Goal: Use online tool/utility: Use online tool/utility

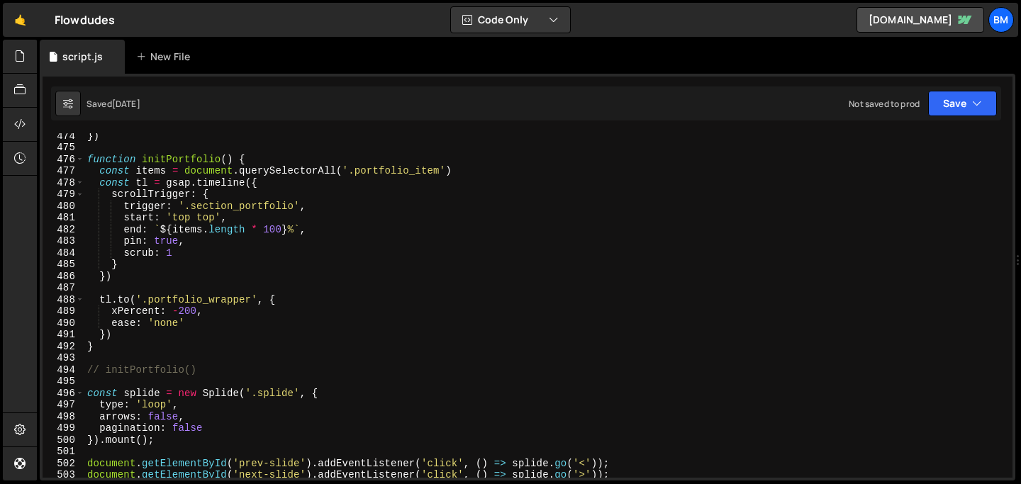
scroll to position [5542, 0]
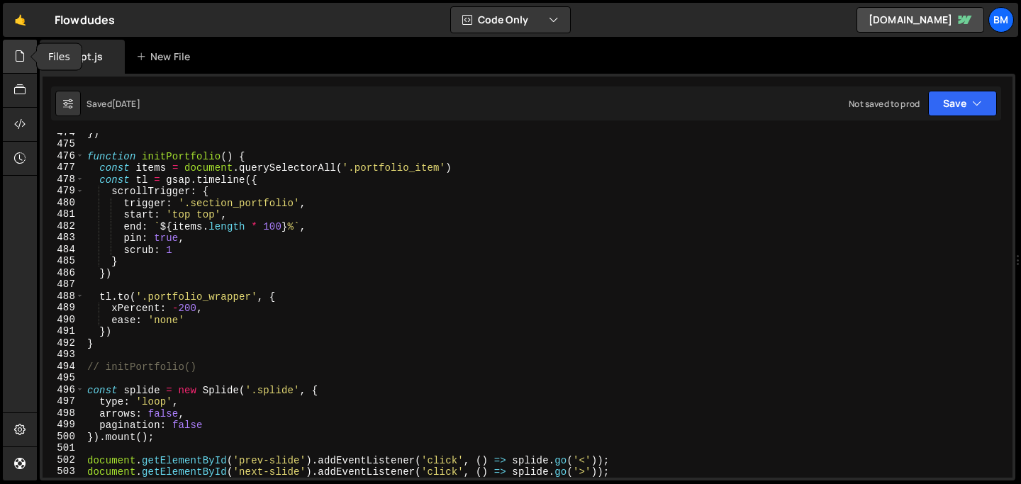
click at [15, 62] on icon at bounding box center [19, 56] width 11 height 16
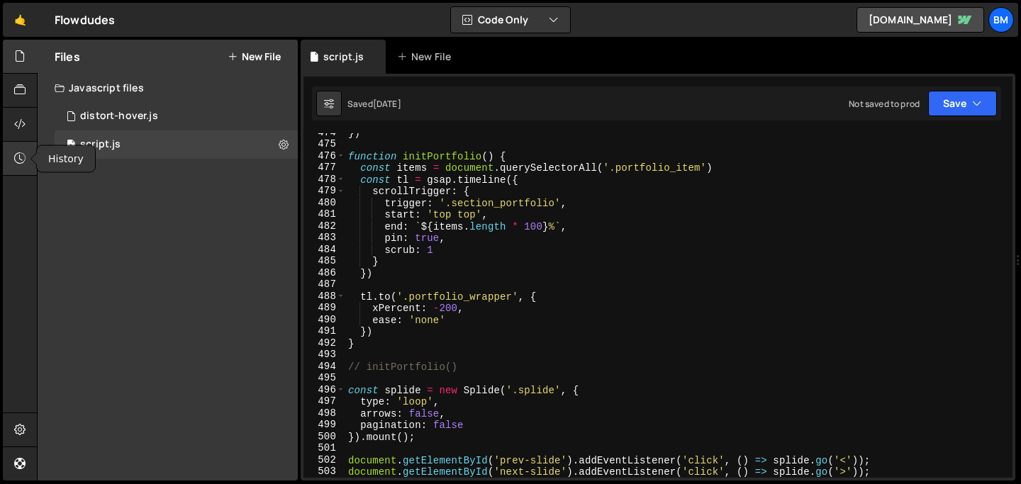
click at [19, 156] on icon at bounding box center [19, 158] width 11 height 16
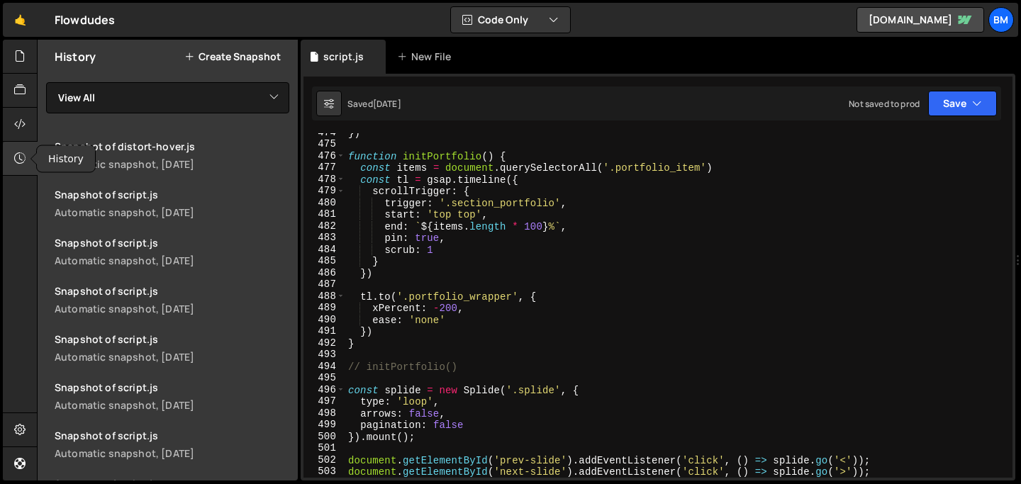
click at [18, 159] on icon at bounding box center [19, 158] width 11 height 16
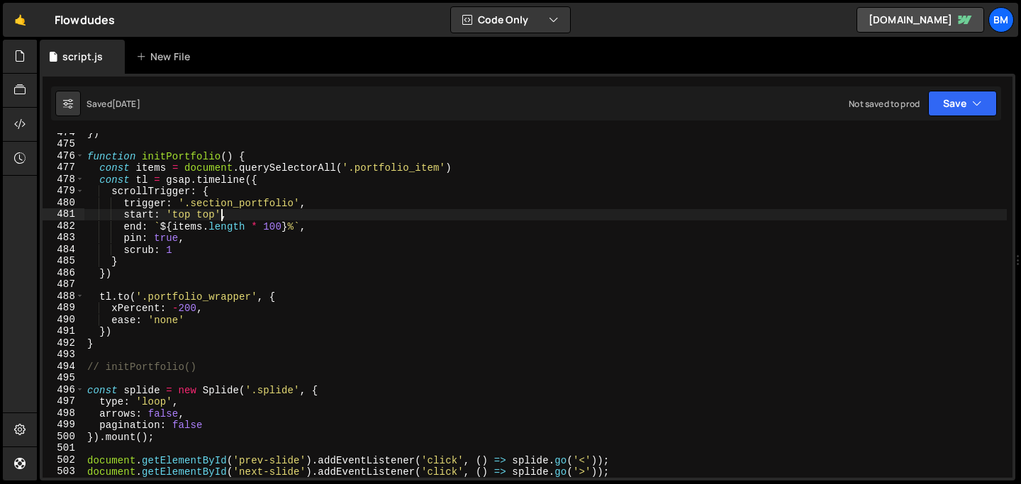
click at [224, 210] on div "}) function initPortfolio ( ) { const items = document . querySelectorAll ( '.p…" at bounding box center [545, 311] width 923 height 368
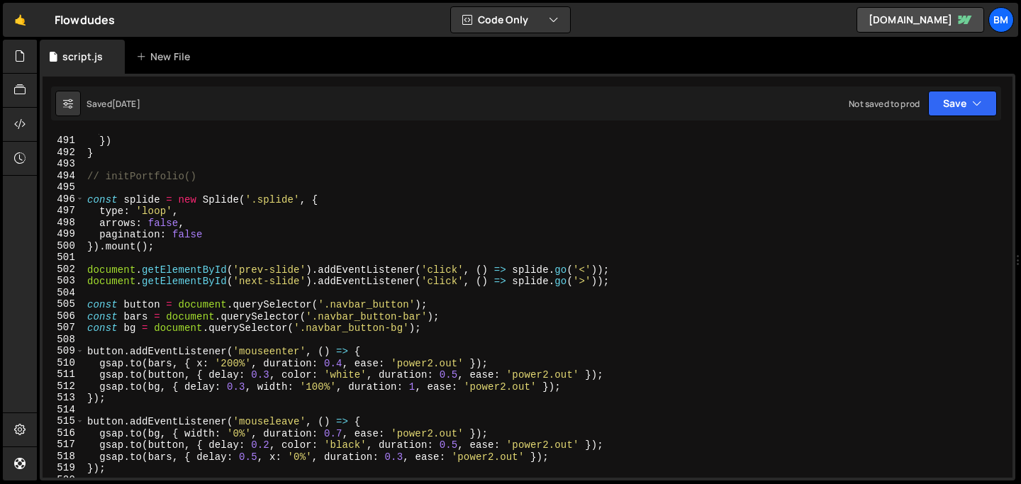
scroll to position [5732, 0]
click at [155, 272] on div "ease : 'none' }) } // initPortfolio() const splide = new Splide ( '.splide' , {…" at bounding box center [545, 307] width 923 height 368
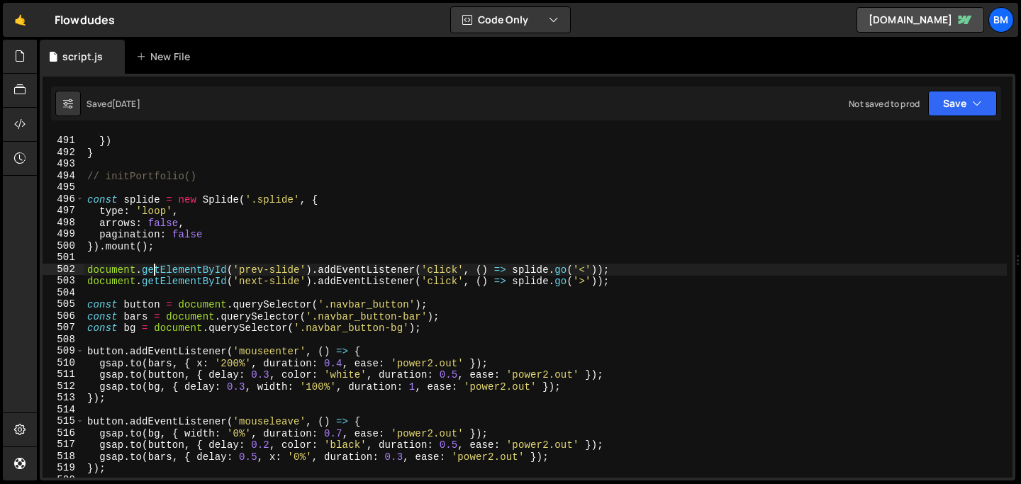
type textarea "});"
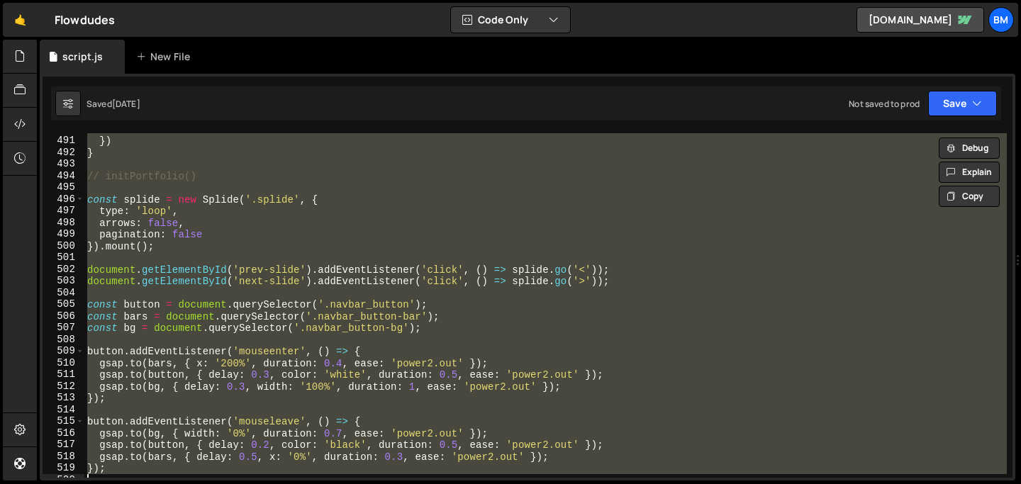
paste textarea
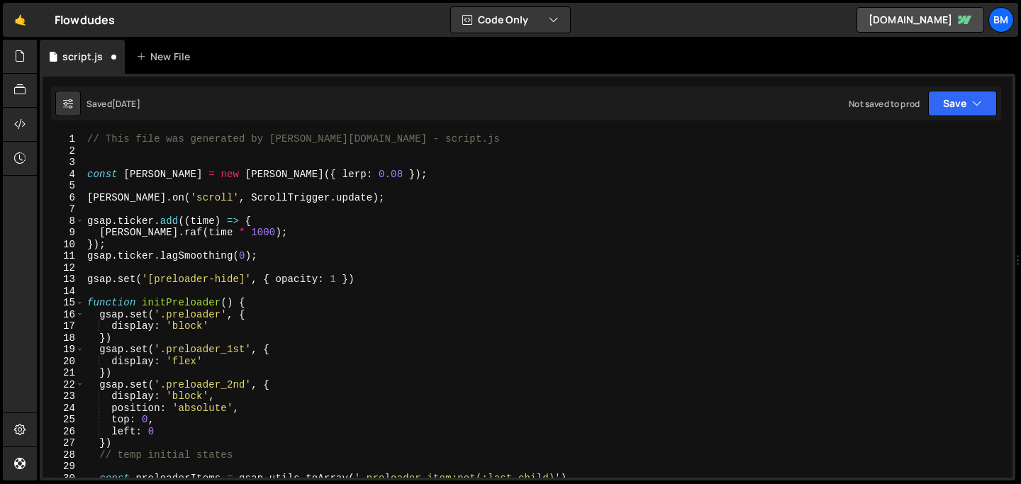
scroll to position [0, 0]
click at [143, 142] on div "// This file was generated by [PERSON_NAME][DOMAIN_NAME] - script.js const [PER…" at bounding box center [545, 317] width 923 height 368
type textarea "// This file was generated by [PERSON_NAME][DOMAIN_NAME] - script.js"
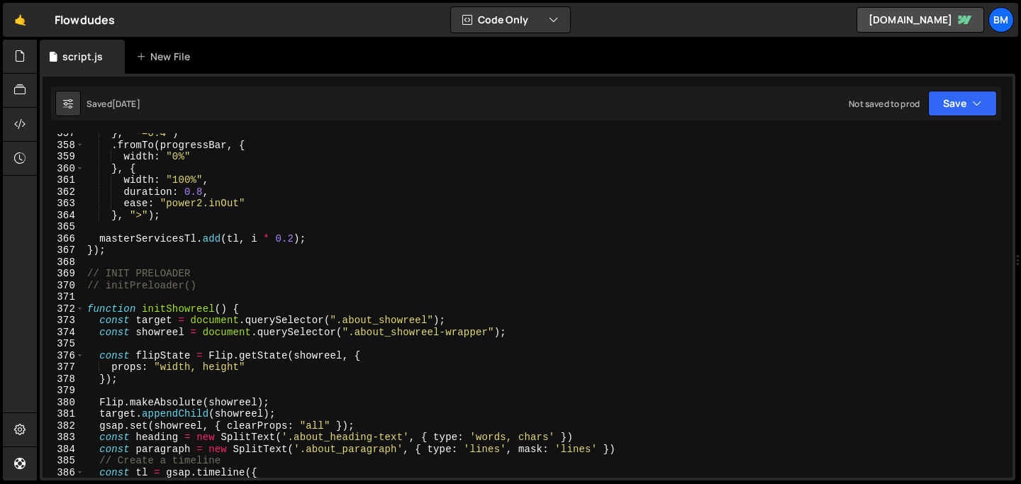
scroll to position [4174, 0]
click at [250, 280] on div "} , "-=0.4" ) . fromTo ( progressBar , { width : "0%" } , { width : "100%" , du…" at bounding box center [545, 310] width 923 height 368
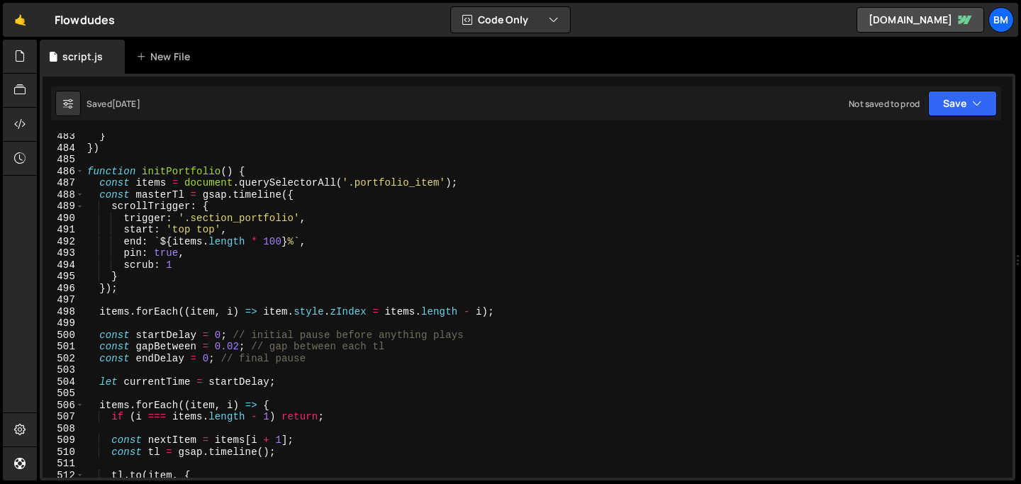
scroll to position [5637, 0]
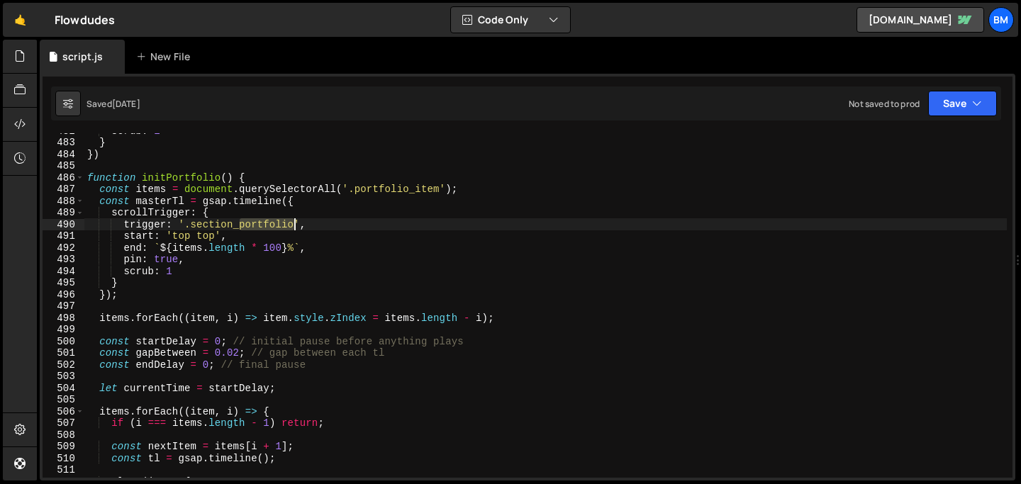
drag, startPoint x: 239, startPoint y: 226, endPoint x: 292, endPoint y: 223, distance: 53.2
click at [292, 223] on div "scrub : 1 } }) function initPortfolio ( ) { const items = document . querySelec…" at bounding box center [545, 309] width 923 height 368
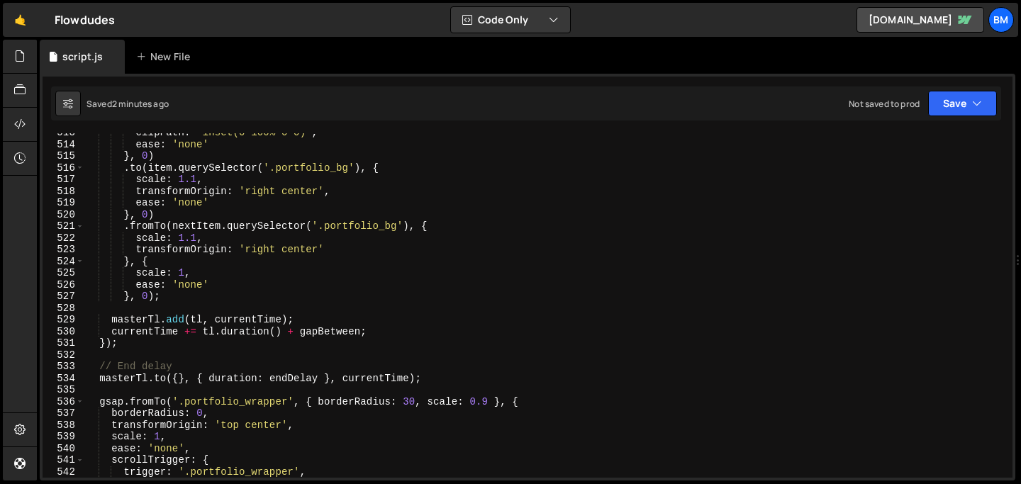
scroll to position [6015, 0]
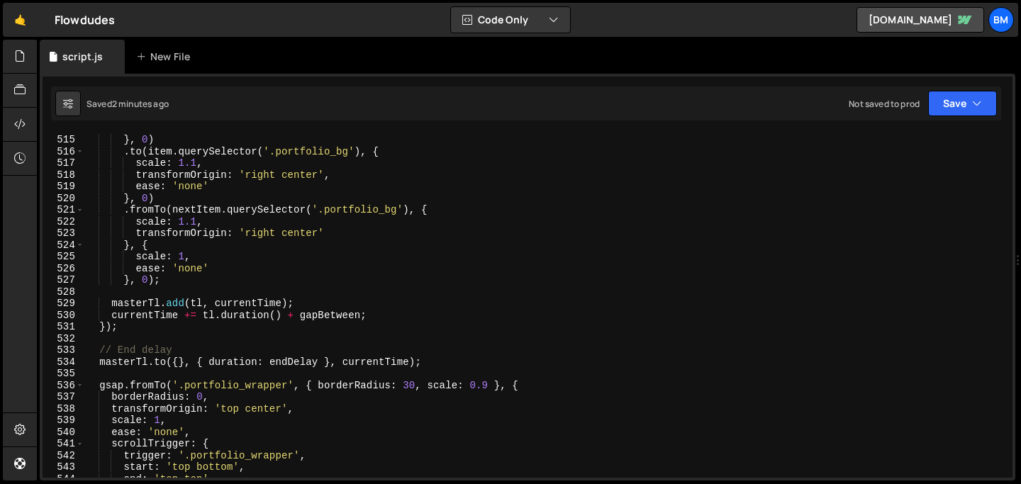
click at [428, 364] on div "ease : 'none' } , 0 ) . to ( item . querySelector ( '.portfolio_bg' ) , { scale…" at bounding box center [545, 306] width 923 height 368
type textarea "[DOMAIN_NAME]({}, { duration: endDelay }, currentTime);"
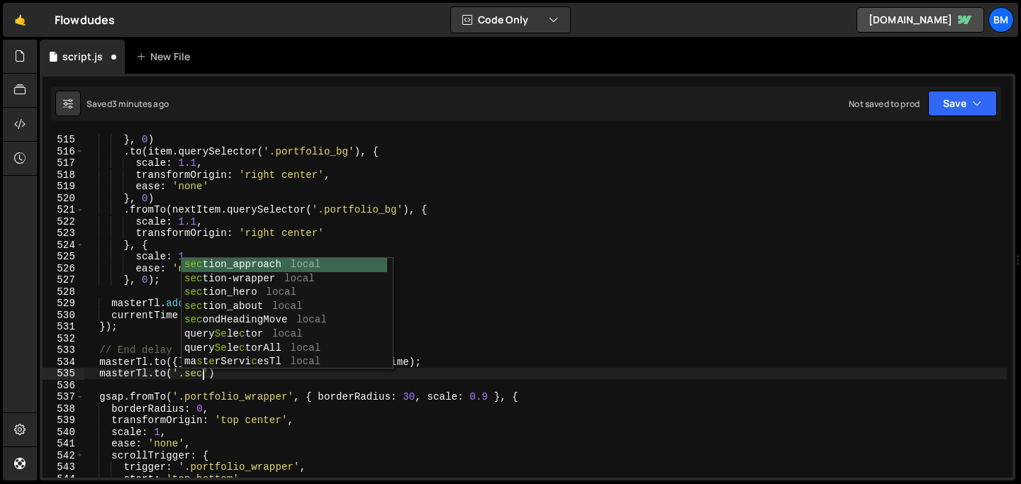
scroll to position [0, 9]
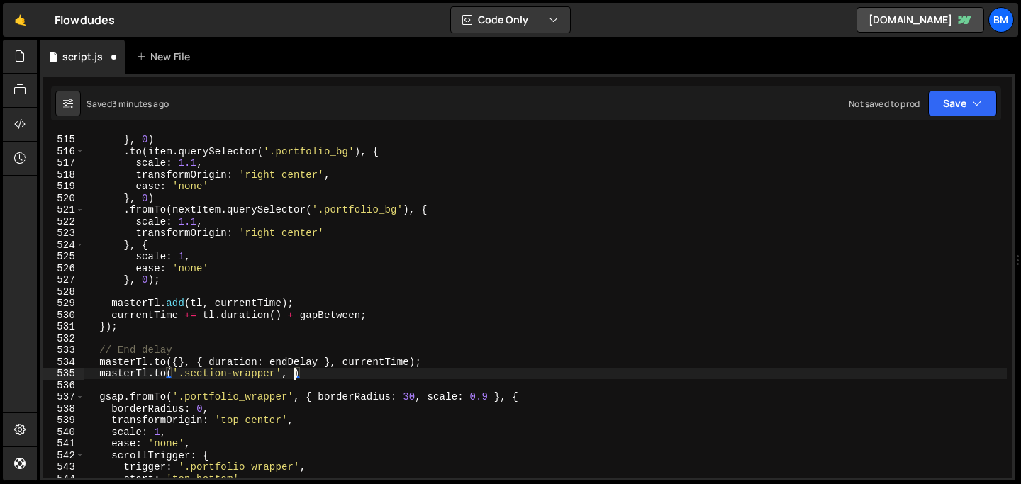
type textarea "[DOMAIN_NAME]('.section-wrapper', {)"
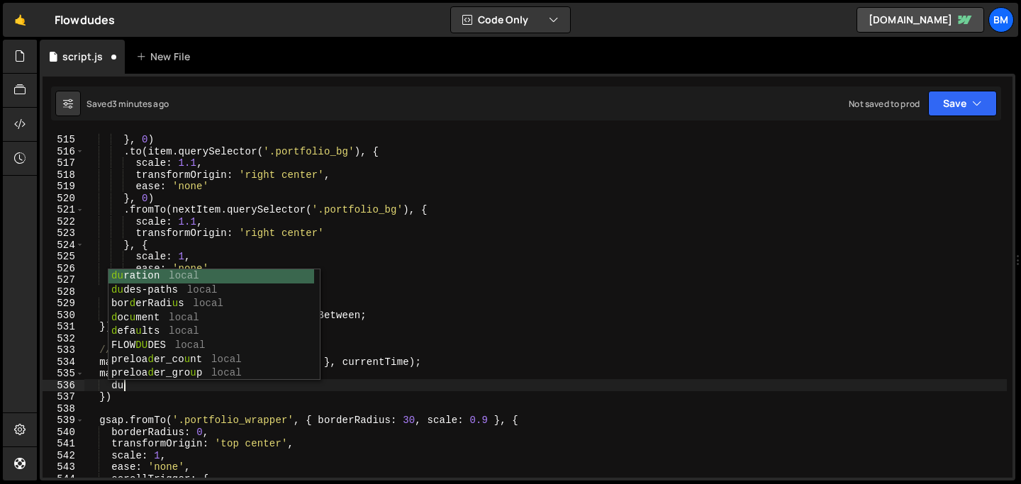
type textarea "d"
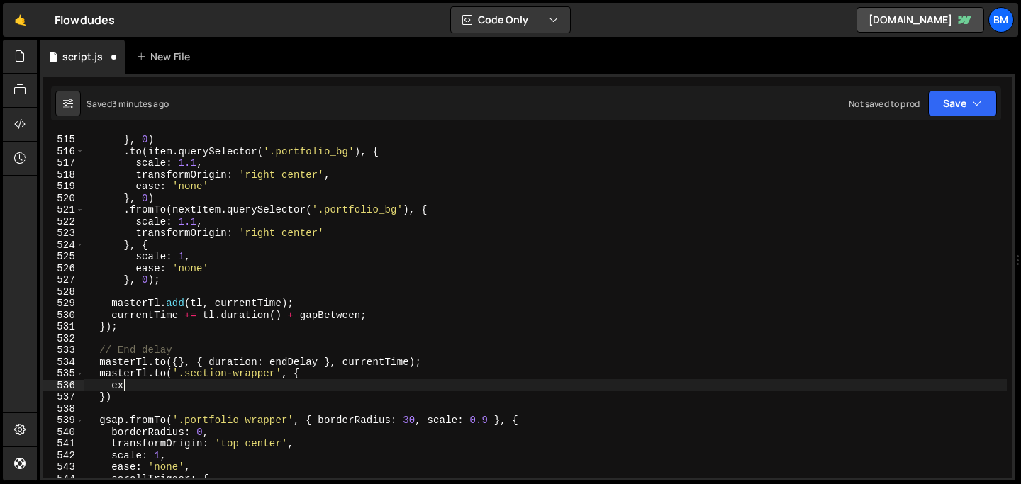
type textarea "e"
type textarea "xPercent: -100,"
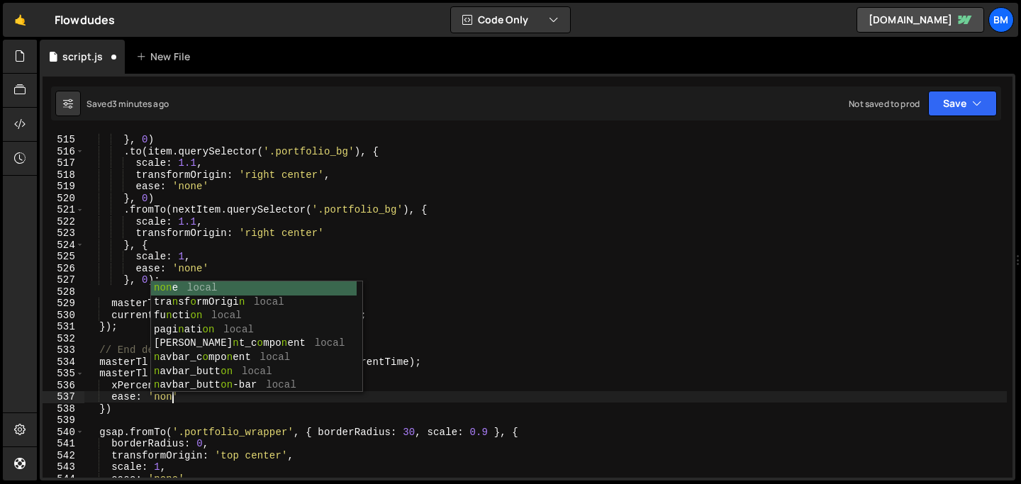
scroll to position [0, 6]
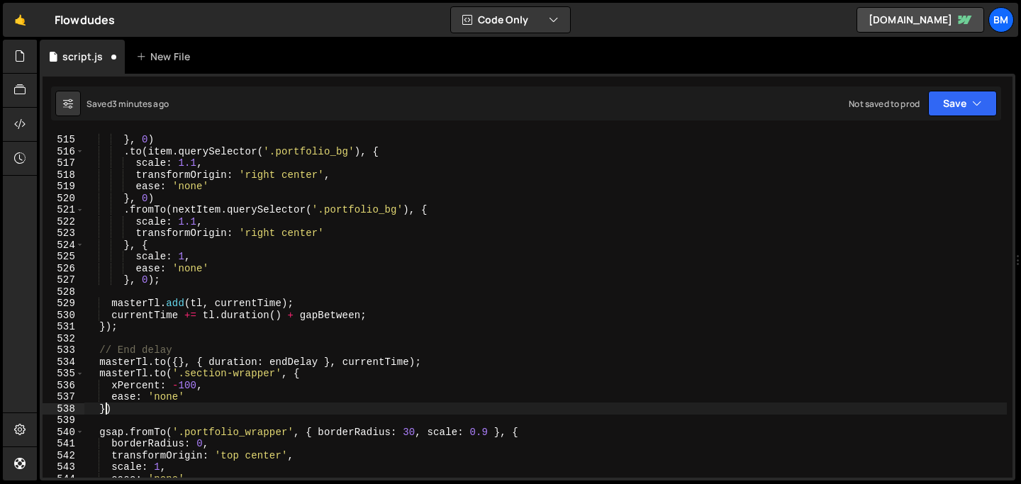
click at [107, 411] on div "ease : 'none' } , 0 ) . to ( item . querySelector ( '.portfolio_bg' ) , { scale…" at bounding box center [545, 306] width 923 height 368
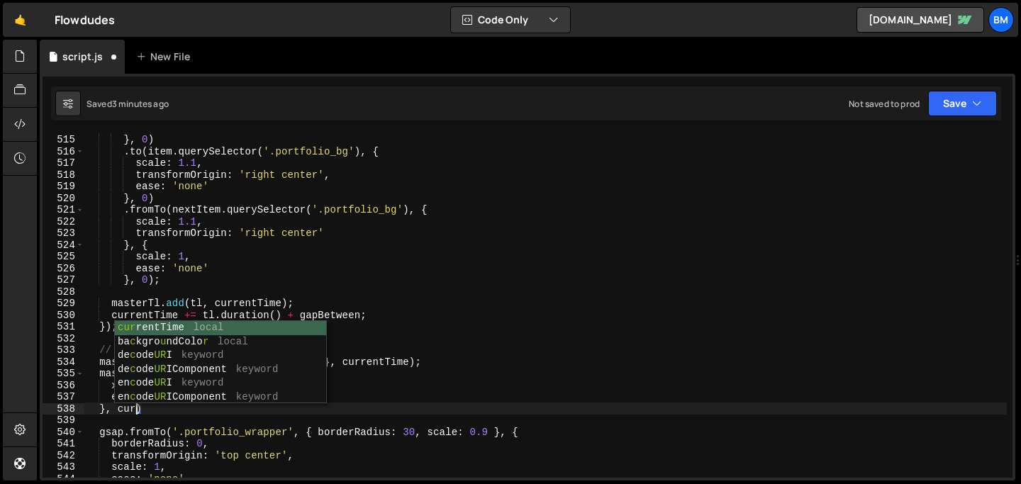
scroll to position [0, 4]
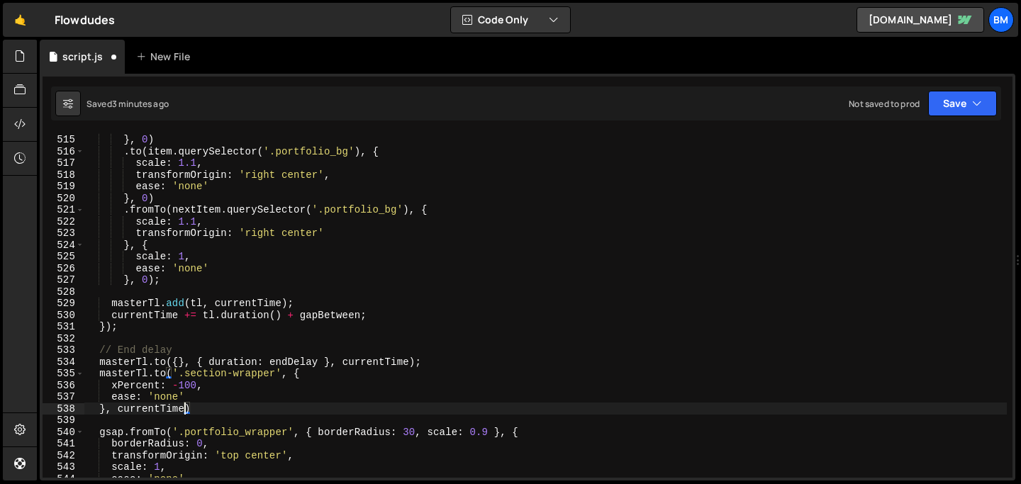
click at [300, 362] on div "ease : 'none' } , 0 ) . to ( item . querySelector ( '.portfolio_bg' ) , { scale…" at bounding box center [545, 306] width 923 height 368
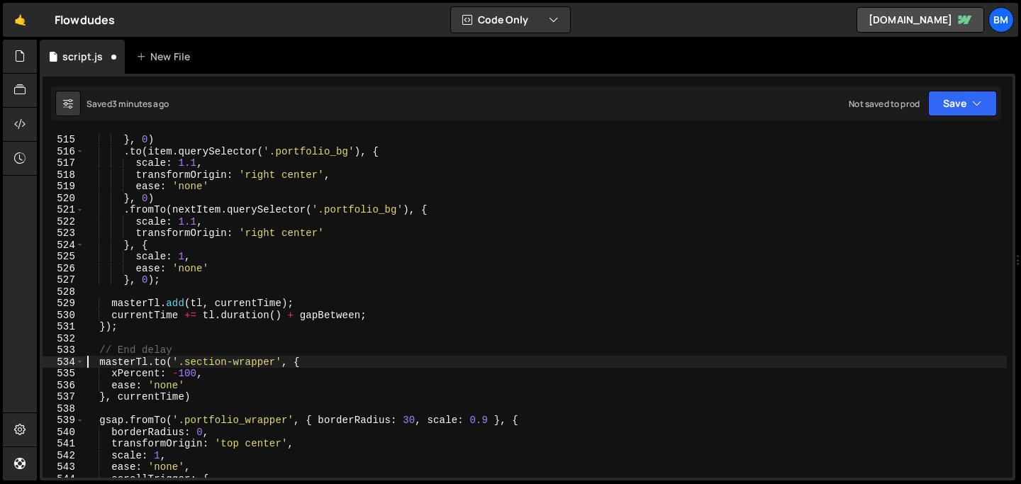
click at [182, 359] on div "ease : 'none' } , 0 ) . to ( item . querySelector ( '.portfolio_bg' ) , { scale…" at bounding box center [545, 306] width 923 height 368
click at [172, 353] on div "ease : 'none' } , 0 ) . to ( item . querySelector ( '.portfolio_bg' ) , { scale…" at bounding box center [545, 306] width 923 height 368
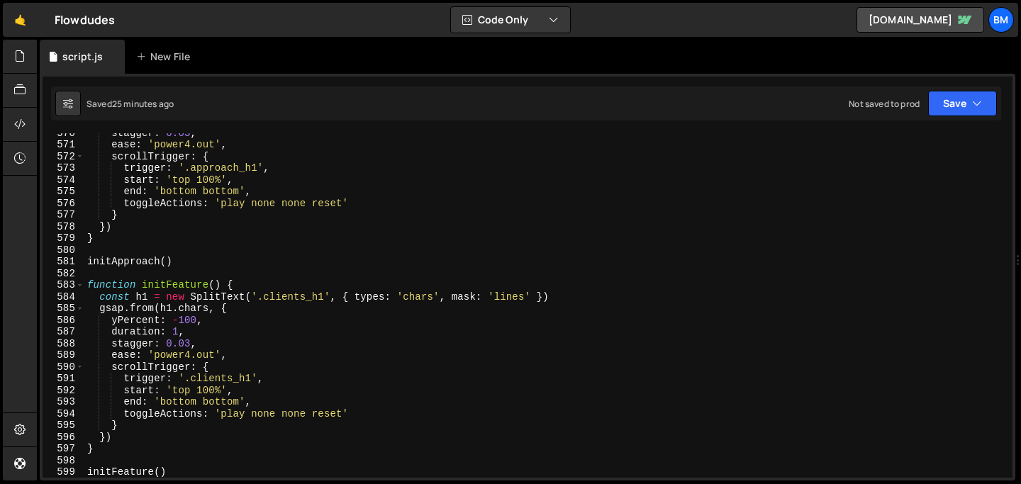
scroll to position [6668, 0]
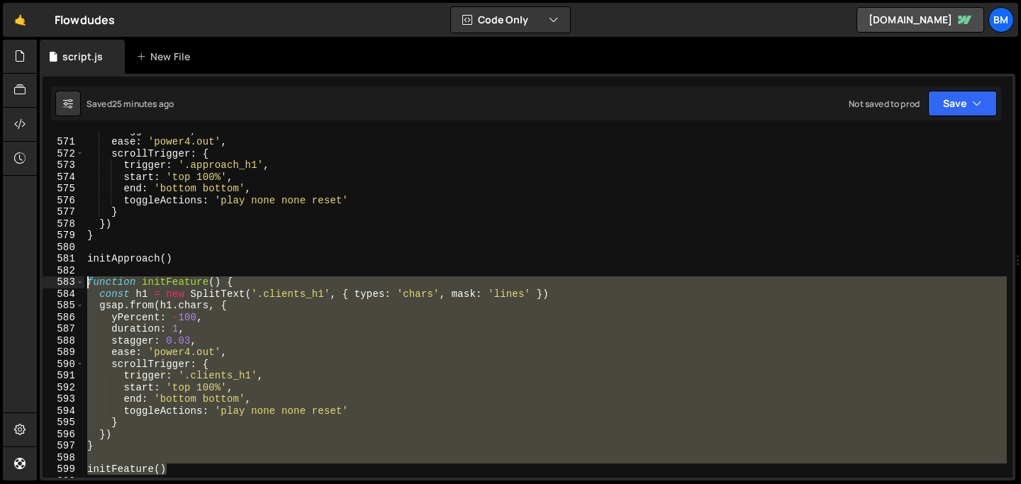
drag, startPoint x: 172, startPoint y: 468, endPoint x: 72, endPoint y: 287, distance: 206.7
click at [72, 287] on div "[DOMAIN_NAME]('.section-wrapper', { 570 571 572 573 574 575 576 577 578 579 580…" at bounding box center [528, 305] width 970 height 345
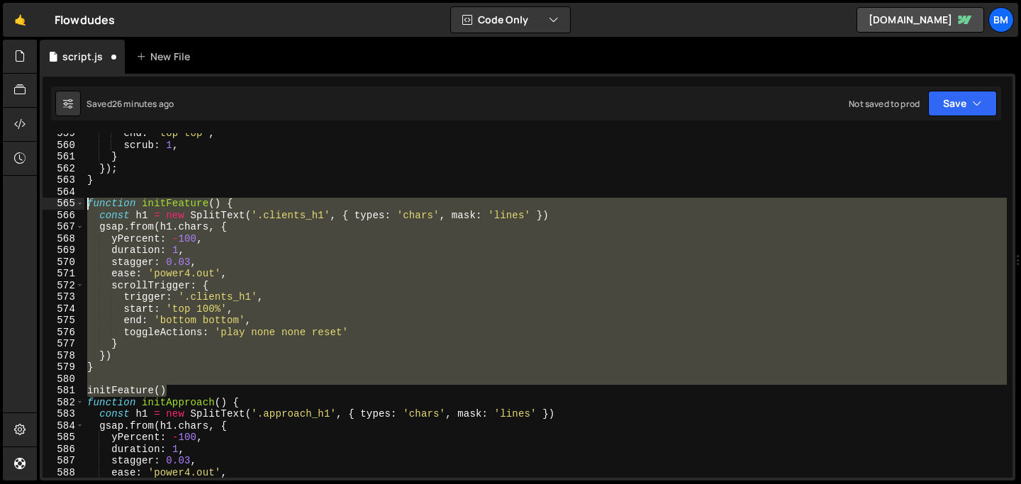
scroll to position [6536, 0]
click at [174, 394] on div "end : 'top top' , scrub : 1 , } }) ; } function initFeature ( ) { const h1 = ne…" at bounding box center [545, 305] width 923 height 345
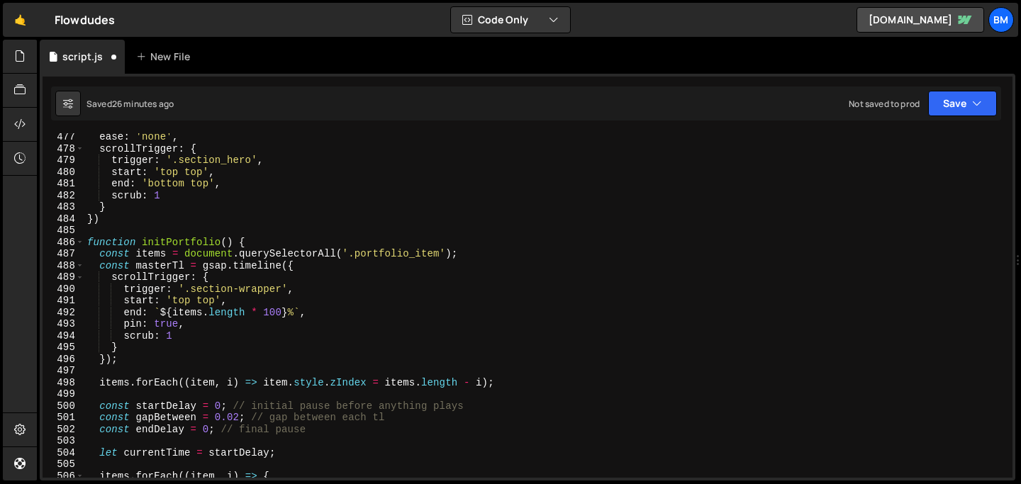
scroll to position [5566, 0]
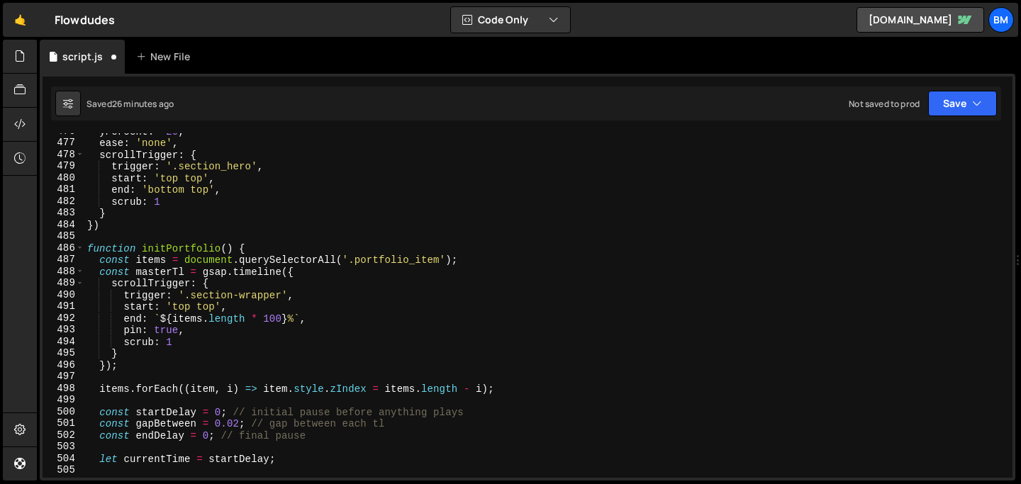
click at [89, 245] on div "yPercent : - 20 , ease : 'none' , scrollTrigger : { trigger : '.section_hero' ,…" at bounding box center [545, 310] width 923 height 368
type textarea "function initPortfolio() { const items = document.querySelectorAll('.portfolio_…"
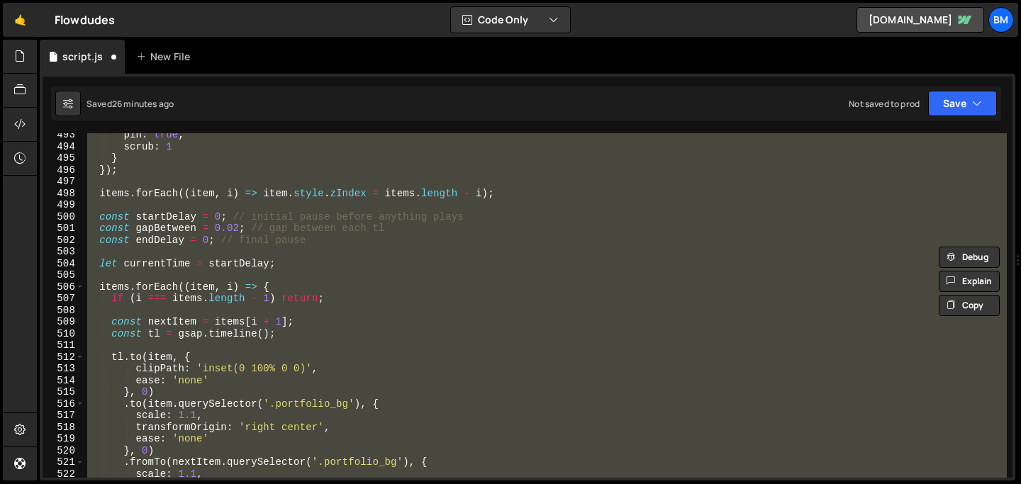
scroll to position [5762, 0]
paste textarea
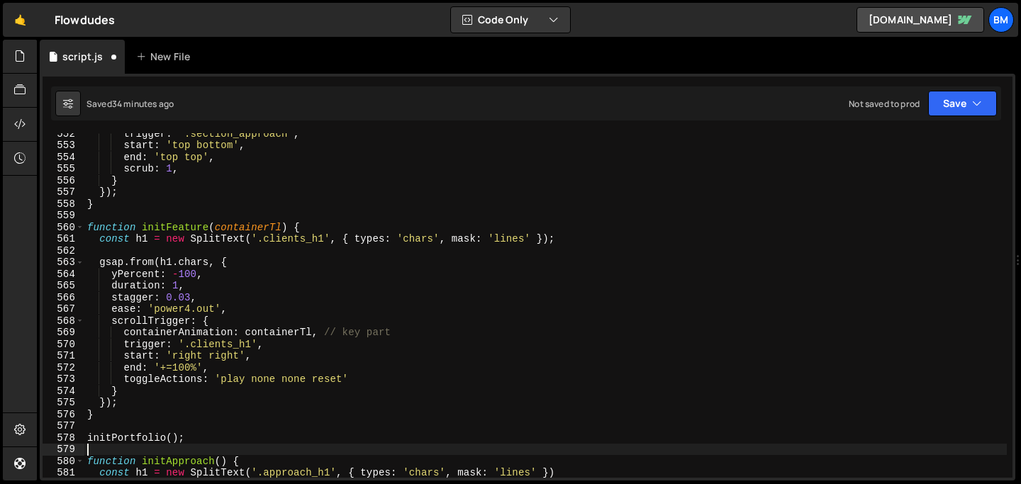
scroll to position [6454, 0]
click at [253, 311] on div "trigger : '.section_approach' , start : 'top bottom' , end : 'top top' , scrub …" at bounding box center [545, 312] width 923 height 368
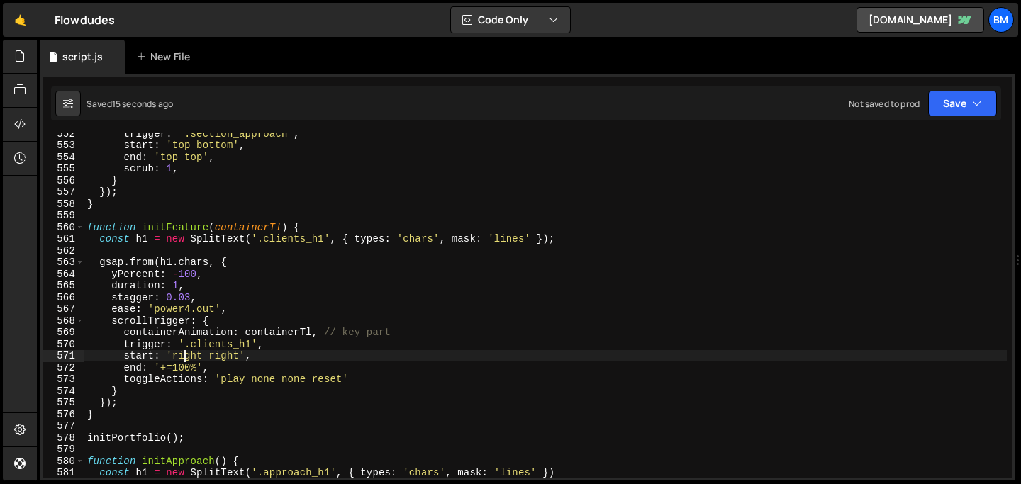
click at [187, 355] on div "trigger : '.section_approach' , start : 'top bottom' , end : 'top top' , scrub …" at bounding box center [545, 312] width 923 height 368
click at [185, 353] on div "trigger : '.section_approach' , start : 'top bottom' , end : 'top top' , scrub …" at bounding box center [545, 312] width 923 height 368
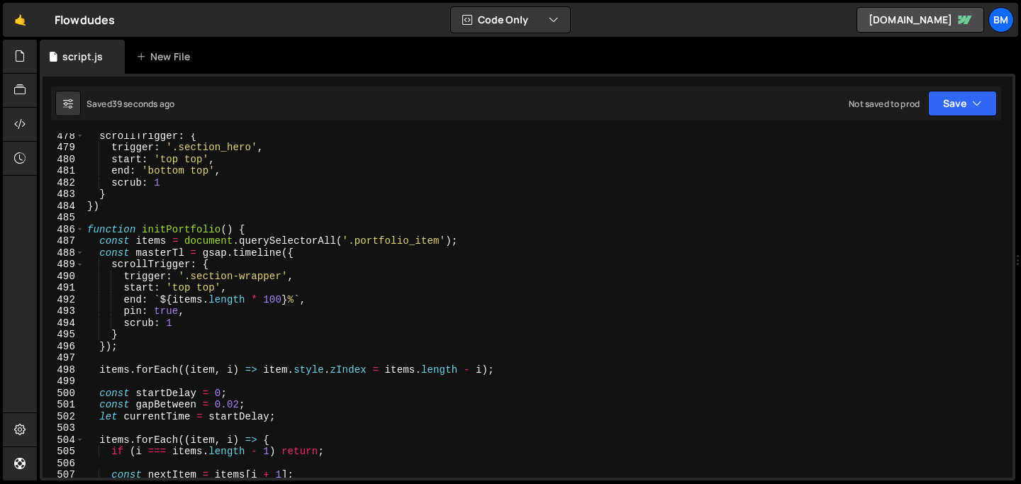
scroll to position [5574, 0]
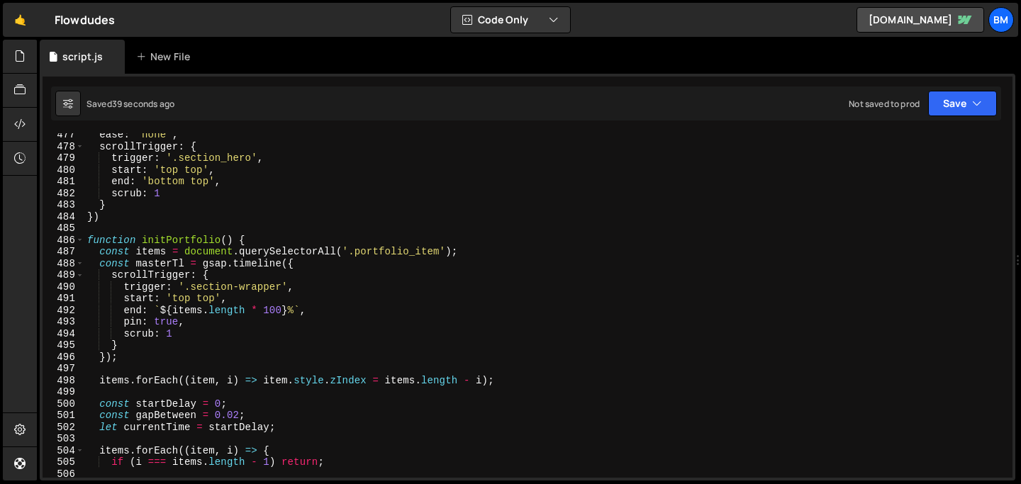
click at [263, 287] on div "ease : 'none' , scrollTrigger : { trigger : '.section_hero' , start : 'top top'…" at bounding box center [545, 313] width 923 height 368
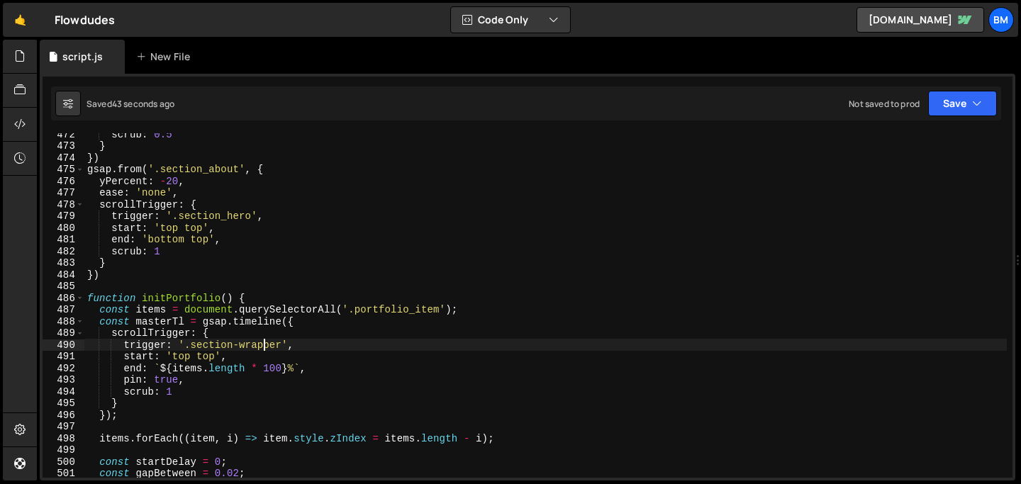
scroll to position [5542, 0]
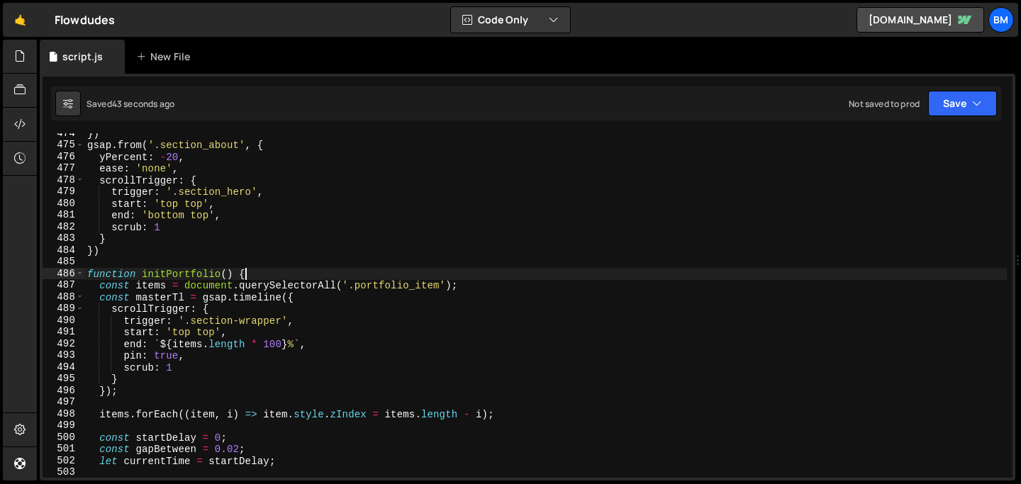
click at [264, 275] on div "}) gsap . from ( '.section_about' , { yPercent : - 20 , ease : 'none' , scrollT…" at bounding box center [545, 312] width 923 height 368
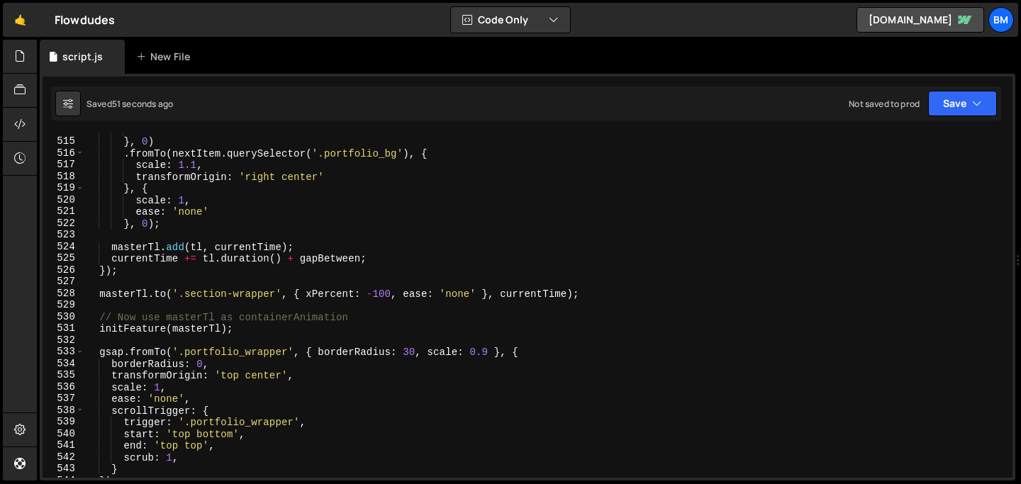
scroll to position [6022, 0]
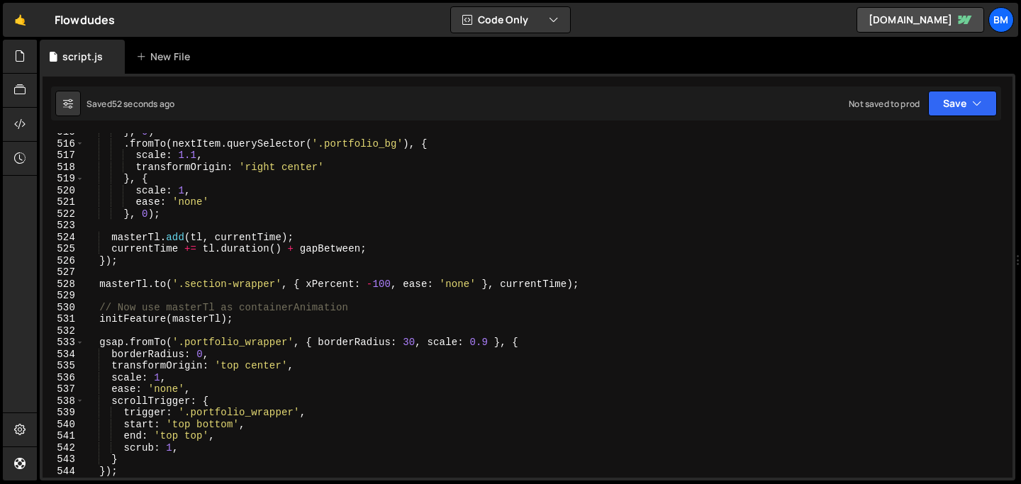
click at [304, 286] on div "} , 0 ) . fromTo ( nextItem . querySelector ( '.portfolio_bg' ) , { scale : 1.1…" at bounding box center [545, 310] width 923 height 368
click at [431, 287] on div "} , 0 ) . fromTo ( nextItem . querySelector ( '.portfolio_bg' ) , { scale : 1.1…" at bounding box center [545, 310] width 923 height 368
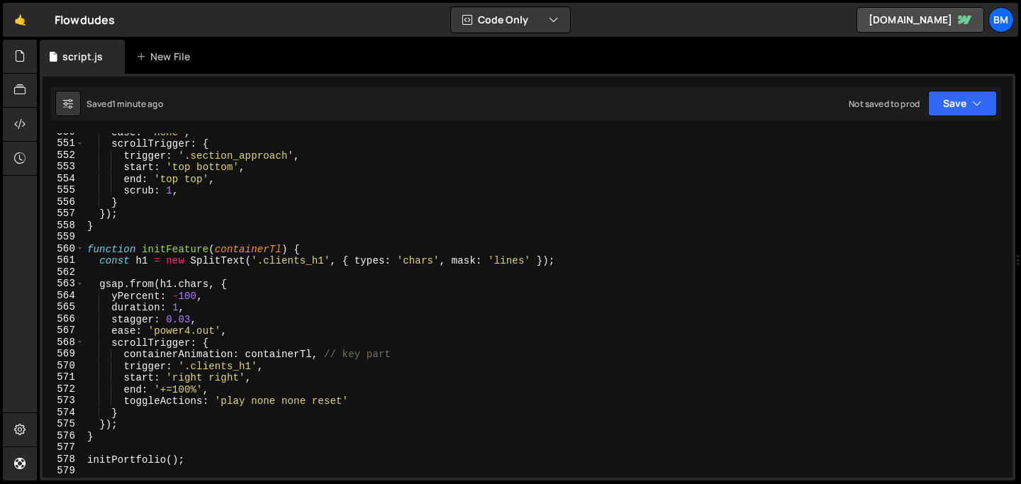
scroll to position [6432, 0]
click at [250, 306] on div "ease : 'none' , scrollTrigger : { trigger : '.section_approach' , start : 'top …" at bounding box center [545, 310] width 923 height 368
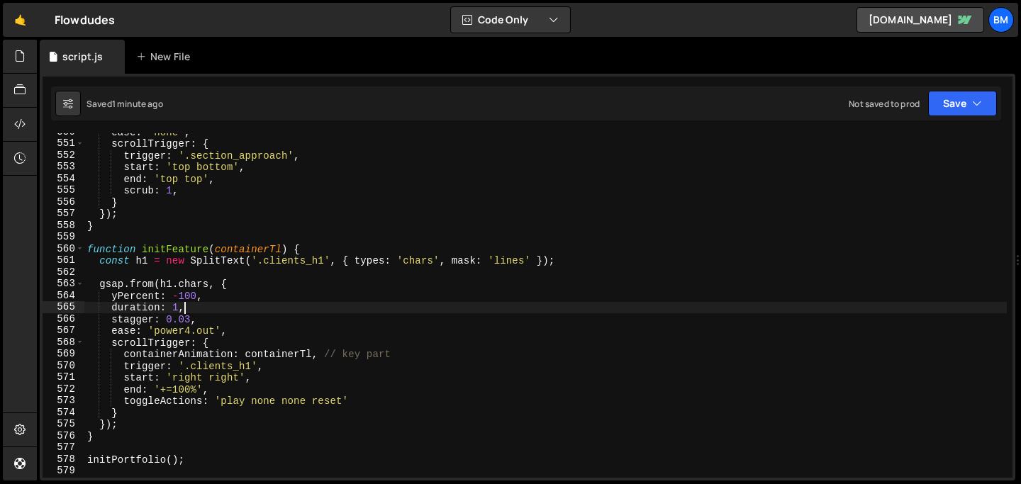
scroll to position [0, 6]
click at [248, 285] on div "ease : 'none' , scrollTrigger : { trigger : '.section_approach' , start : 'top …" at bounding box center [545, 310] width 923 height 368
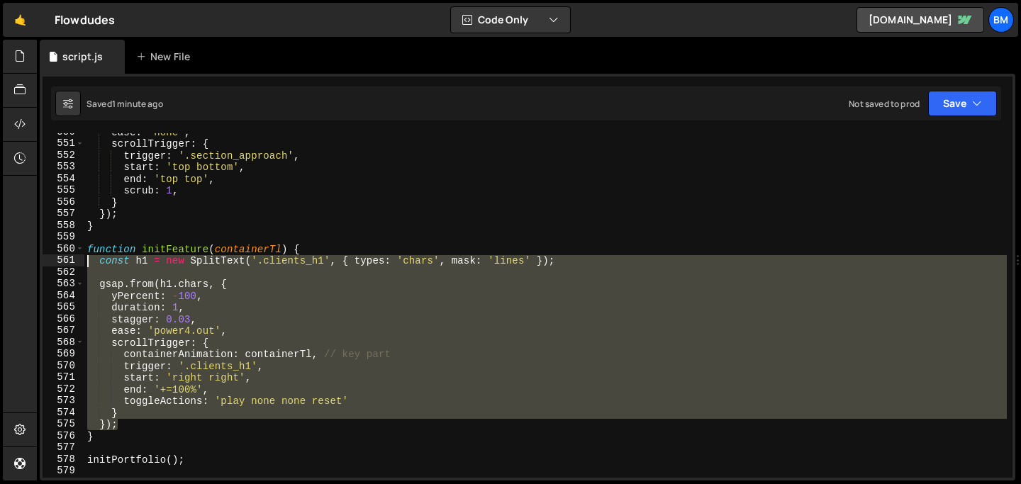
drag, startPoint x: 127, startPoint y: 423, endPoint x: 84, endPoint y: 261, distance: 167.2
click at [84, 261] on div "ease : 'none' , scrollTrigger : { trigger : '.section_approach' , start : 'top …" at bounding box center [545, 310] width 923 height 368
type textarea "const h1 = new SplitText('.clients_h1', { types: 'chars', mask: 'lines' });"
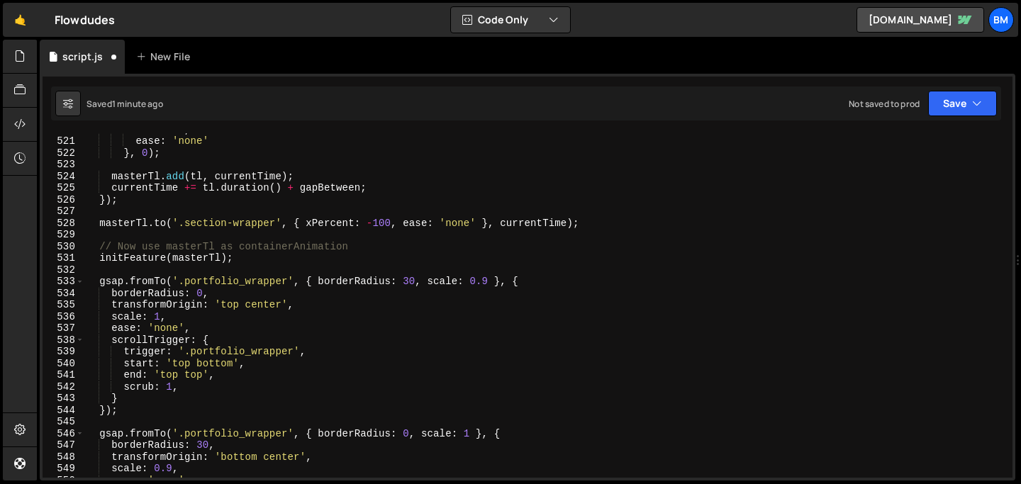
scroll to position [6083, 0]
click at [242, 254] on div "scale : 1 , ease : 'none' } , 0 ) ; masterTl . add ( tl , currentTime ) ; curre…" at bounding box center [545, 307] width 923 height 368
type textarea "initFeature(masterTl);"
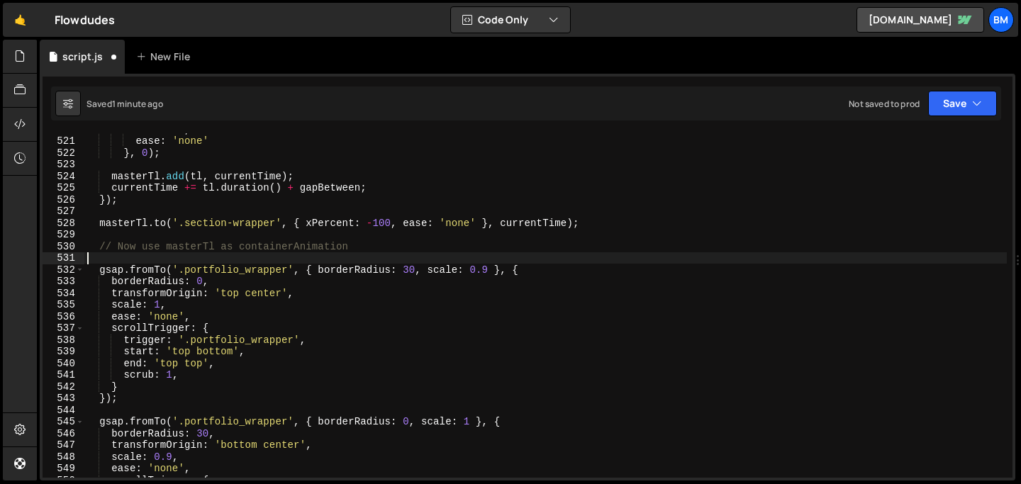
paste textarea "});"
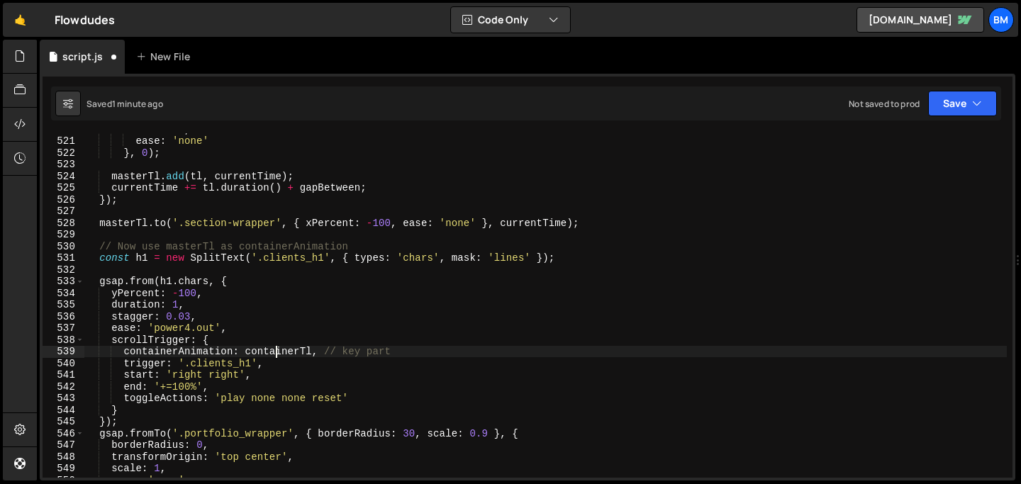
click at [279, 352] on div "scale : 1 , ease : 'none' } , 0 ) ; masterTl . add ( tl , currentTime ) ; curre…" at bounding box center [545, 307] width 923 height 368
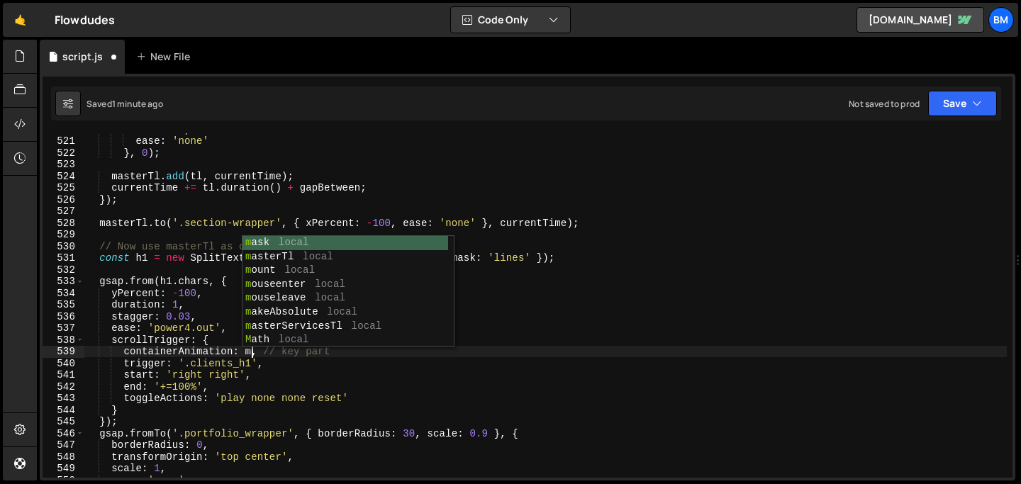
scroll to position [0, 12]
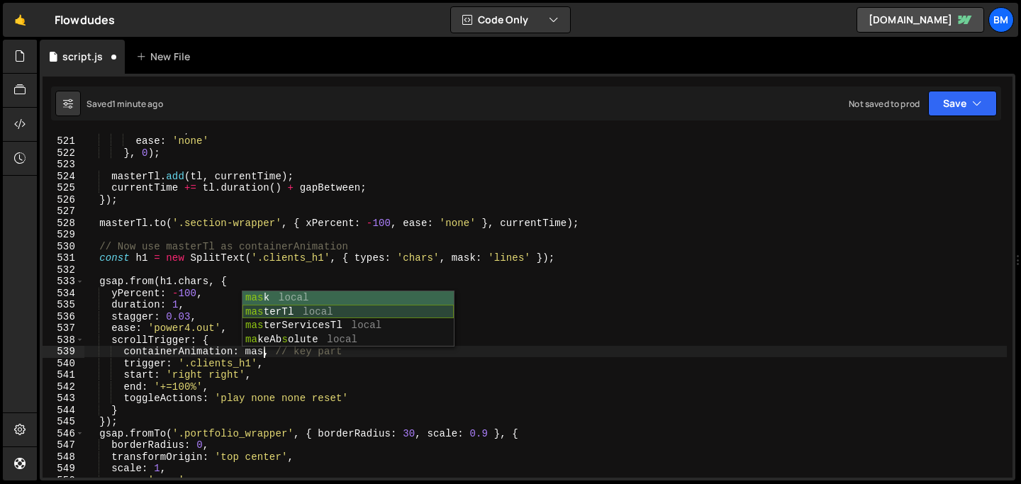
click at [288, 313] on div "mas k local mas terTl local mas terServicesTl local ma keAb s olute local" at bounding box center [348, 334] width 211 height 84
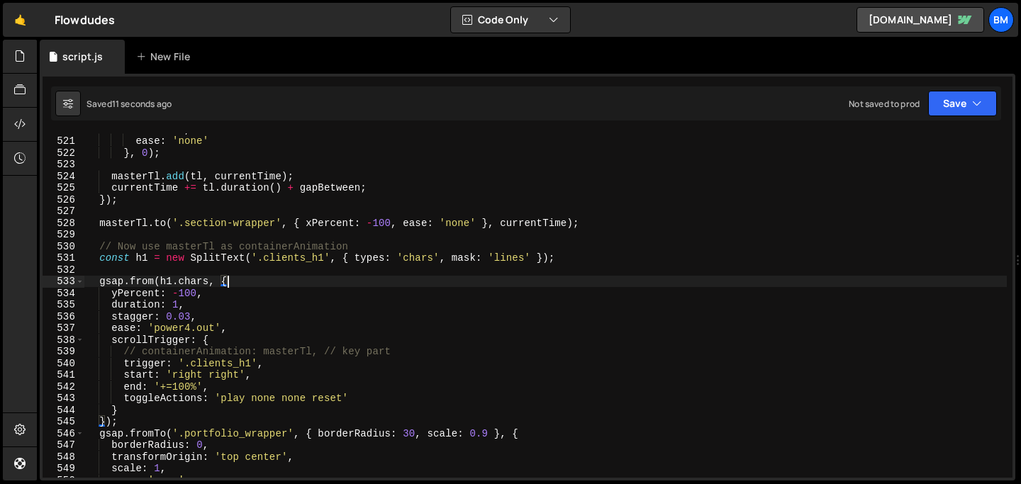
click at [262, 282] on div "scale : 1 , ease : 'none' } , 0 ) ; masterTl . add ( tl , currentTime ) ; curre…" at bounding box center [545, 307] width 923 height 368
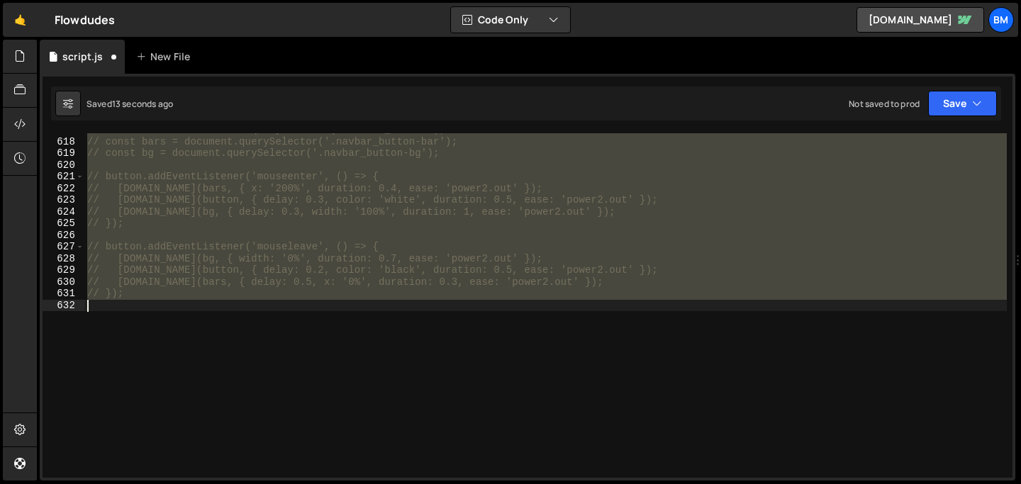
scroll to position [6124, 0]
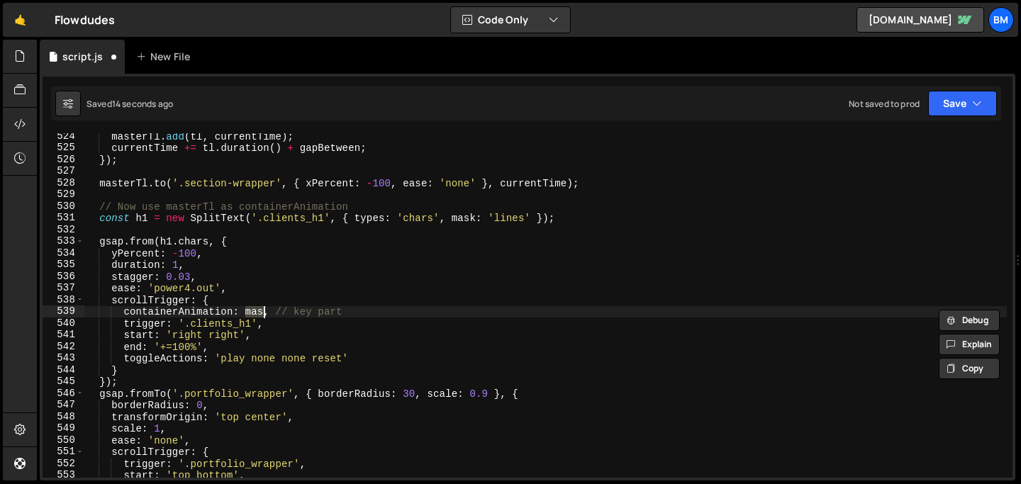
type textarea "containerAnimation: containerTl, // key part"
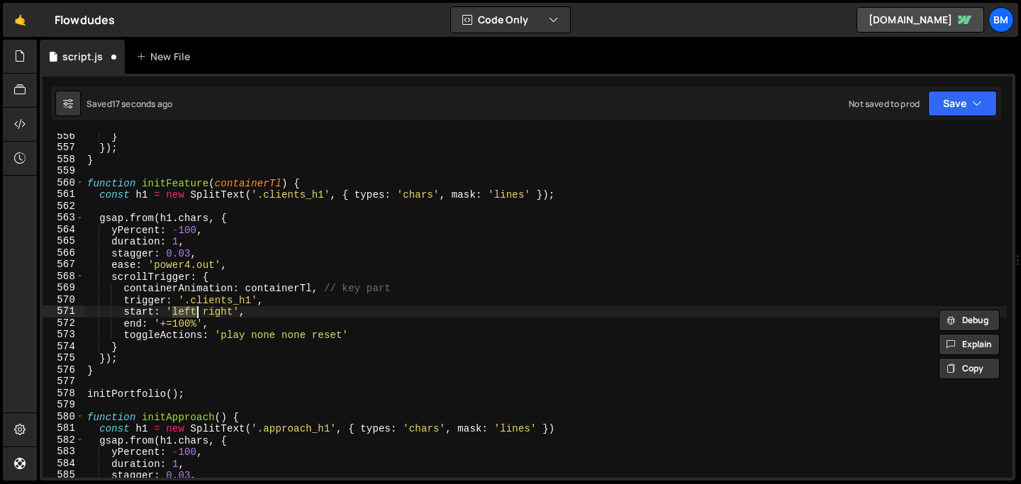
scroll to position [6498, 0]
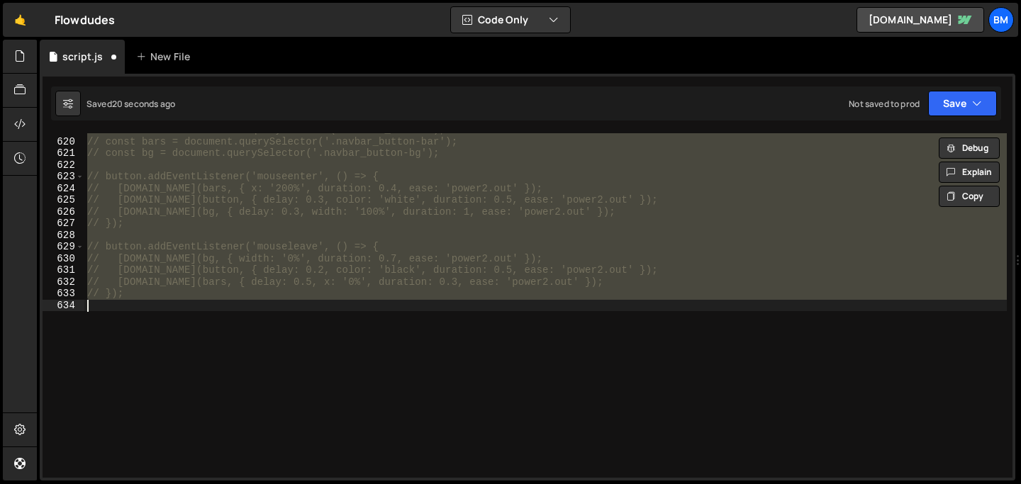
type textarea "initFeature()"
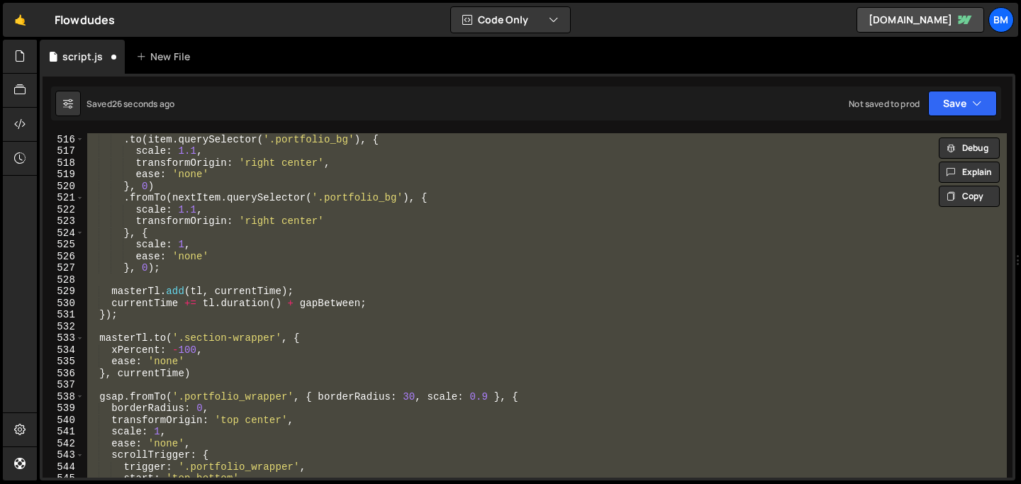
scroll to position [6026, 0]
click at [227, 325] on div "} , 0 ) . to ( item . querySelector ( '.portfolio_bg' ) , { scale : 1.1 , trans…" at bounding box center [545, 307] width 923 height 368
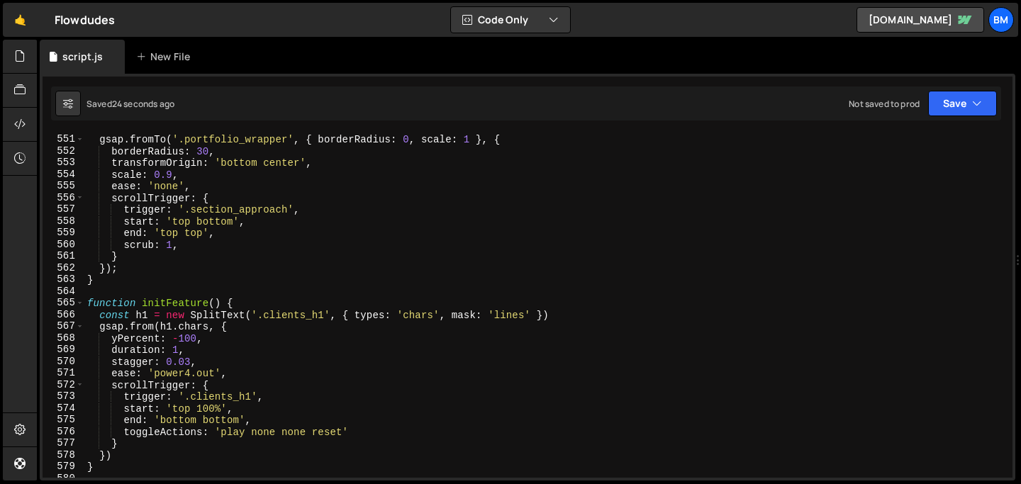
scroll to position [6473, 0]
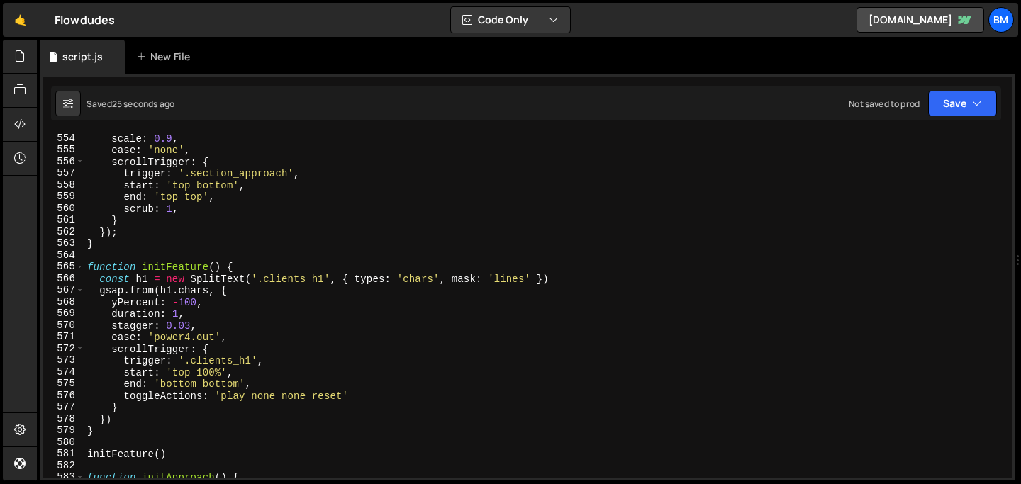
click at [90, 266] on div "scale : 0.9 , ease : 'none' , scrollTrigger : { trigger : '.section_approach' ,…" at bounding box center [545, 317] width 923 height 368
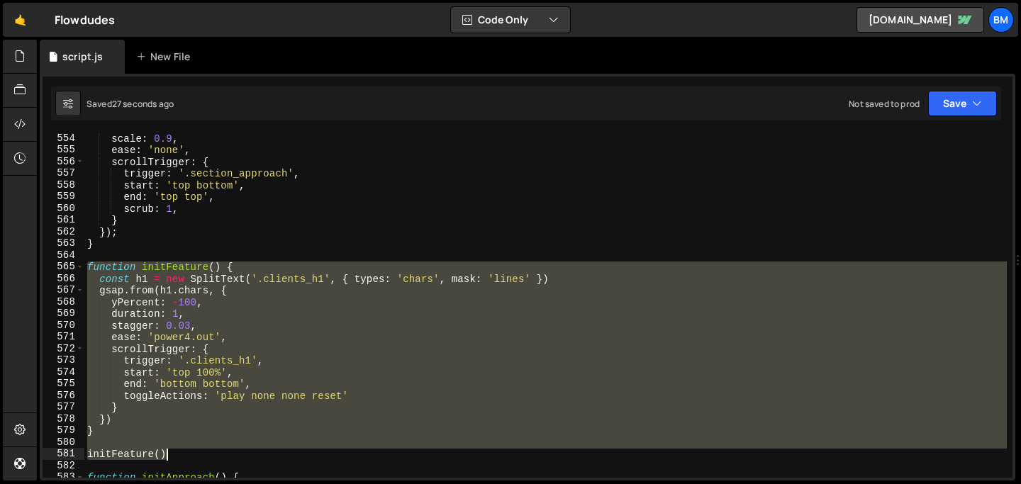
click at [180, 457] on div "scale : 0.9 , ease : 'none' , scrollTrigger : { trigger : '.section_approach' ,…" at bounding box center [545, 317] width 923 height 368
paste textarea "}"
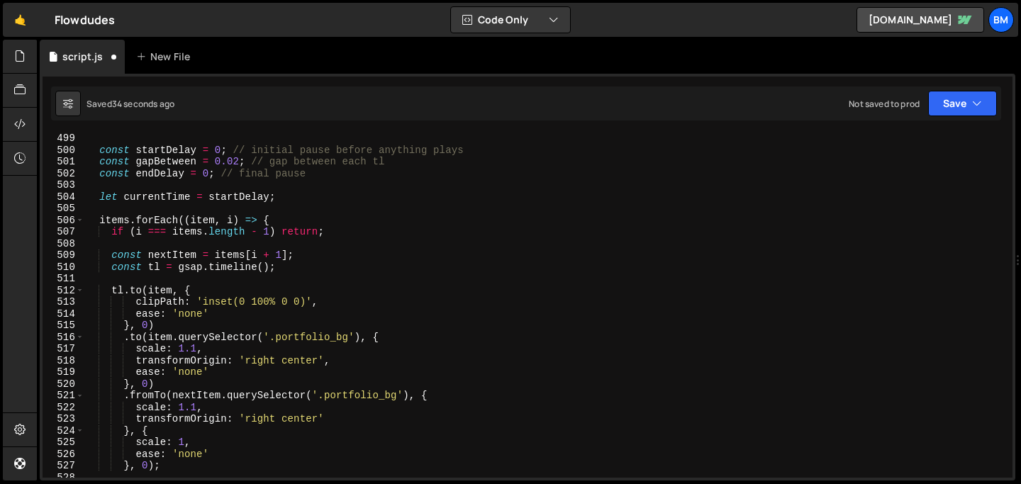
scroll to position [5826, 0]
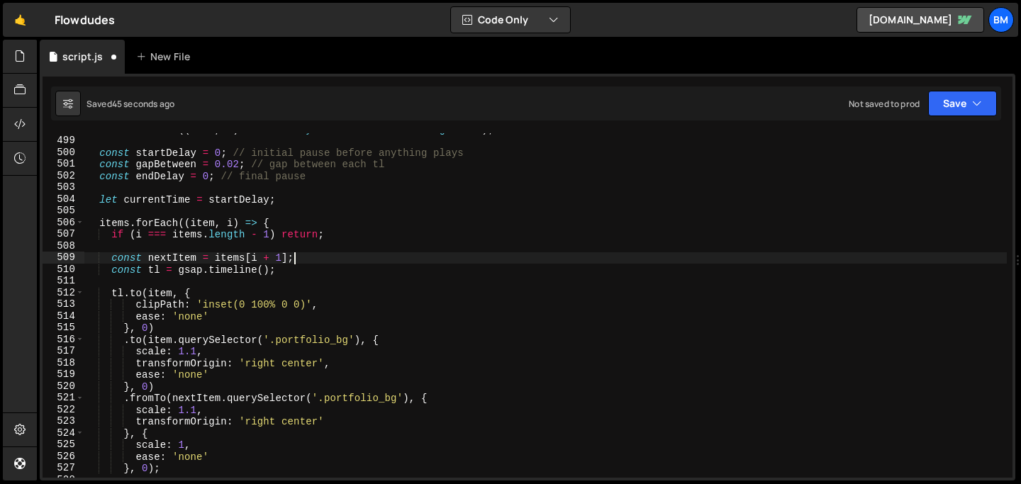
click at [299, 260] on div "items . forEach (( item , i ) => item . style . zIndex = items . length - i ) ;…" at bounding box center [545, 307] width 923 height 368
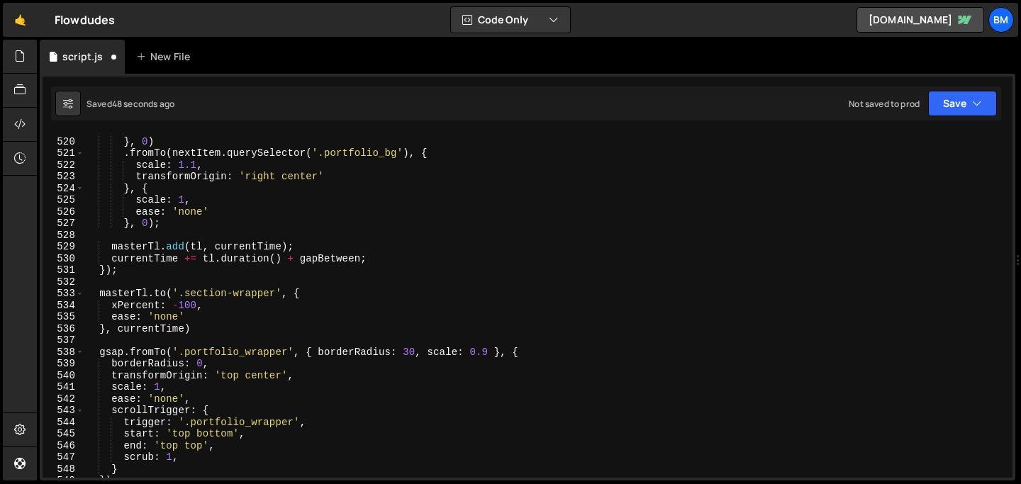
scroll to position [6071, 0]
click at [201, 331] on div "ease : 'none' } , 0 ) . fromTo ( nextItem . querySelector ( '.portfolio_bg' ) ,…" at bounding box center [545, 308] width 923 height 368
type textarea "}, currentTime)"
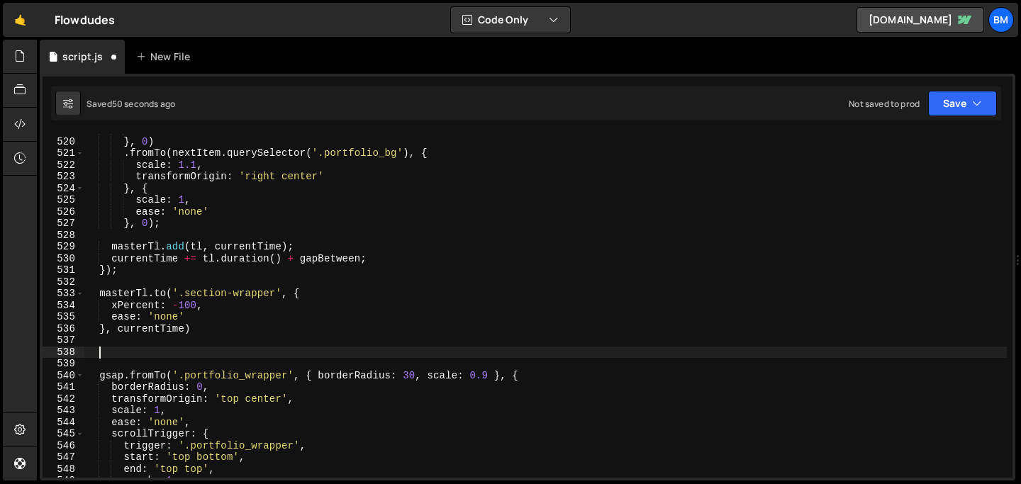
paste textarea
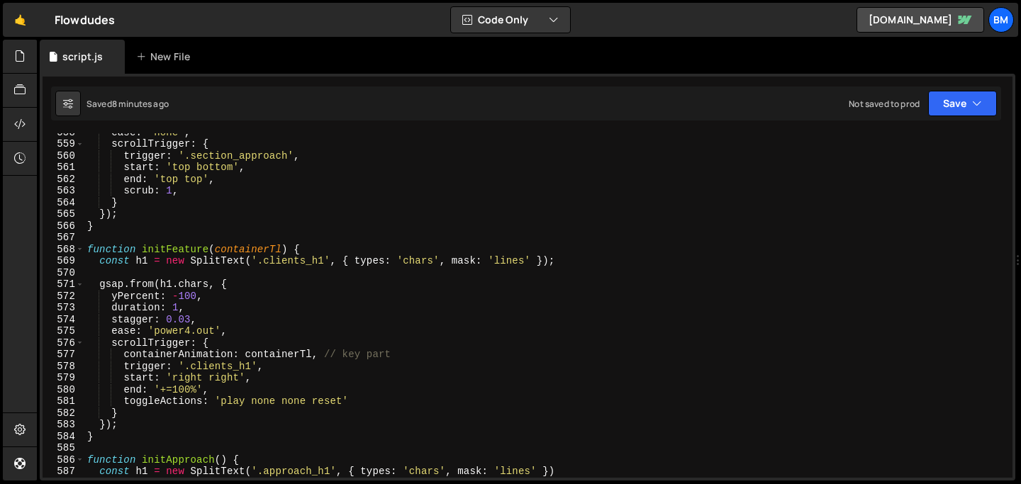
scroll to position [6530, 0]
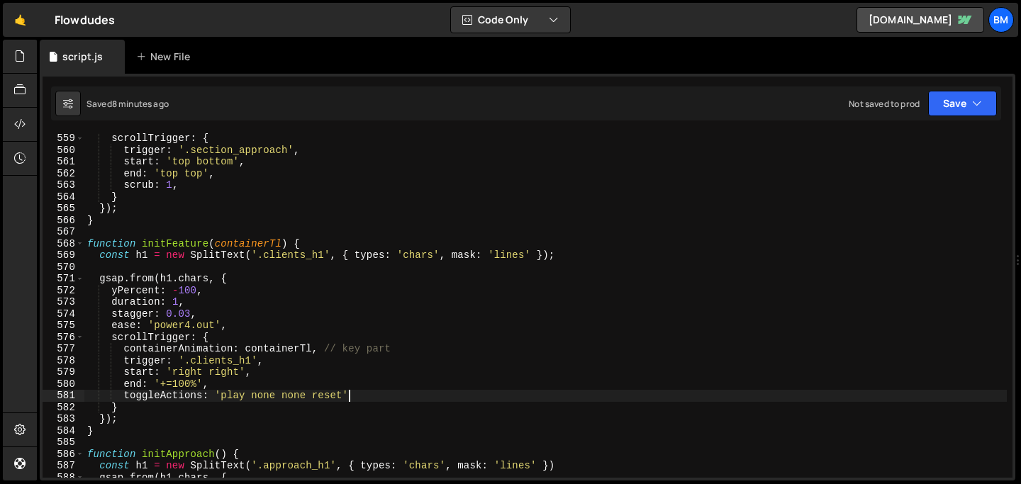
click at [369, 392] on div "scrollTrigger : { trigger : '.section_approach' , start : 'top bottom' , end : …" at bounding box center [545, 317] width 923 height 368
click at [223, 386] on div "scrollTrigger : { trigger : '.section_approach' , start : 'top bottom' , end : …" at bounding box center [545, 317] width 923 height 368
type textarea "end: '+=100%',"
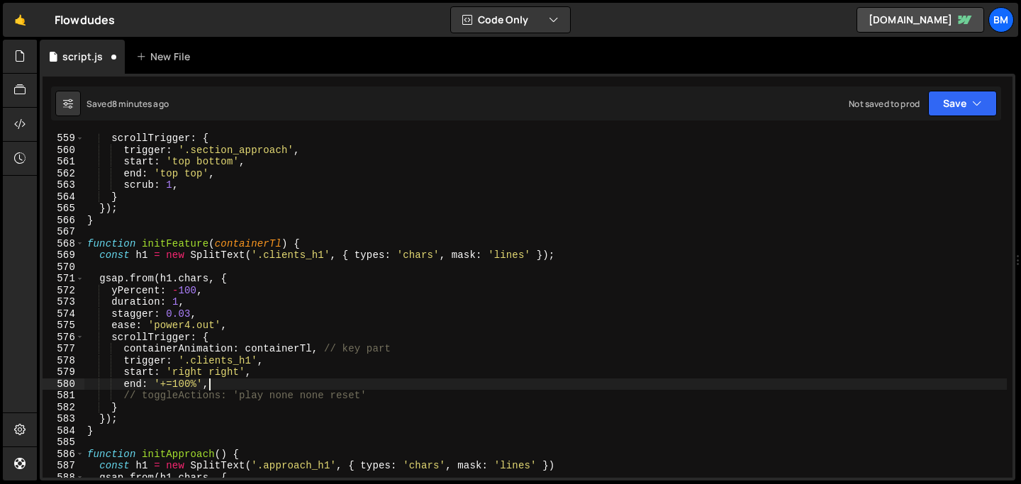
scroll to position [0, 1]
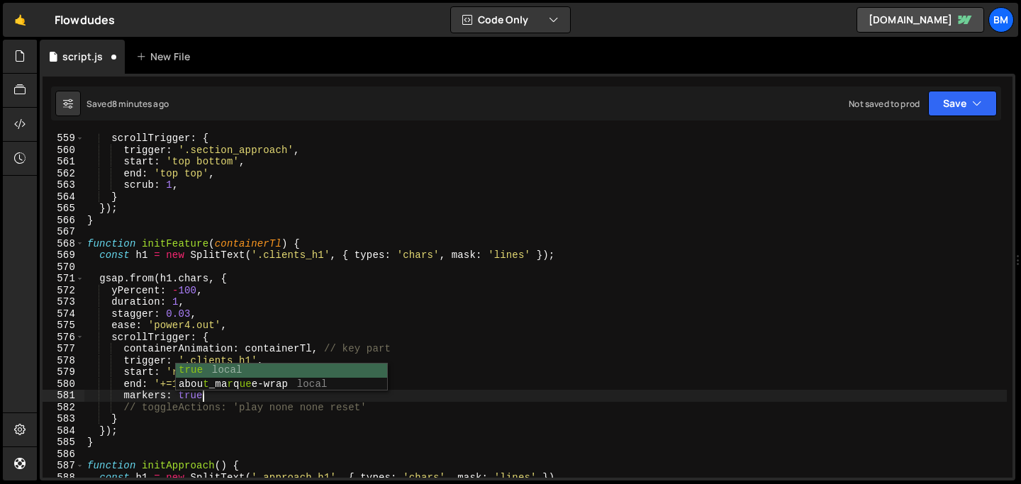
type textarea "markers: true,"
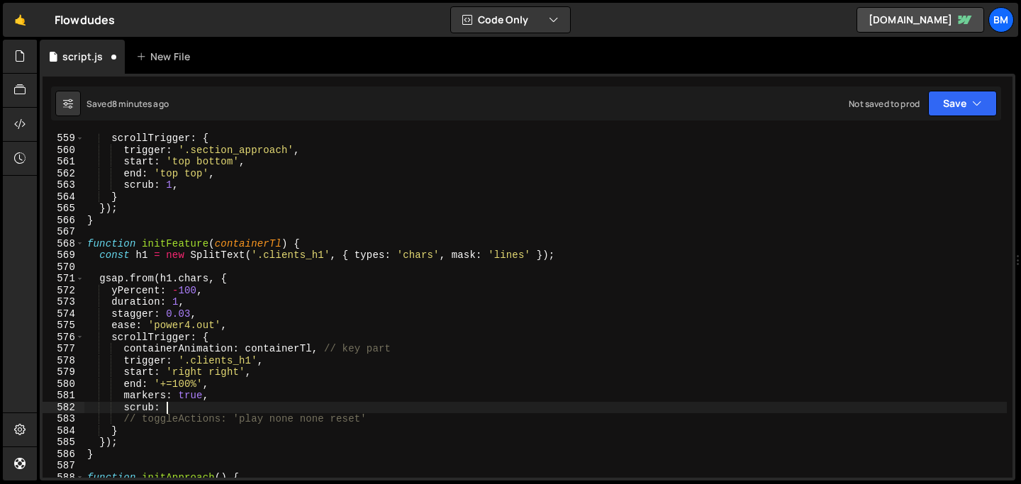
scroll to position [0, 5]
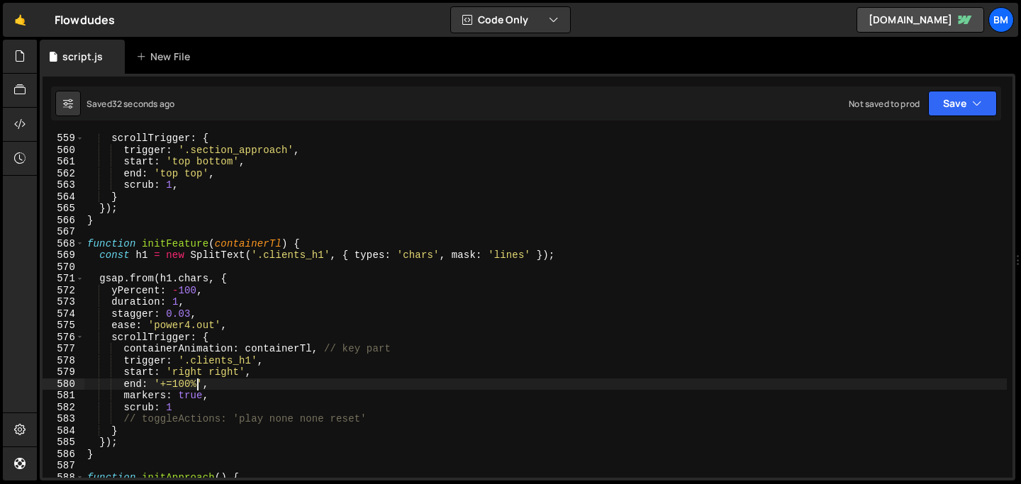
click at [197, 382] on div "scrollTrigger : { trigger : '.section_approach' , start : 'top bottom' , end : …" at bounding box center [545, 317] width 923 height 368
click at [191, 379] on div "scrollTrigger : { trigger : '.section_approach' , start : 'top bottom' , end : …" at bounding box center [545, 317] width 923 height 368
click at [179, 382] on div "scrollTrigger : { trigger : '.section_approach' , start : 'top bottom' , end : …" at bounding box center [545, 317] width 923 height 368
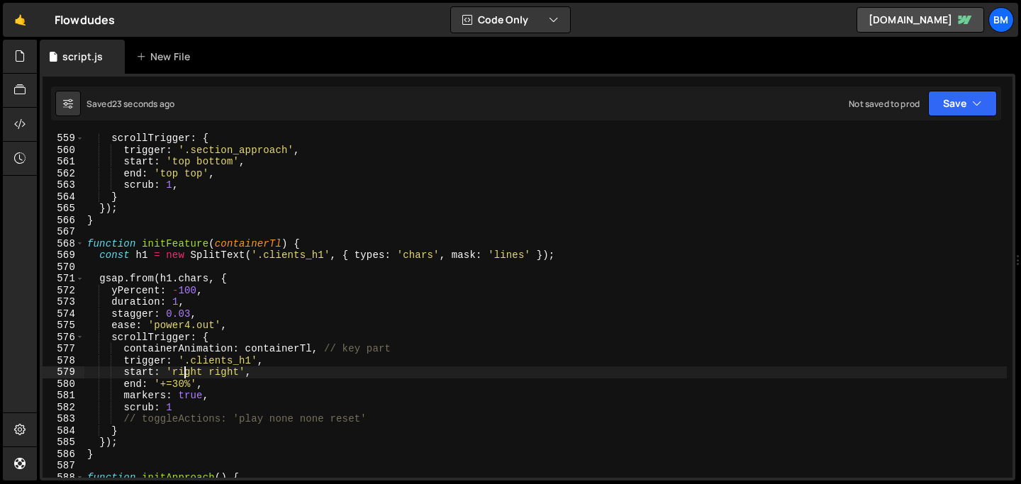
click at [183, 374] on div "scrollTrigger : { trigger : '.section_approach' , start : 'top bottom' , end : …" at bounding box center [545, 317] width 923 height 368
click at [179, 385] on div "scrollTrigger : { trigger : '.section_approach' , start : 'top bottom' , end : …" at bounding box center [545, 317] width 923 height 368
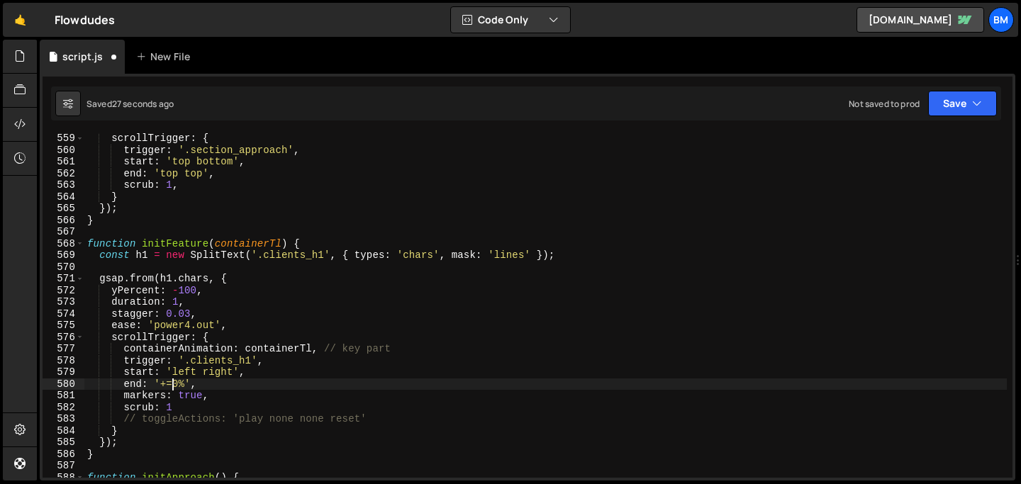
scroll to position [0, 6]
click at [190, 384] on div "scrollTrigger : { trigger : '.section_approach' , start : 'top bottom' , end : …" at bounding box center [545, 317] width 923 height 368
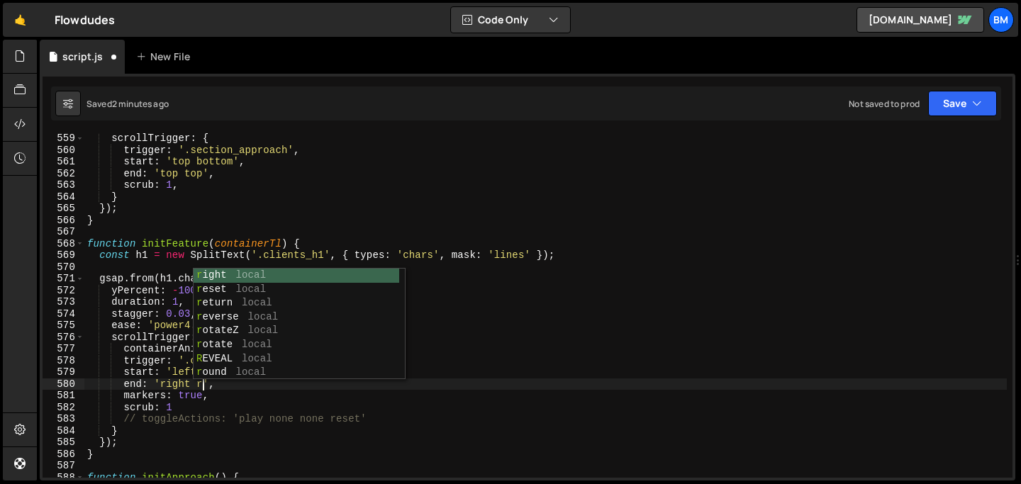
scroll to position [0, 8]
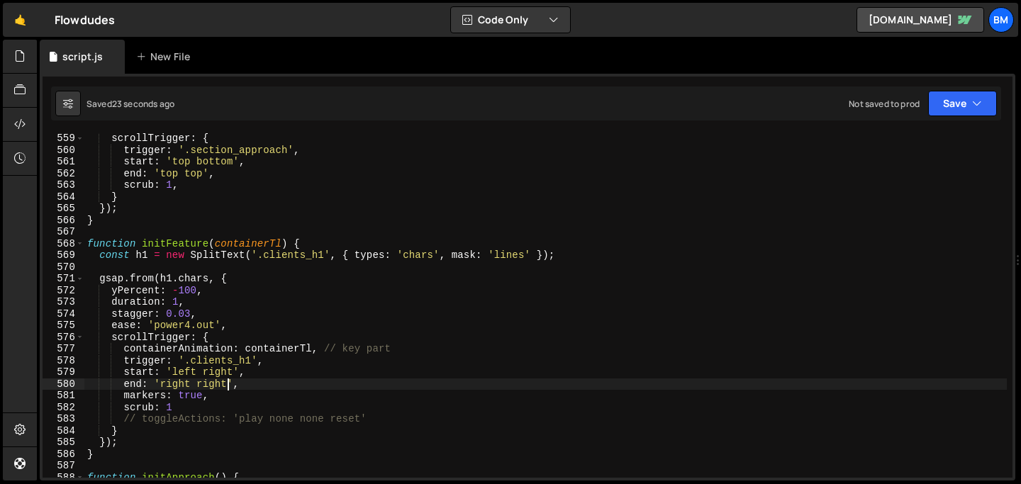
click at [192, 373] on div "scrollTrigger : { trigger : '.section_approach' , start : 'top bottom' , end : …" at bounding box center [545, 317] width 923 height 368
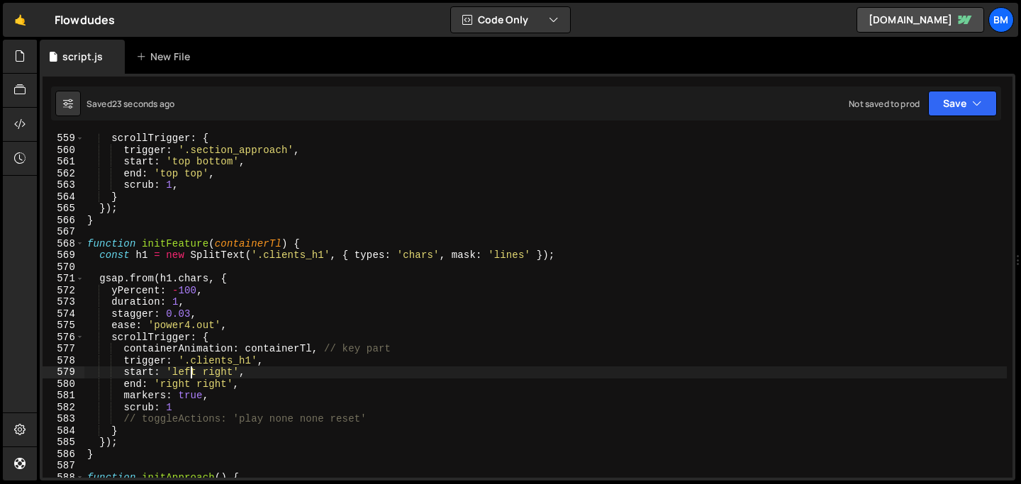
click at [192, 373] on div "scrollTrigger : { trigger : '.section_approach' , start : 'top bottom' , end : …" at bounding box center [545, 317] width 923 height 368
click at [180, 386] on div "scrollTrigger : { trigger : '.section_approach' , start : 'top bottom' , end : …" at bounding box center [545, 317] width 923 height 368
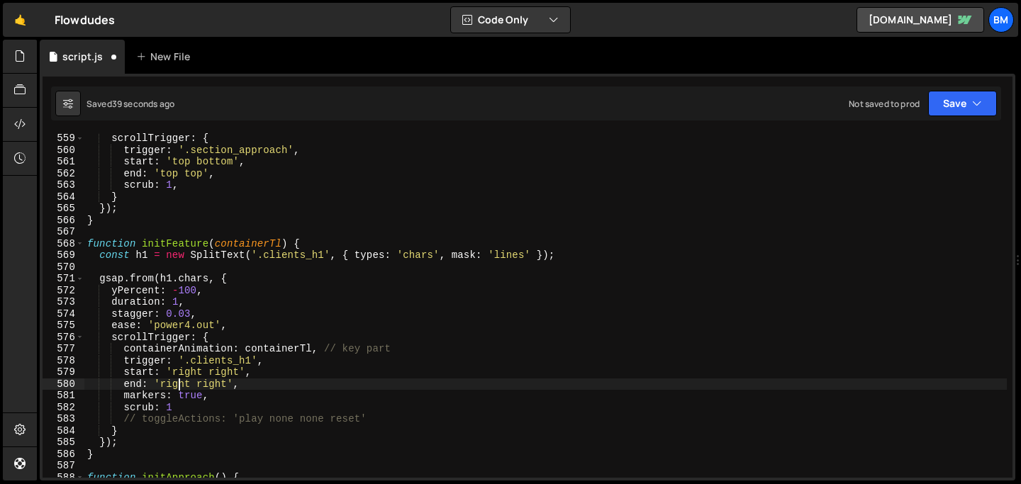
click at [216, 383] on div "scrollTrigger : { trigger : '.section_approach' , start : 'top bottom' , end : …" at bounding box center [545, 317] width 923 height 368
click at [179, 384] on div "scrollTrigger : { trigger : '.section_approach' , start : 'top bottom' , end : …" at bounding box center [545, 317] width 923 height 368
click at [201, 385] on div "scrollTrigger : { trigger : '.section_approach' , start : 'top bottom' , end : …" at bounding box center [545, 317] width 923 height 368
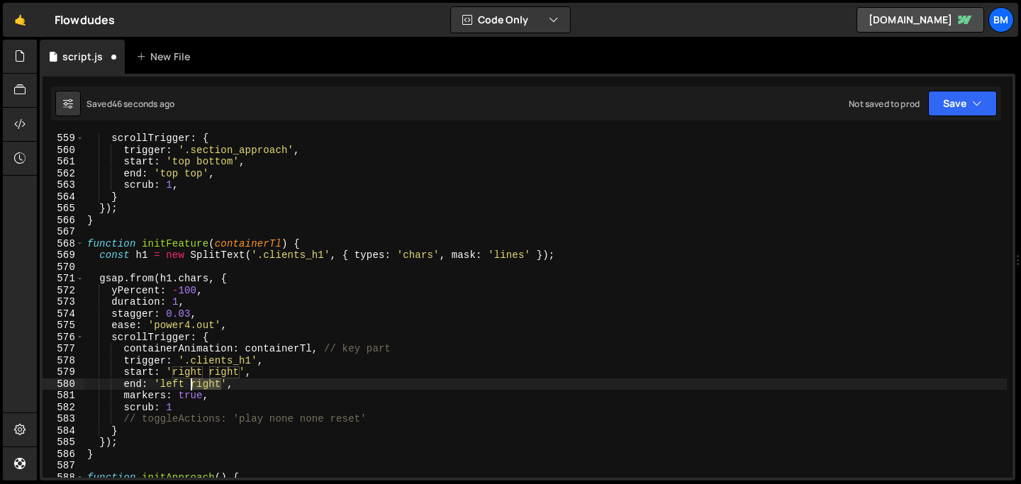
click at [201, 385] on div "scrollTrigger : { trigger : '.section_approach' , start : 'top bottom' , end : …" at bounding box center [545, 317] width 923 height 368
click at [160, 383] on div "scrollTrigger : { trigger : '.section_approach' , start : 'top bottom' , end : …" at bounding box center [545, 317] width 923 height 368
click at [235, 394] on div "scrollTrigger : { trigger : '.section_approach' , start : 'top bottom' , end : …" at bounding box center [545, 317] width 923 height 368
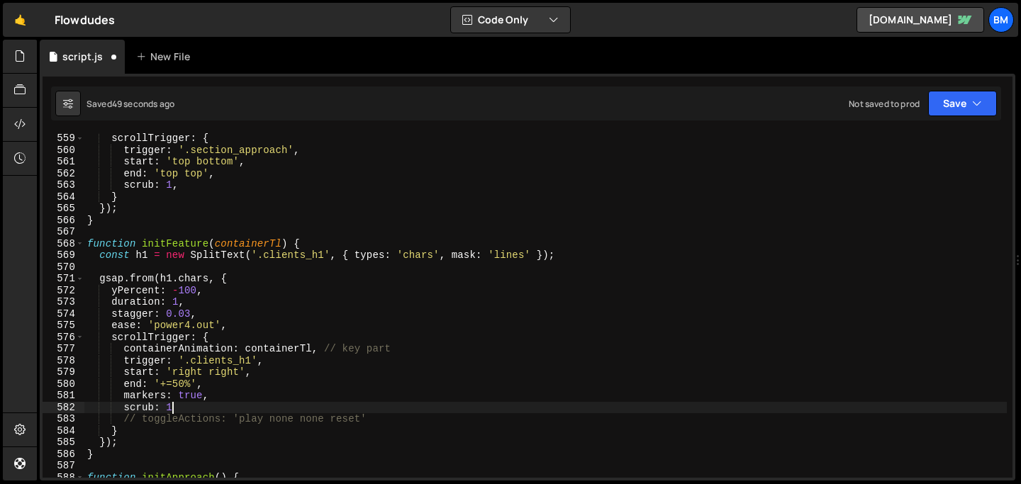
click at [181, 406] on div "scrollTrigger : { trigger : '.section_approach' , start : 'top bottom' , end : …" at bounding box center [545, 317] width 923 height 368
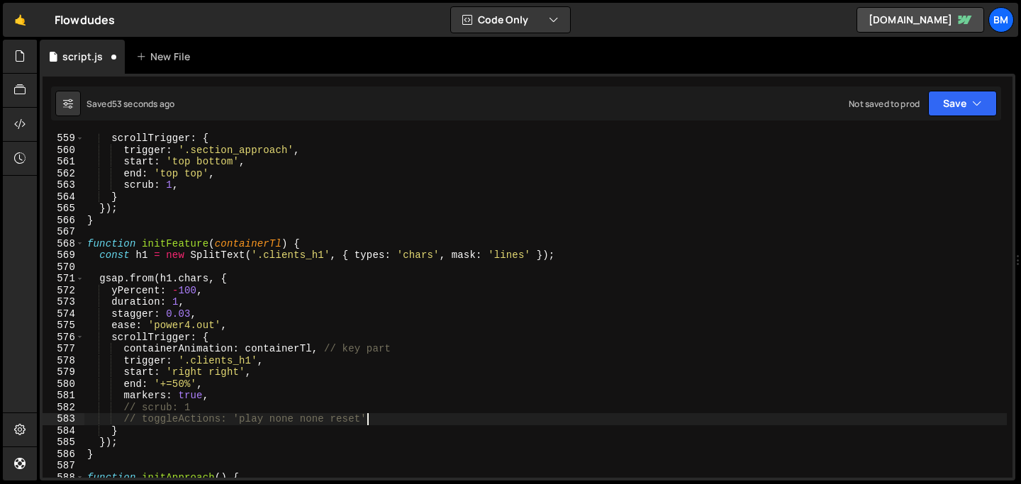
click at [373, 417] on div "scrollTrigger : { trigger : '.section_approach' , start : 'top bottom' , end : …" at bounding box center [545, 317] width 923 height 368
click at [335, 420] on div "scrollTrigger : { trigger : '.section_approach' , start : 'top bottom' , end : …" at bounding box center [545, 317] width 923 height 368
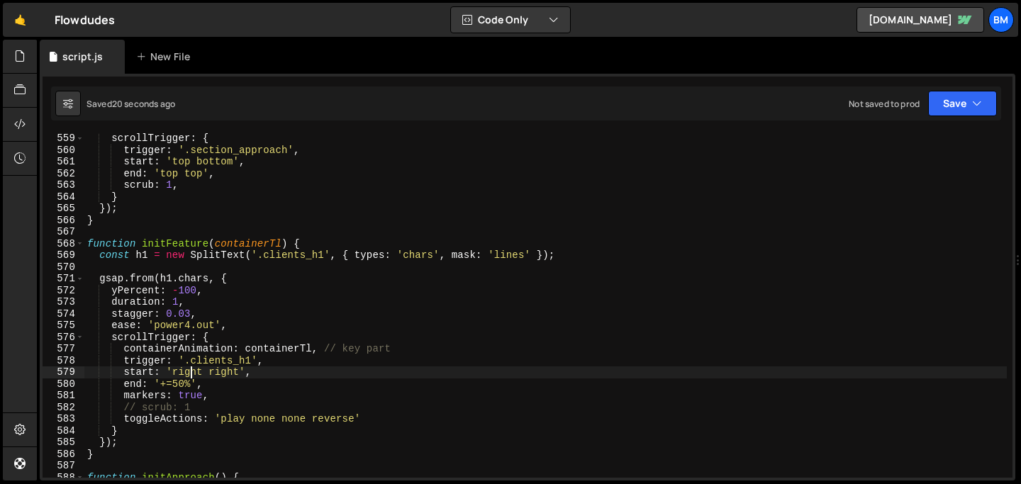
click at [192, 372] on div "scrollTrigger : { trigger : '.section_approach' , start : 'top bottom' , end : …" at bounding box center [545, 317] width 923 height 368
click at [220, 374] on div "scrollTrigger : { trigger : '.section_approach' , start : 'top bottom' , end : …" at bounding box center [545, 317] width 923 height 368
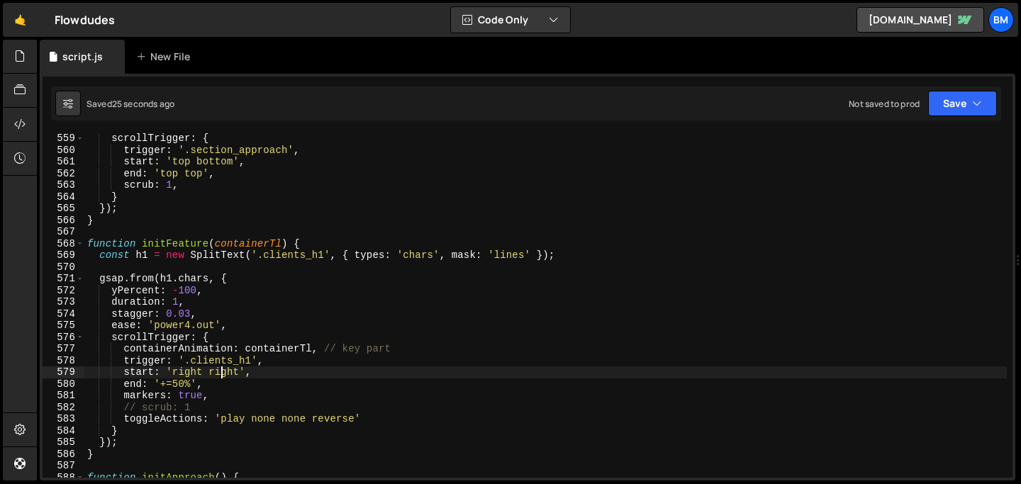
click at [228, 374] on div "scrollTrigger : { trigger : '.section_approach' , start : 'top bottom' , end : …" at bounding box center [545, 317] width 923 height 368
click at [214, 370] on div "scrollTrigger : { trigger : '.section_approach' , start : 'top bottom' , end : …" at bounding box center [545, 317] width 923 height 368
click at [194, 298] on div "scrollTrigger : { trigger : '.section_approach' , start : 'top bottom' , end : …" at bounding box center [545, 317] width 923 height 368
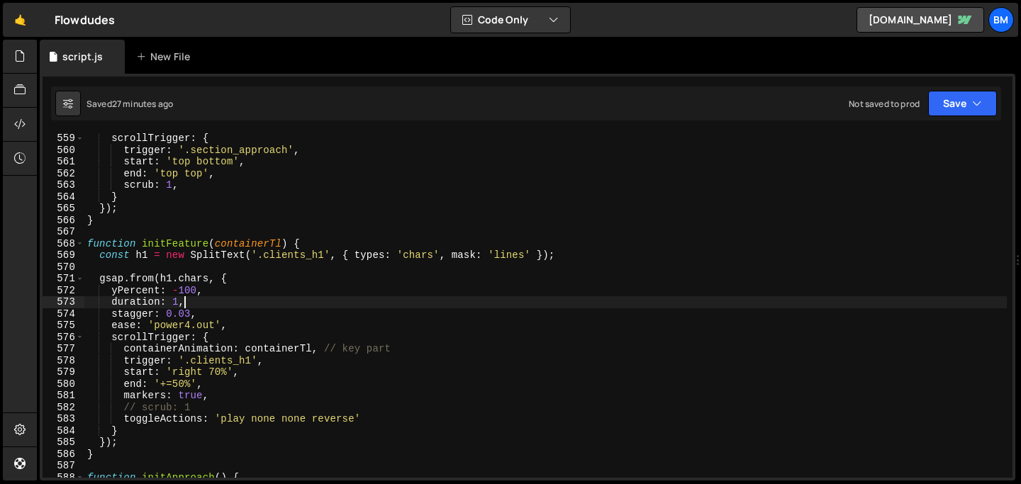
scroll to position [0, 6]
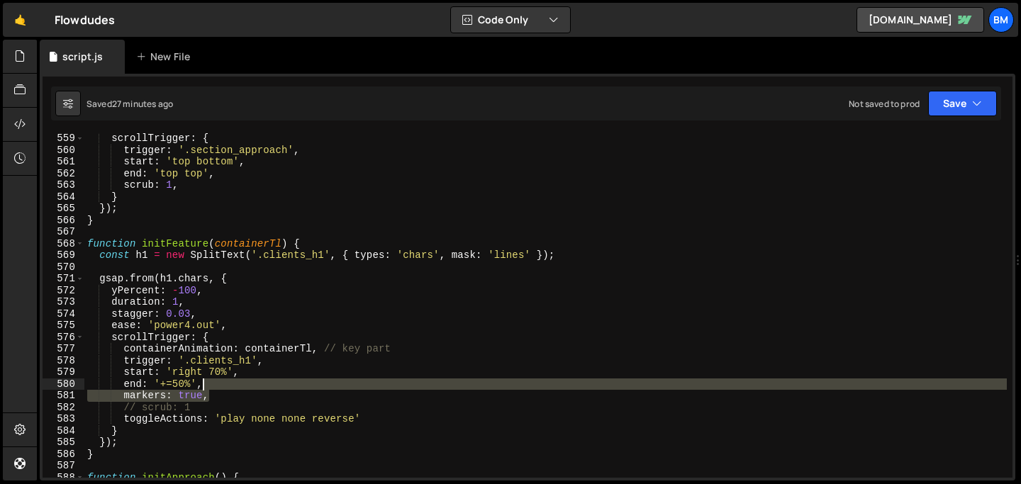
drag, startPoint x: 215, startPoint y: 396, endPoint x: 220, endPoint y: 389, distance: 9.2
click at [220, 389] on div "scrollTrigger : { trigger : '.section_approach' , start : 'top bottom' , end : …" at bounding box center [545, 317] width 923 height 368
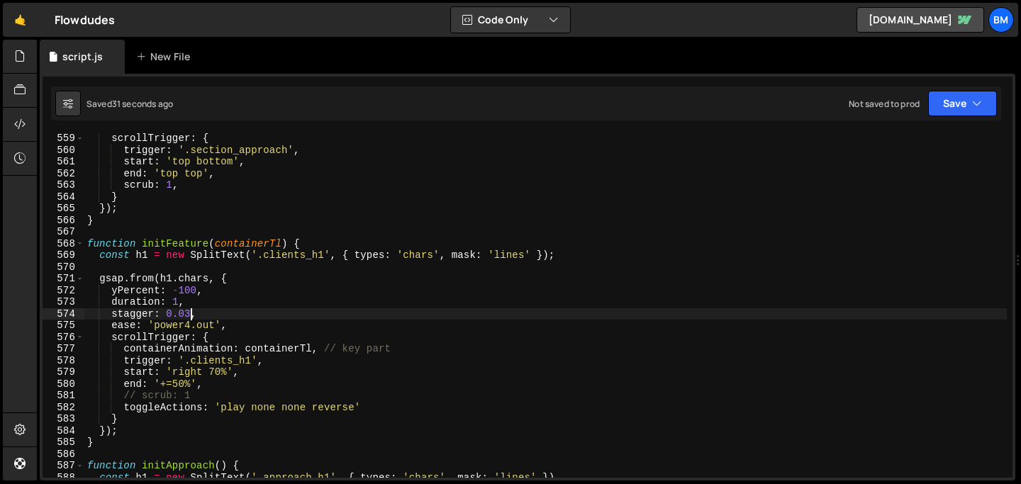
click at [189, 313] on div "scrollTrigger : { trigger : '.section_approach' , start : 'top bottom' , end : …" at bounding box center [545, 317] width 923 height 368
click at [201, 323] on div "scrollTrigger : { trigger : '.section_approach' , start : 'top bottom' , end : …" at bounding box center [545, 317] width 923 height 368
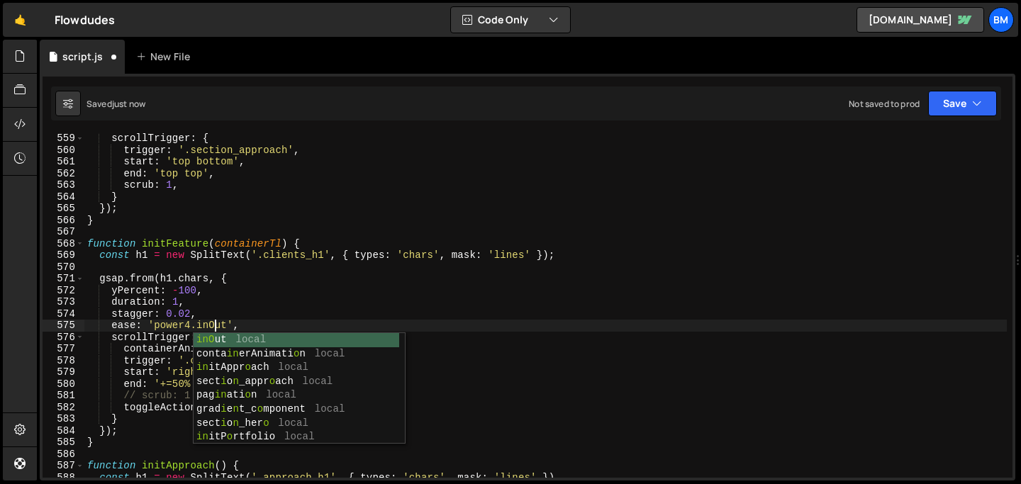
scroll to position [0, 9]
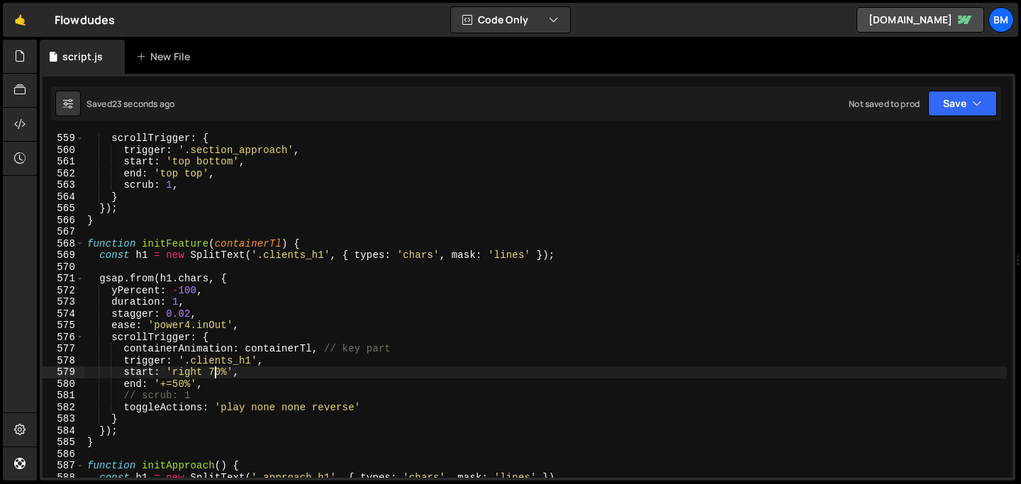
click at [215, 370] on div "scrollTrigger : { trigger : '.section_approach' , start : 'top bottom' , end : …" at bounding box center [545, 317] width 923 height 368
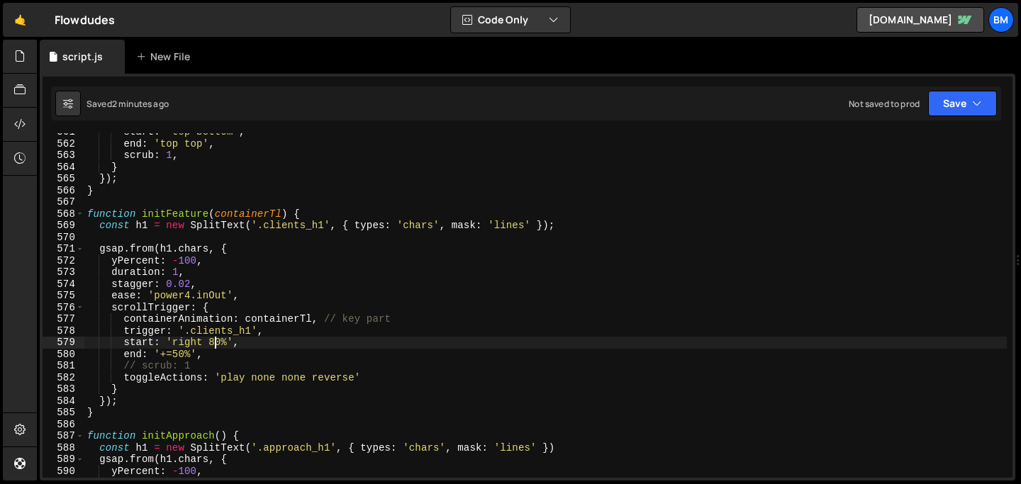
scroll to position [6561, 0]
click at [313, 210] on div "start : 'top bottom' , end : 'top top' , scrub : 1 , } }) ; } function initFeat…" at bounding box center [545, 310] width 923 height 368
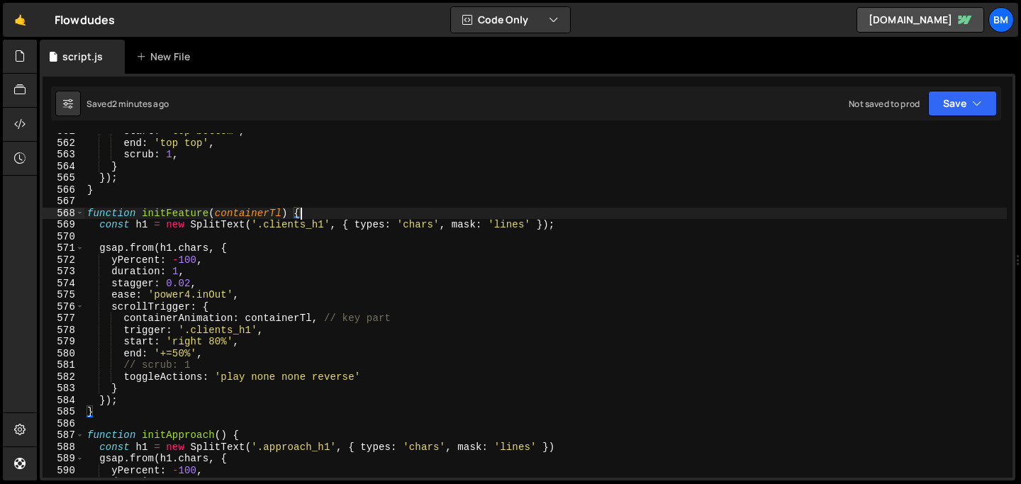
click at [127, 400] on div "start : 'top bottom' , end : 'top top' , scrub : 1 , } }) ; } function initFeat…" at bounding box center [545, 310] width 923 height 368
type textarea "});"
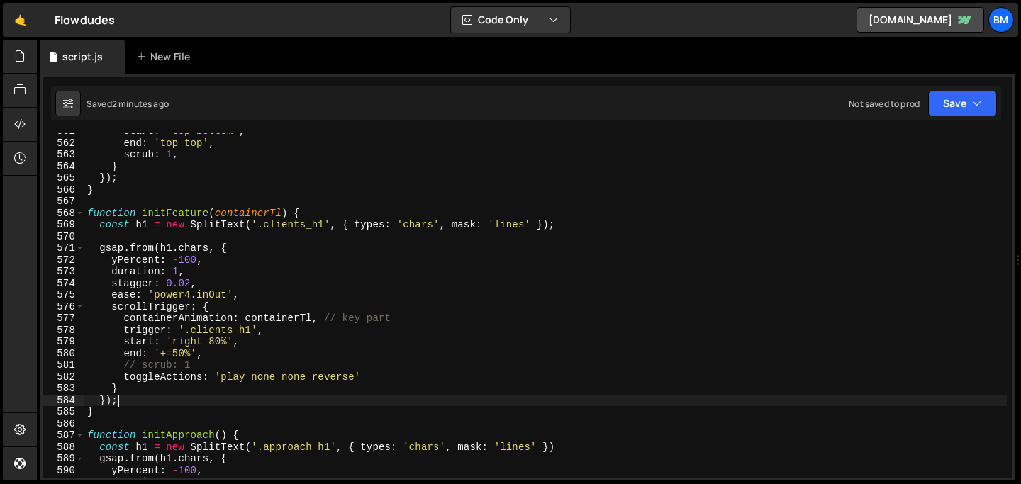
scroll to position [0, 0]
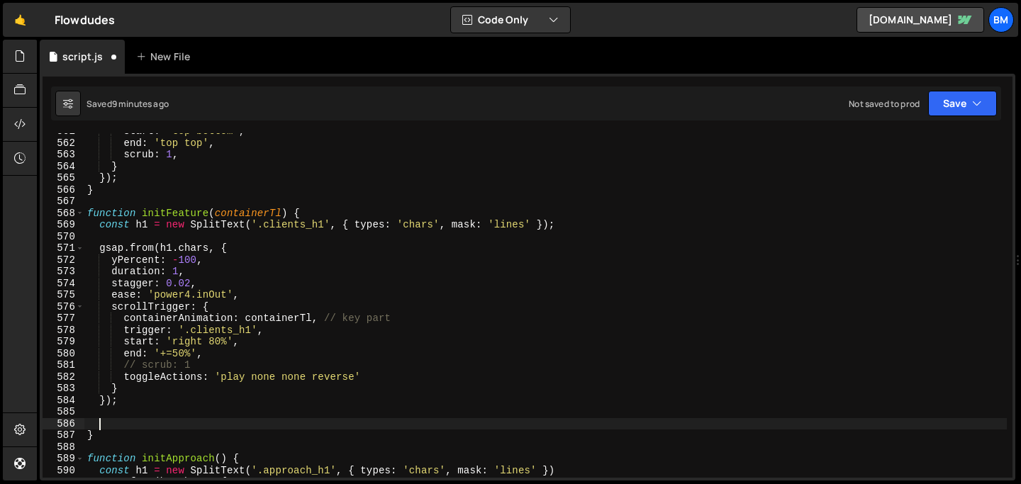
paste textarea
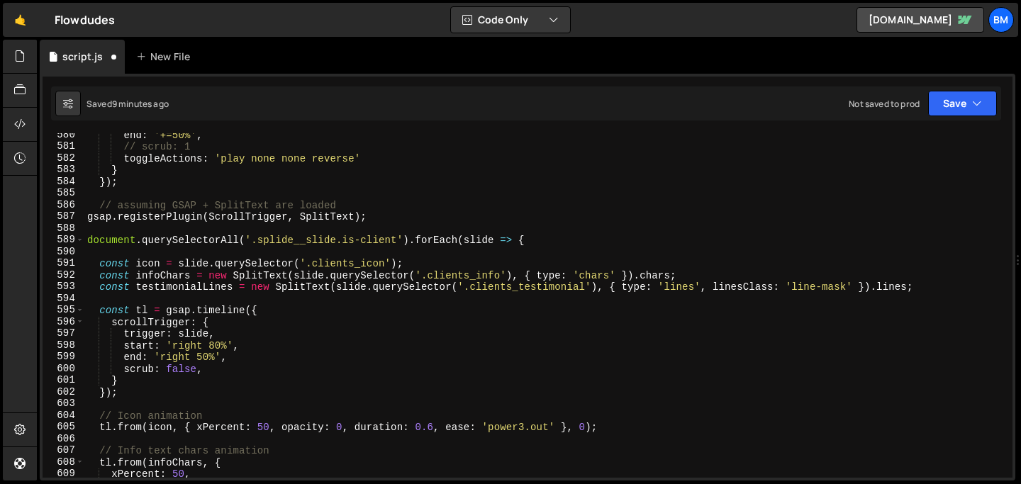
scroll to position [6778, 0]
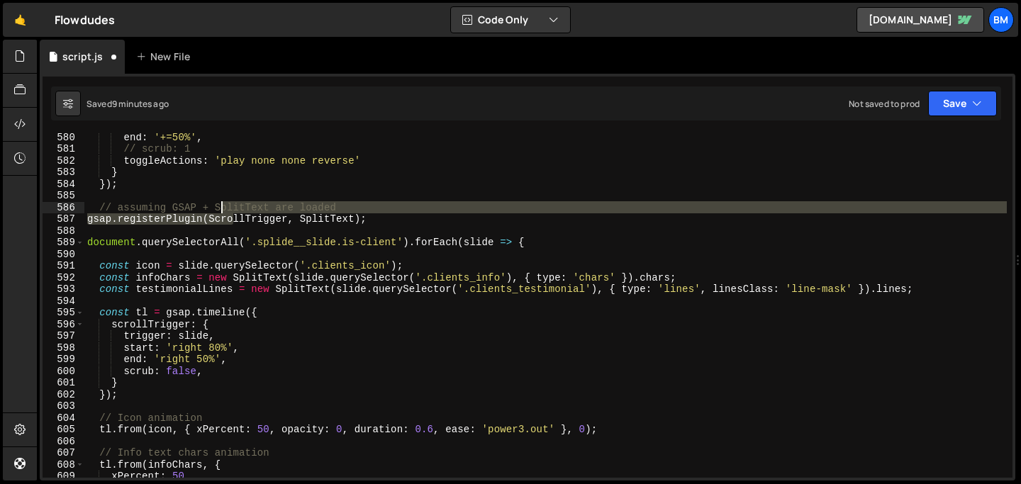
drag, startPoint x: 233, startPoint y: 221, endPoint x: 220, endPoint y: 211, distance: 16.7
click at [219, 212] on div "end : '+=50%' , // scrub: 1 toggleActions : 'play none none reverse' } }) ; // …" at bounding box center [545, 315] width 923 height 368
type textarea "// assuming GSAP + SplitText are loaded gsap.registerPlugin(ScrollTrigger, Spli…"
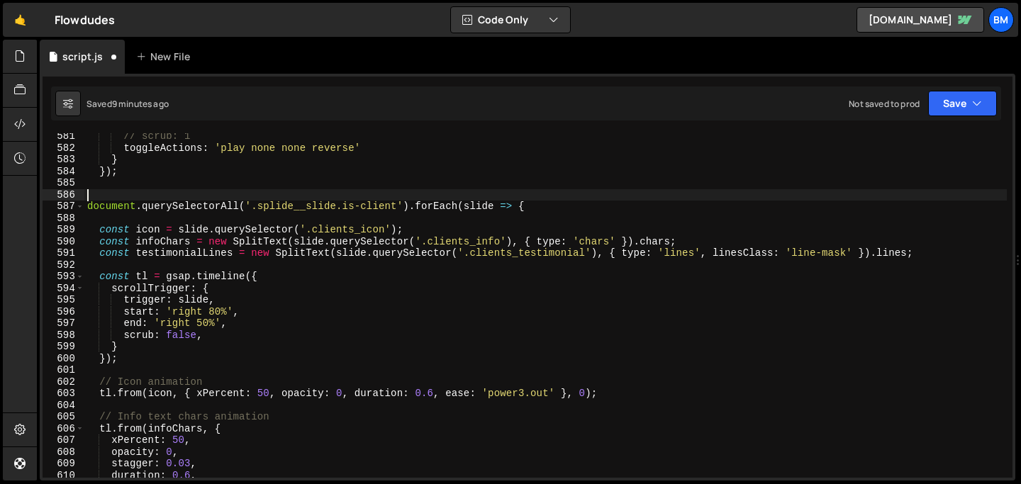
scroll to position [6793, 0]
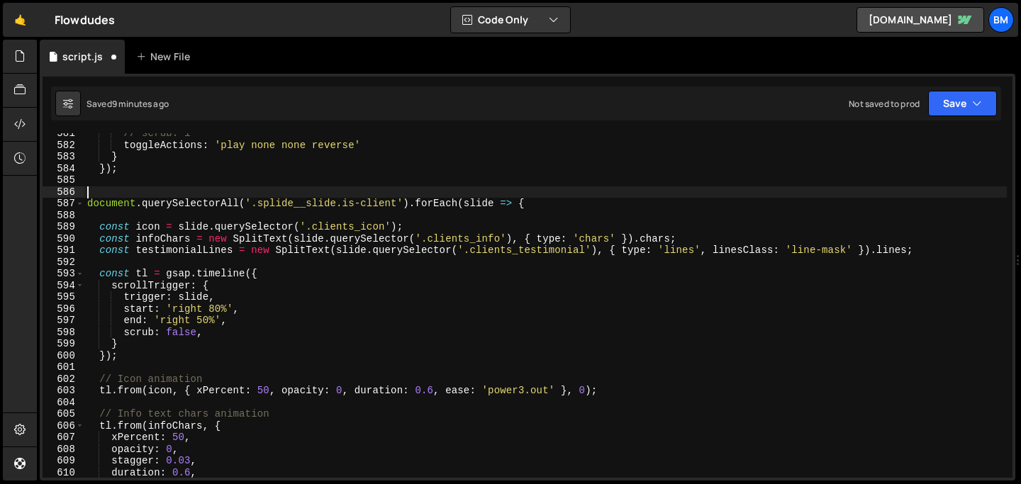
click at [209, 331] on div "// scrub: 1 toggleActions : 'play none none reverse' } }) ; document . querySel…" at bounding box center [545, 312] width 923 height 368
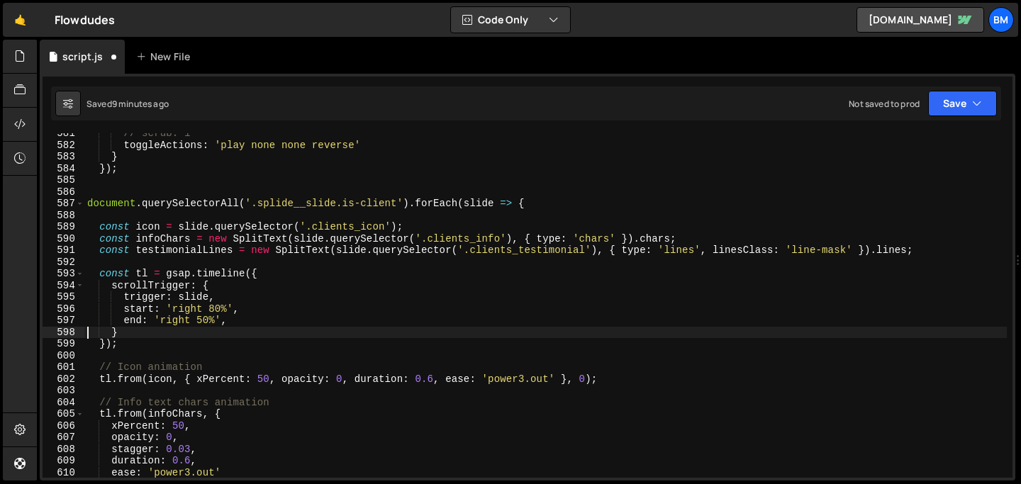
click at [238, 321] on div "// scrub: 1 toggleActions : 'play none none reverse' } }) ; document . querySel…" at bounding box center [545, 312] width 923 height 368
type textarea "end: 'right 50%',"
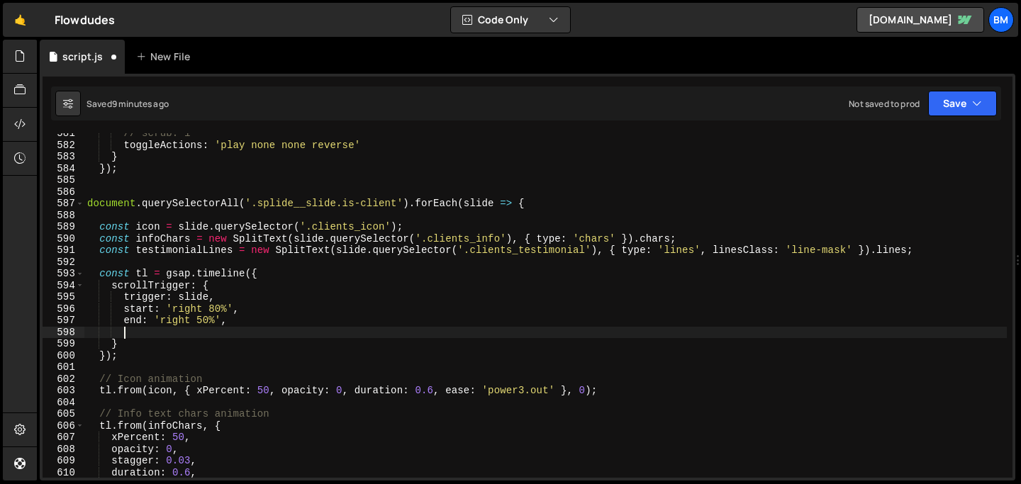
scroll to position [0, 1]
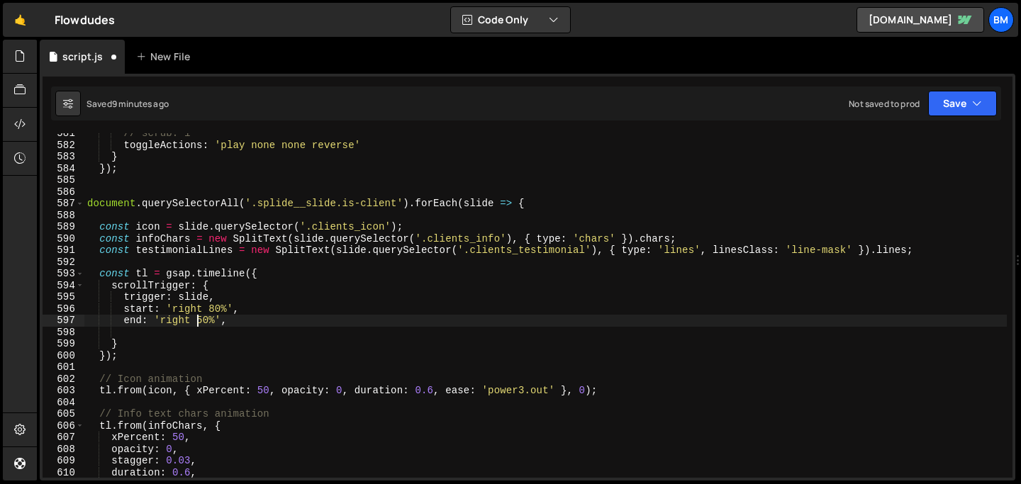
click at [196, 323] on div "// scrub: 1 toggleActions : 'play none none reverse' } }) ; document . querySel…" at bounding box center [545, 312] width 923 height 368
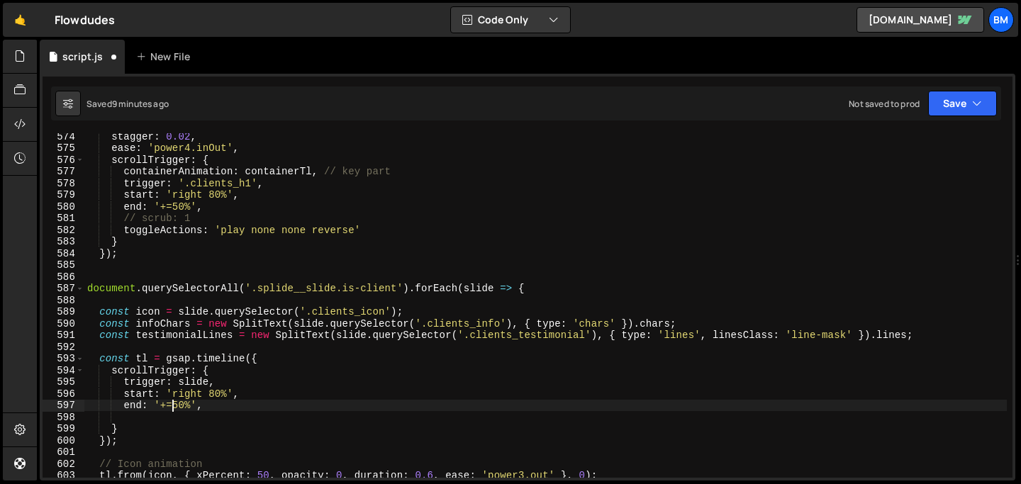
scroll to position [6707, 0]
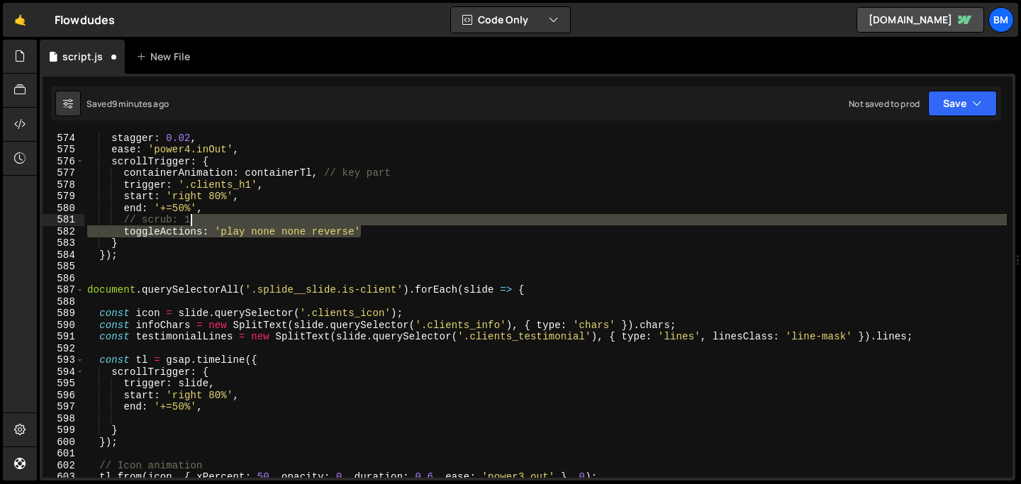
drag, startPoint x: 369, startPoint y: 232, endPoint x: 366, endPoint y: 221, distance: 11.0
click at [366, 221] on div "stagger : 0.02 , ease : 'power4.inOut' , scrollTrigger : { containerAnimation :…" at bounding box center [545, 316] width 923 height 368
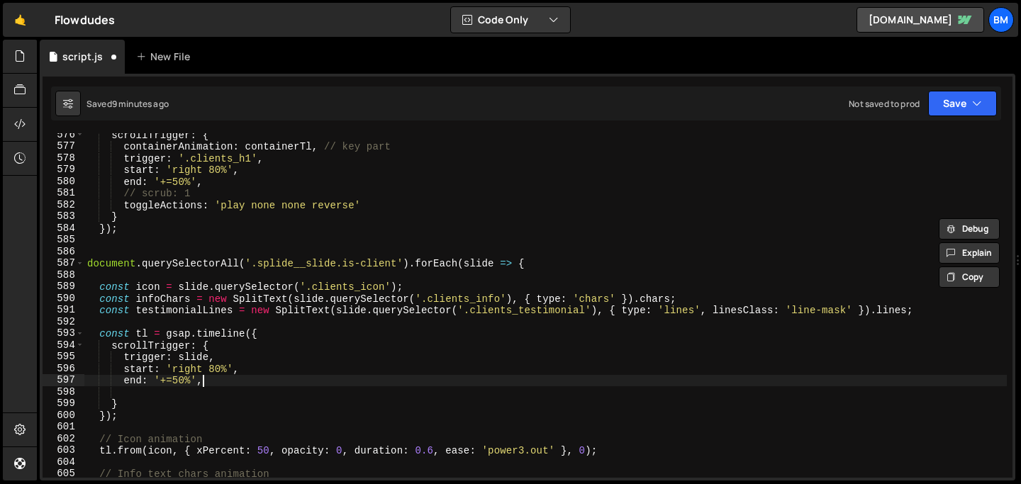
click at [214, 381] on div "scrollTrigger : { containerAnimation : containerTl , // key part trigger : '.cl…" at bounding box center [545, 313] width 923 height 368
paste textarea "toggleActions: 'play none none reverse'"
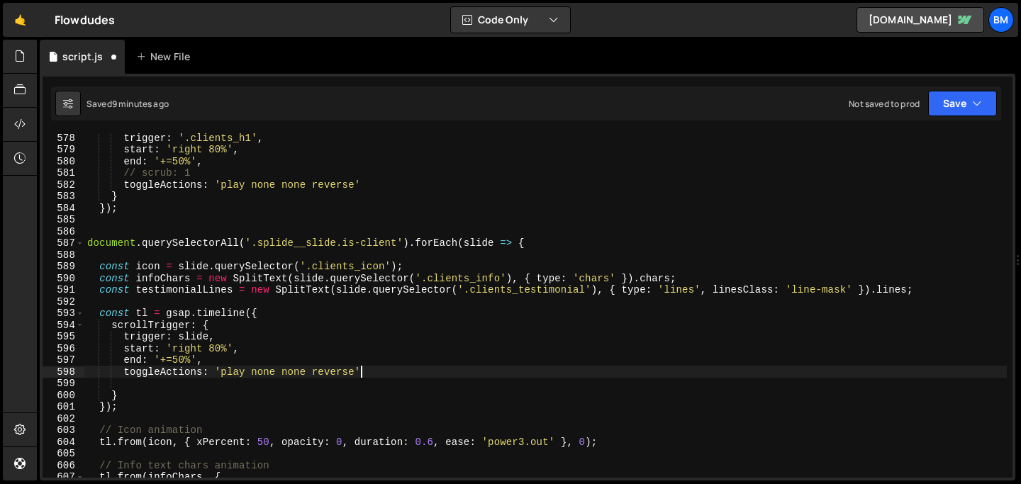
scroll to position [6754, 0]
click at [183, 389] on div "trigger : '.clients_h1' , start : 'right 80%' , end : '+=50%' , // scrub: 1 tog…" at bounding box center [545, 316] width 923 height 368
type textarea "}"
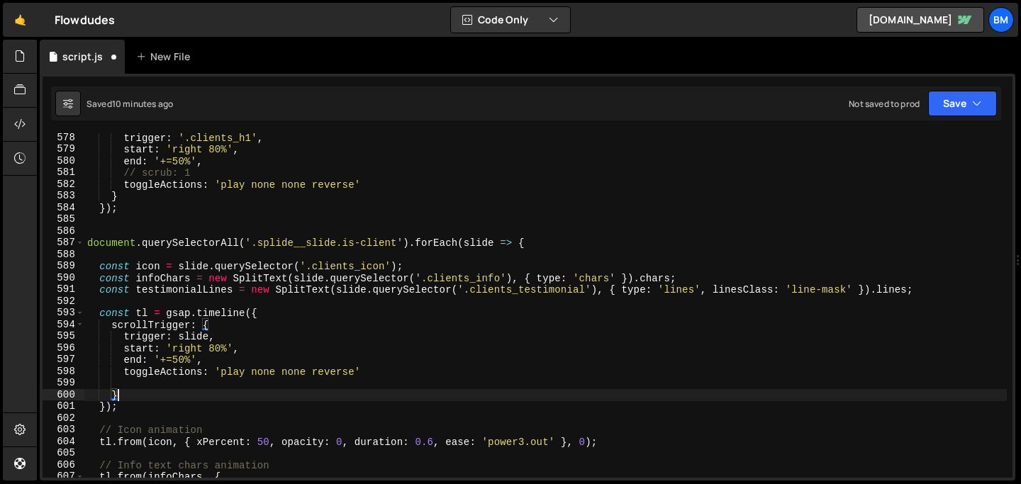
click at [167, 383] on div "trigger : '.clients_h1' , start : 'right 80%' , end : '+=50%' , // scrub: 1 tog…" at bounding box center [545, 316] width 923 height 368
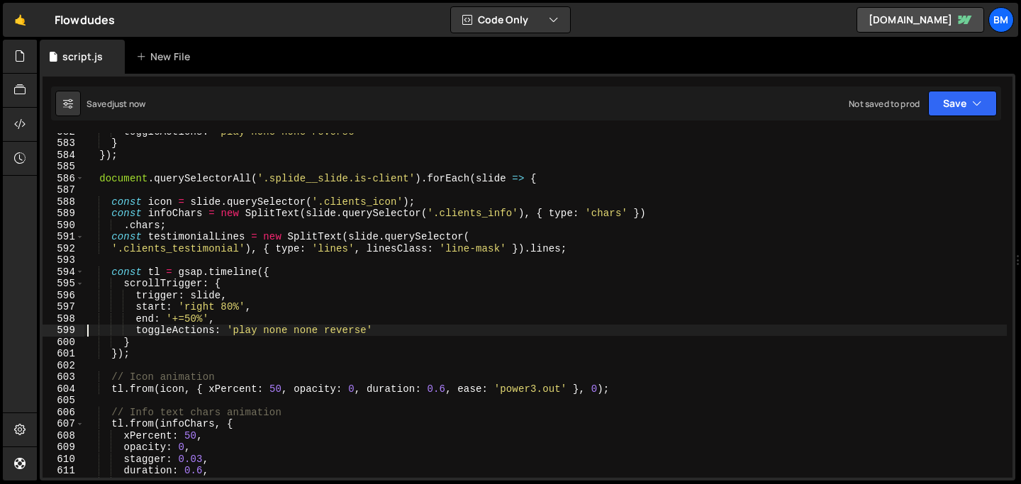
scroll to position [6807, 0]
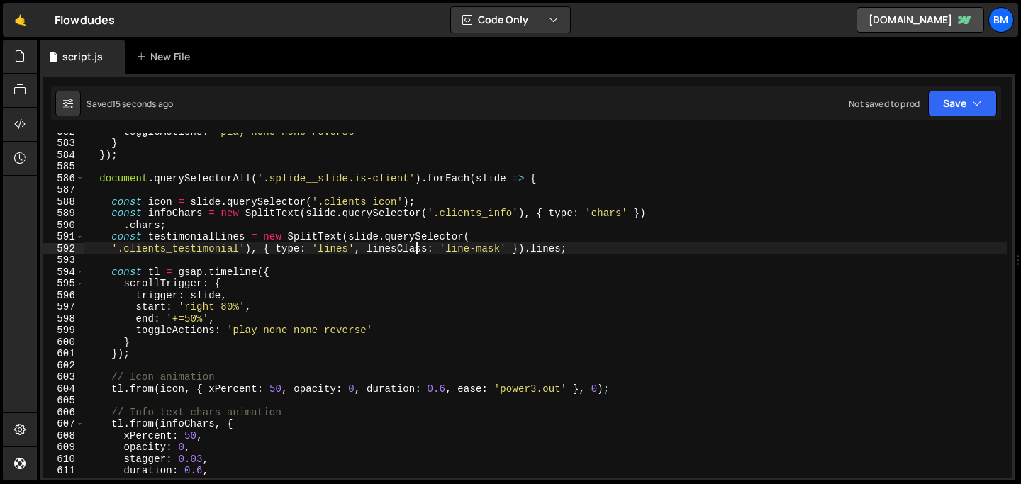
click at [416, 250] on div "toggleActions : 'play none none reverse' } }) ; document . querySelectorAll ( '…" at bounding box center [545, 310] width 923 height 368
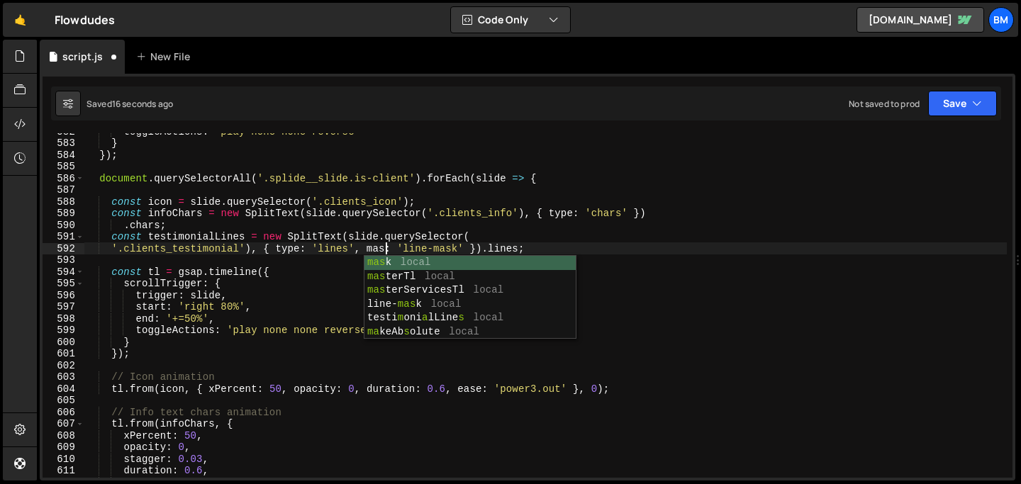
scroll to position [0, 21]
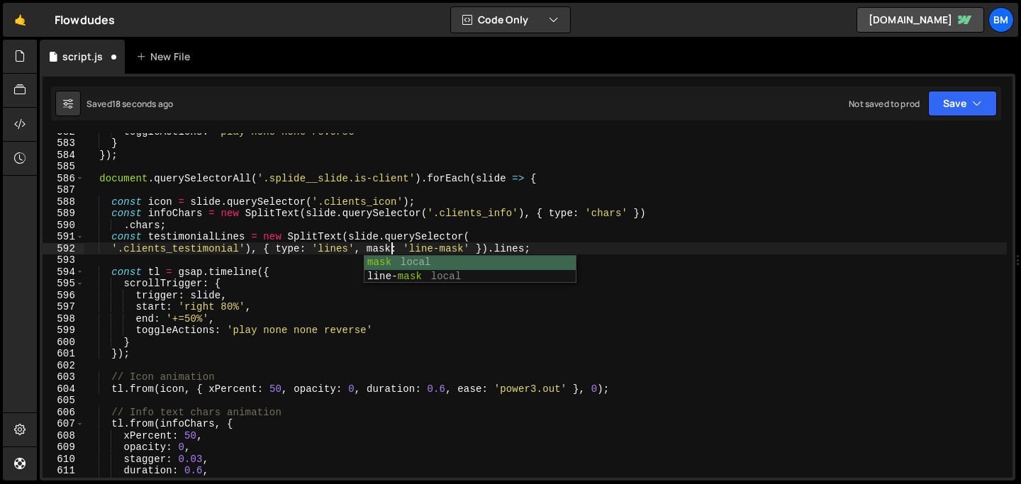
click at [449, 250] on div "toggleActions : 'play none none reverse' } }) ; document . querySelectorAll ( '…" at bounding box center [545, 310] width 923 height 368
type textarea "'.clients_testimonial'), { type: 'lines', mask: 'lines' }).lines;"
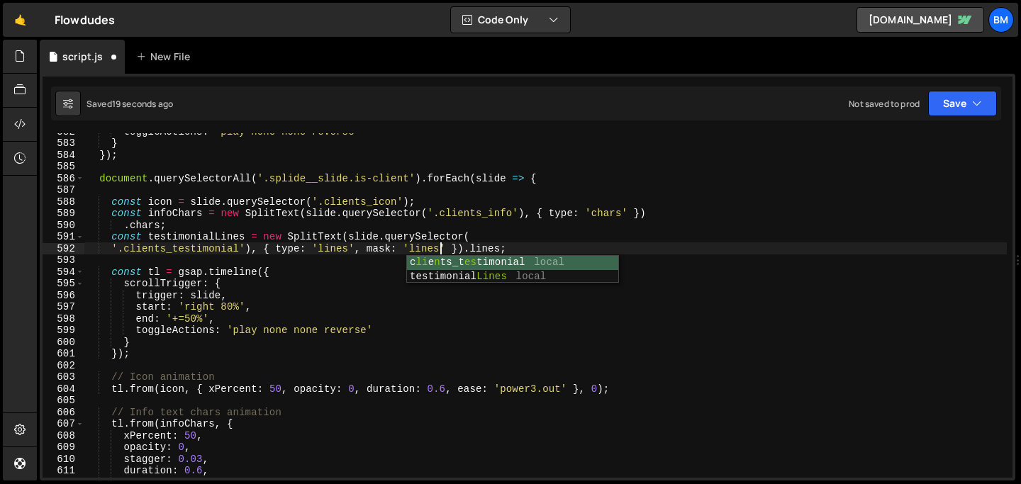
click at [368, 264] on div "toggleActions : 'play none none reverse' } }) ; document . querySelectorAll ( '…" at bounding box center [545, 310] width 923 height 368
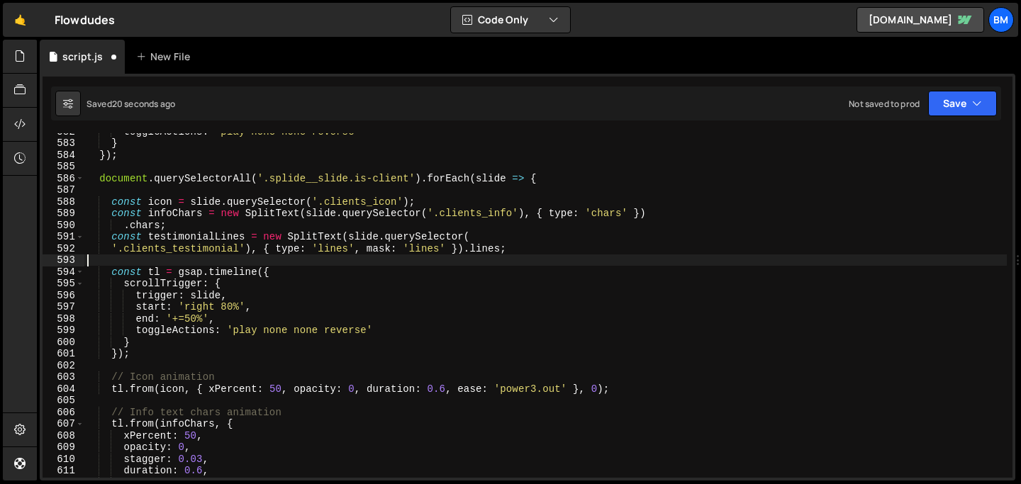
scroll to position [0, 0]
click at [444, 238] on div "toggleActions : 'play none none reverse' } }) ; document . querySelectorAll ( '…" at bounding box center [545, 310] width 923 height 368
type textarea "const testimonialLines = new SplitText(slide.querySelector("
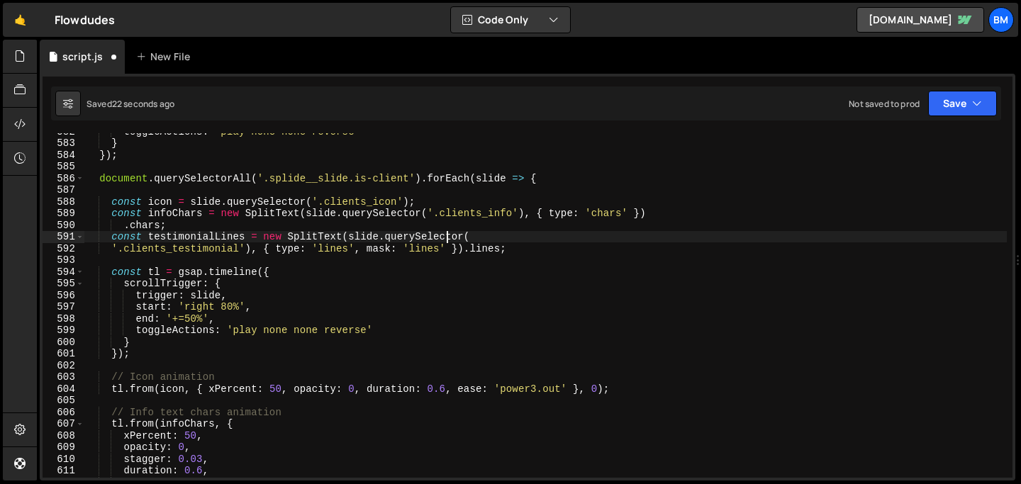
click at [489, 255] on div "toggleActions : 'play none none reverse' } }) ; document . querySelectorAll ( '…" at bounding box center [545, 310] width 923 height 368
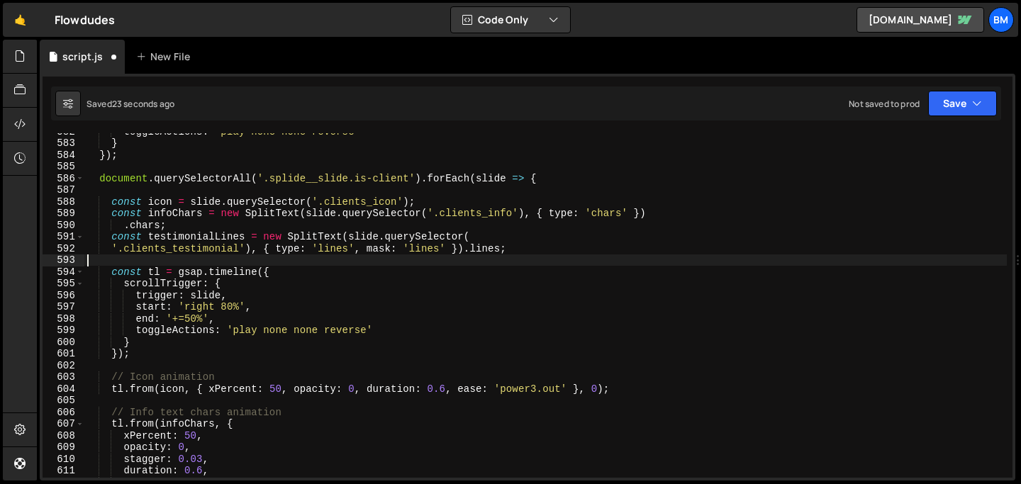
click at [517, 248] on div "toggleActions : 'play none none reverse' } }) ; document . querySelectorAll ( '…" at bounding box center [545, 310] width 923 height 368
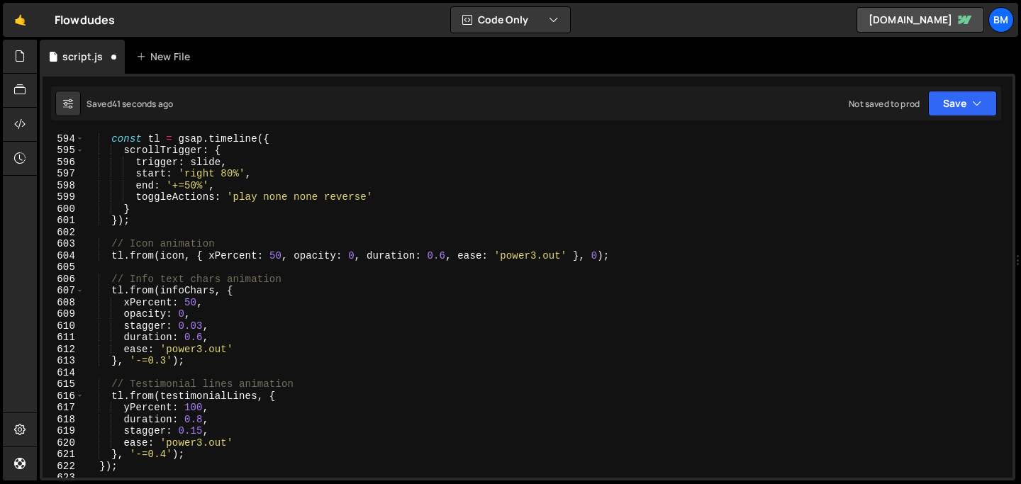
scroll to position [6947, 0]
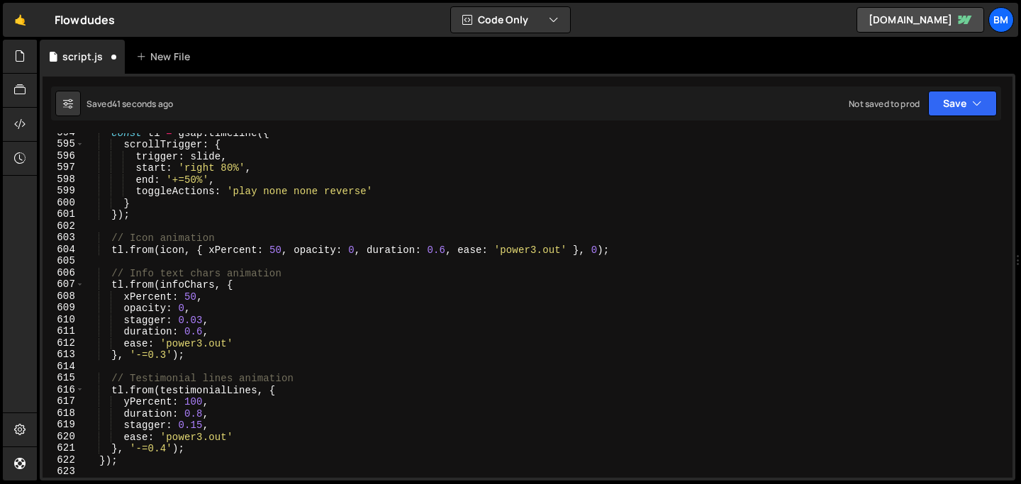
click at [340, 253] on div "const tl = gsap . timeline ({ scrollTrigger : { trigger : slide , start : 'righ…" at bounding box center [545, 311] width 923 height 368
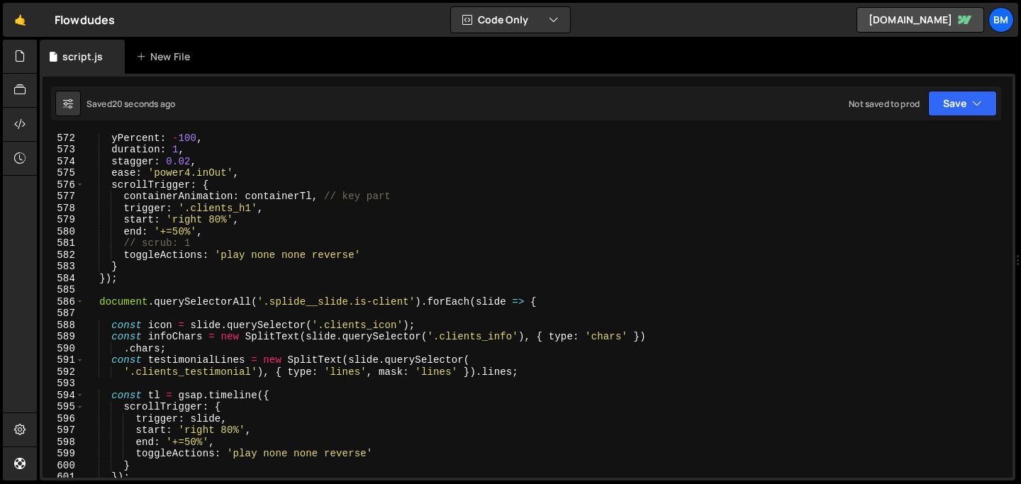
scroll to position [6681, 0]
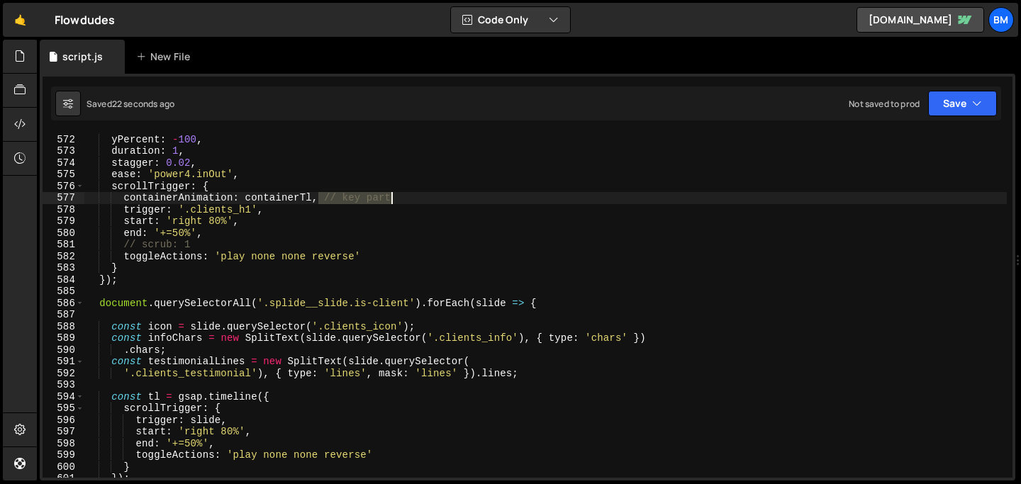
drag, startPoint x: 319, startPoint y: 201, endPoint x: 396, endPoint y: 200, distance: 76.6
click at [396, 200] on div "gsap . from ( h1 . chars , { yPercent : - 100 , duration : 1 , stagger : 0.02 ,…" at bounding box center [545, 306] width 923 height 368
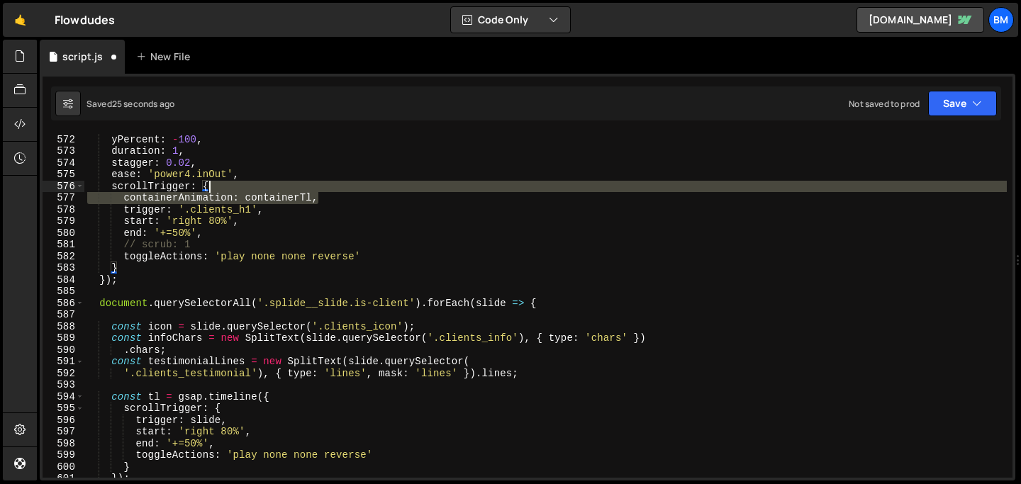
drag, startPoint x: 334, startPoint y: 199, endPoint x: 314, endPoint y: 192, distance: 21.1
click at [314, 192] on div "gsap . from ( h1 . chars , { yPercent : - 100 , duration : 1 , stagger : 0.02 ,…" at bounding box center [545, 306] width 923 height 368
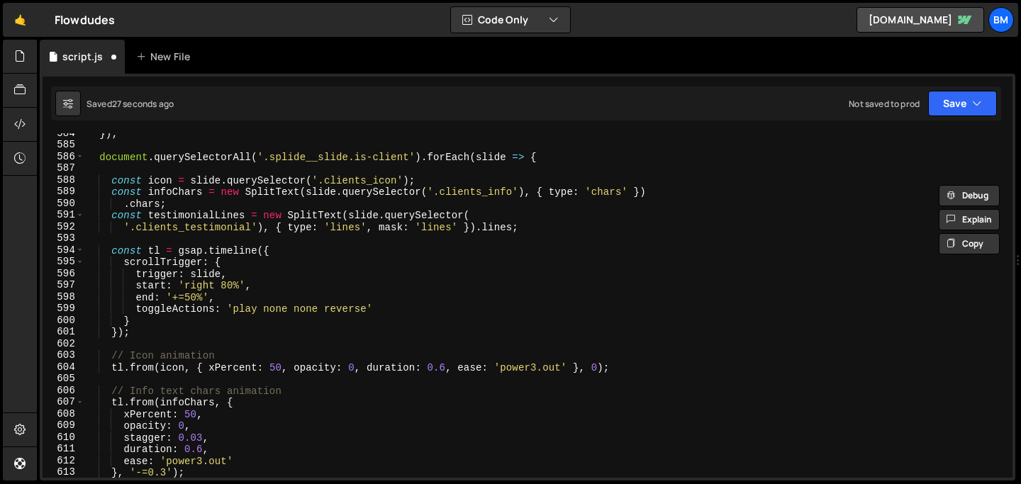
scroll to position [6828, 0]
click at [253, 260] on div "}) ; document . querySelectorAll ( '.splide__slide.is-client' ) . forEach ( sli…" at bounding box center [545, 312] width 923 height 368
paste textarea "containerAnimation: containerTl,"
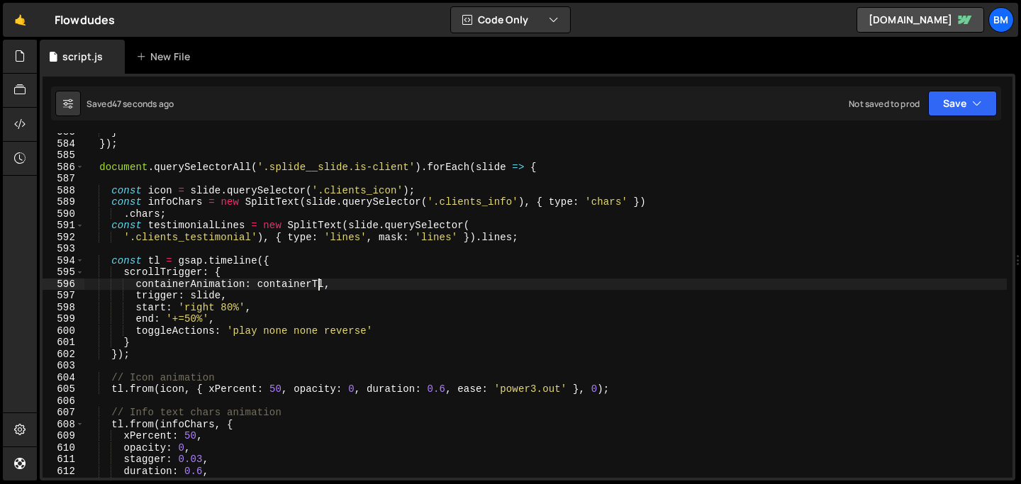
scroll to position [6815, 0]
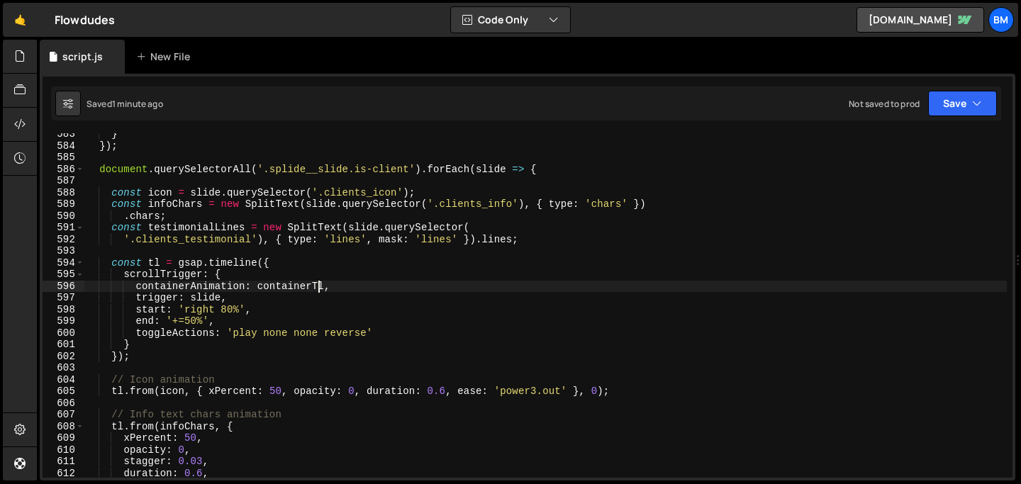
click at [206, 299] on div "} }) ; document . querySelectorAll ( '.splide__slide.is-client' ) . forEach ( s…" at bounding box center [545, 312] width 923 height 368
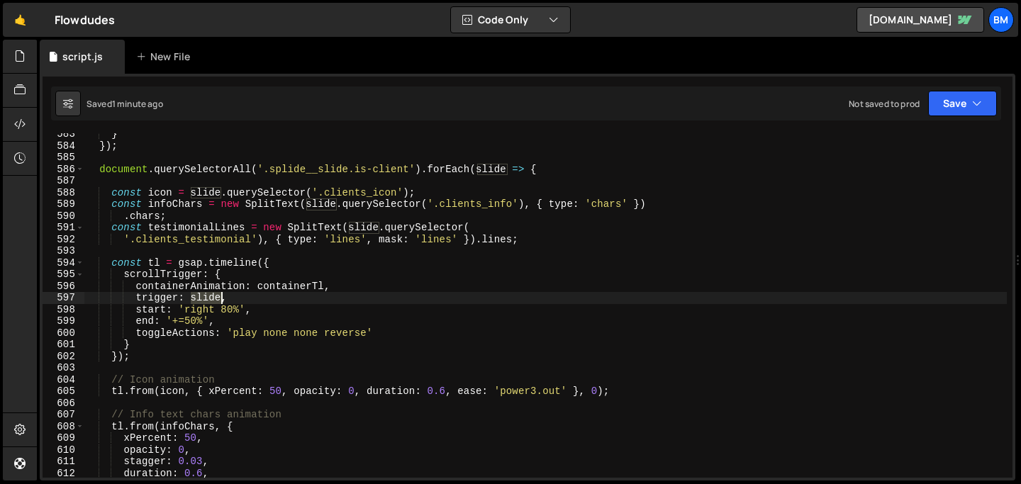
click at [206, 299] on div "} }) ; document . querySelectorAll ( '.splide__slide.is-client' ) . forEach ( s…" at bounding box center [545, 312] width 923 height 368
paste textarea "clients_content"
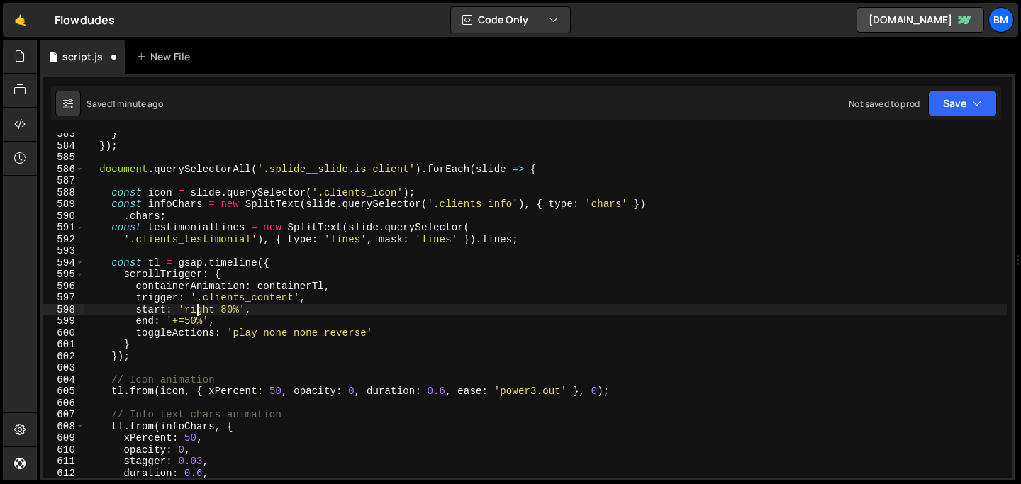
click at [197, 309] on div "} }) ; document . querySelectorAll ( '.splide__slide.is-client' ) . forEach ( s…" at bounding box center [545, 312] width 923 height 368
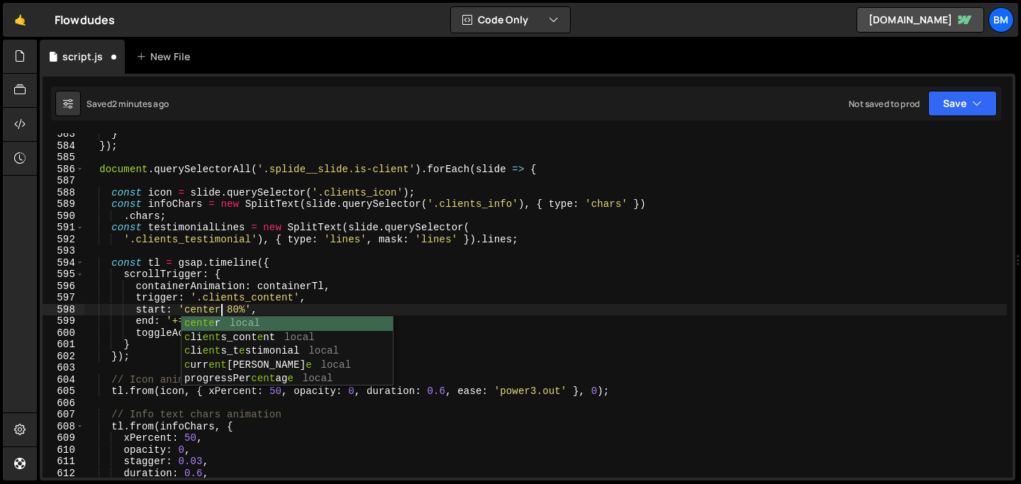
scroll to position [0, 9]
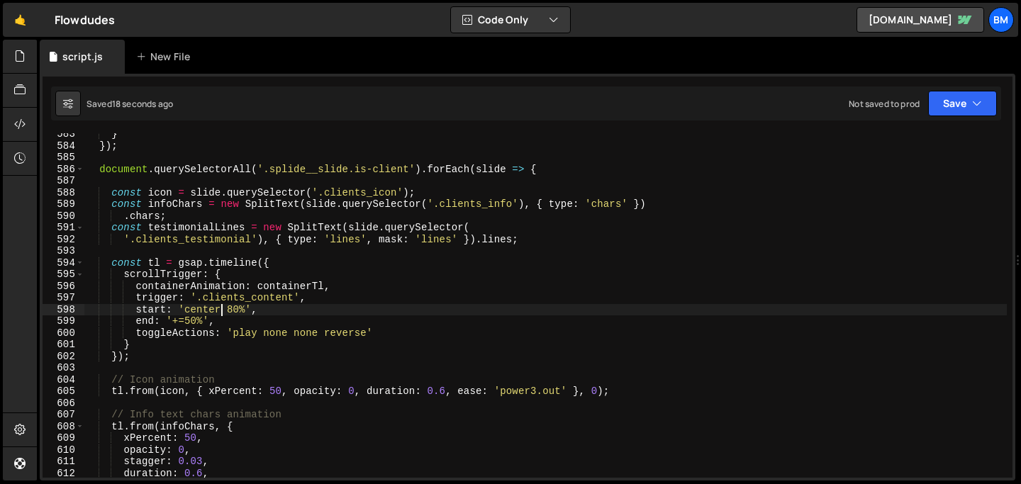
click at [206, 306] on div "} }) ; document . querySelectorAll ( '.splide__slide.is-client' ) . forEach ( s…" at bounding box center [545, 312] width 923 height 368
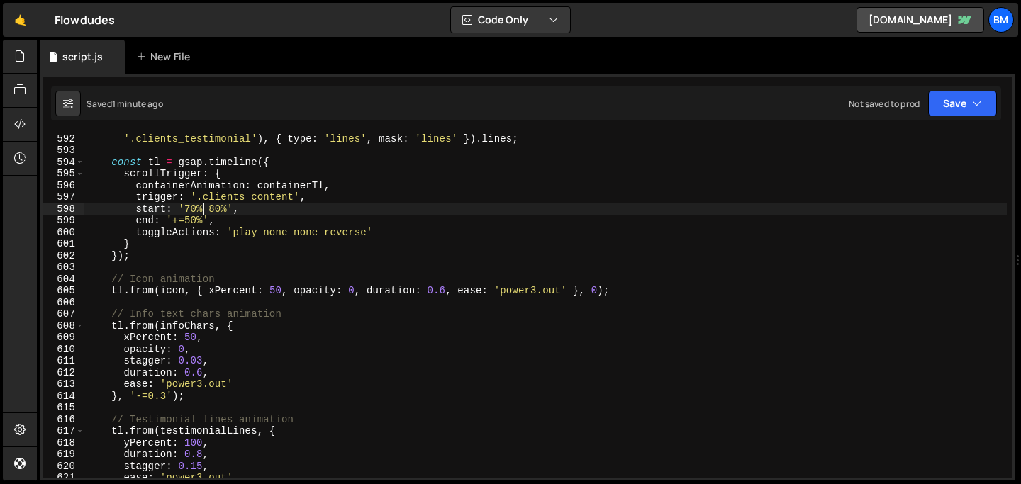
scroll to position [6939, 0]
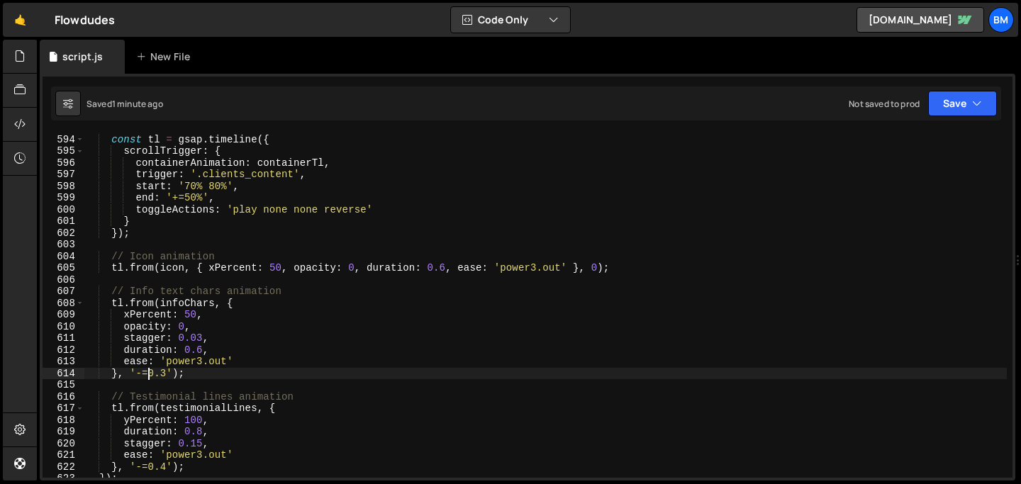
click at [146, 373] on div "const tl = gsap . timeline ({ scrollTrigger : { containerAnimation : containerT…" at bounding box center [545, 306] width 923 height 368
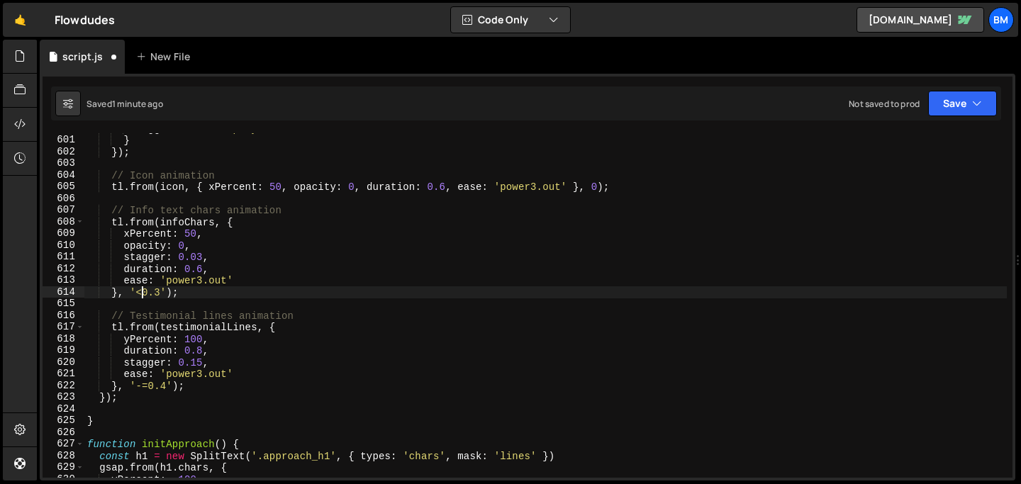
scroll to position [7021, 0]
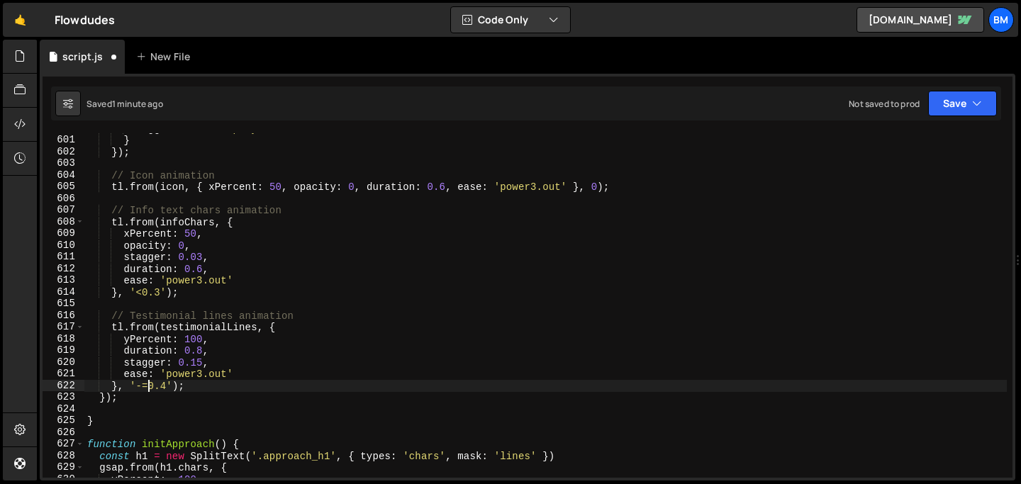
click at [148, 384] on div "toggleActions : 'play none none reverse' } }) ; // Icon animation tl . from ( i…" at bounding box center [545, 307] width 923 height 368
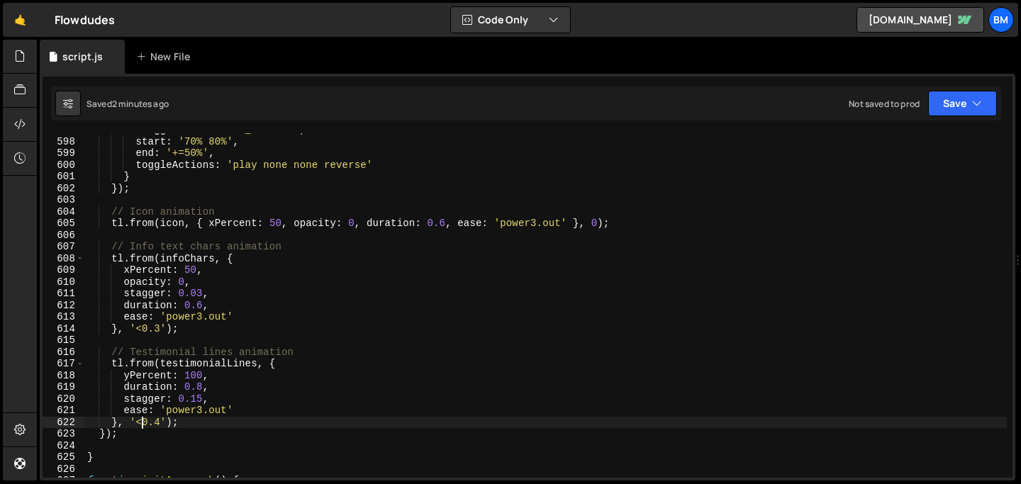
scroll to position [6996, 0]
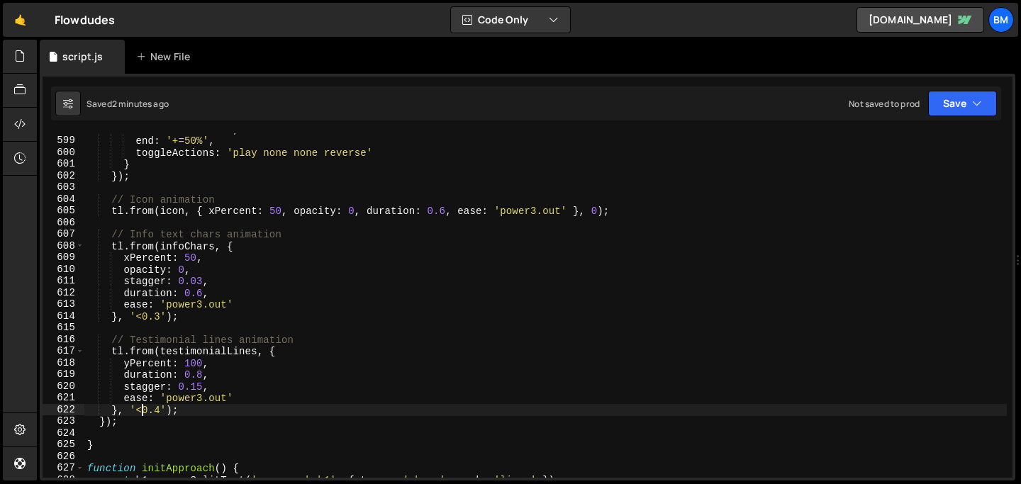
click at [203, 388] on div "start : '70% 80%' , end : '+=50%' , toggleActions : 'play none none reverse' } …" at bounding box center [545, 307] width 923 height 368
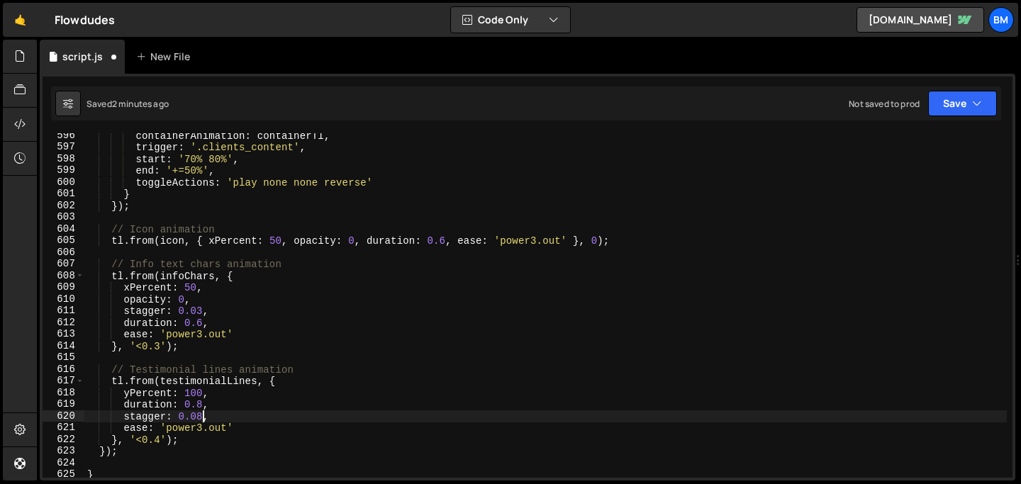
scroll to position [6968, 0]
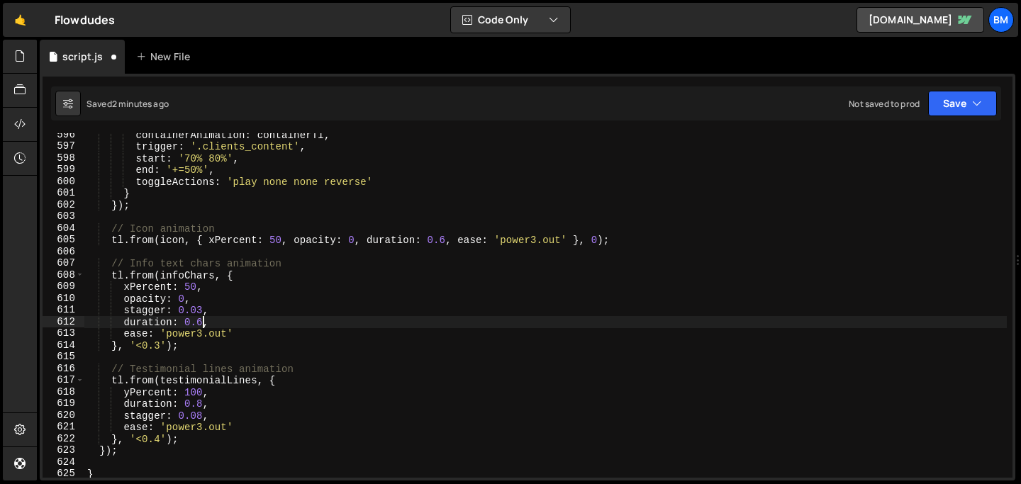
click at [204, 323] on div "containerAnimation : containerTl , trigger : '.clients_content' , start : '70% …" at bounding box center [545, 313] width 923 height 368
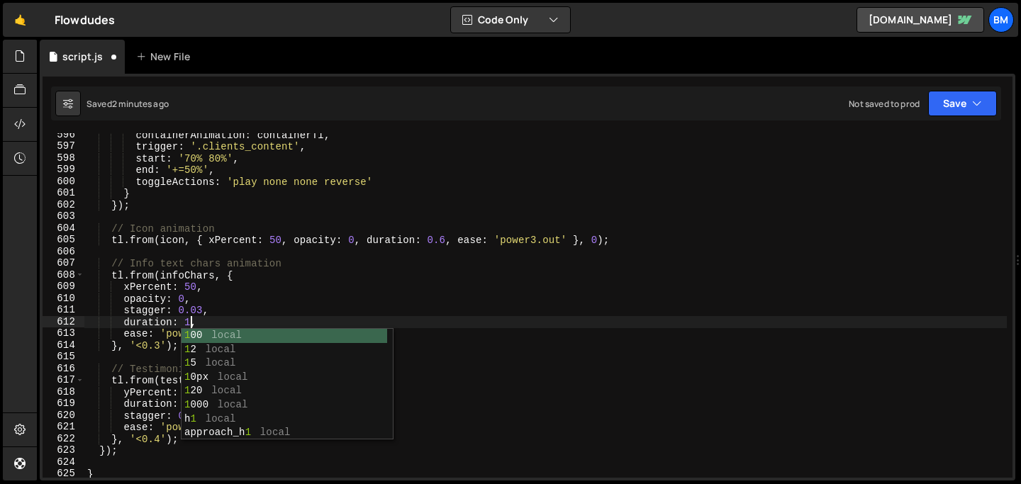
scroll to position [0, 6]
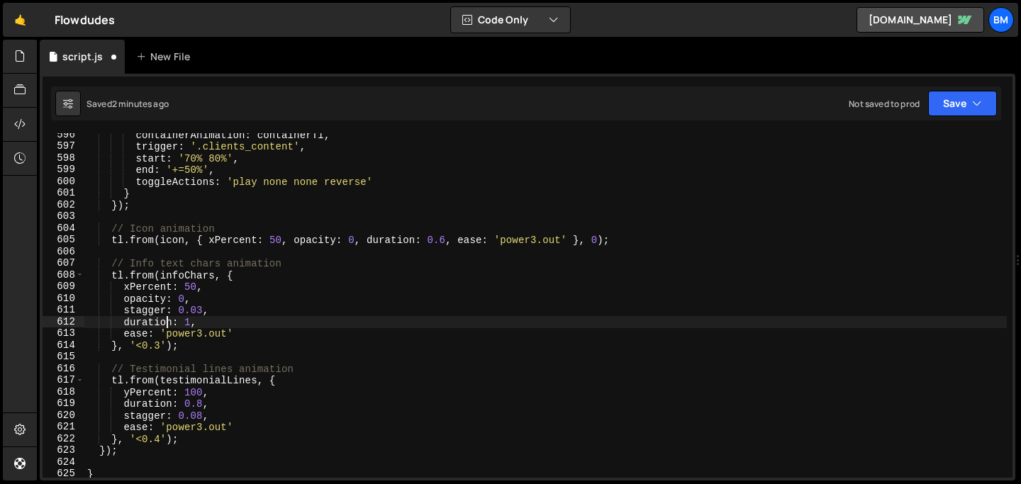
click at [165, 325] on div "containerAnimation : containerTl , trigger : '.clients_content' , start : '70% …" at bounding box center [545, 313] width 923 height 368
click at [203, 333] on div "containerAnimation : containerTl , trigger : '.clients_content' , start : '70% …" at bounding box center [545, 313] width 923 height 368
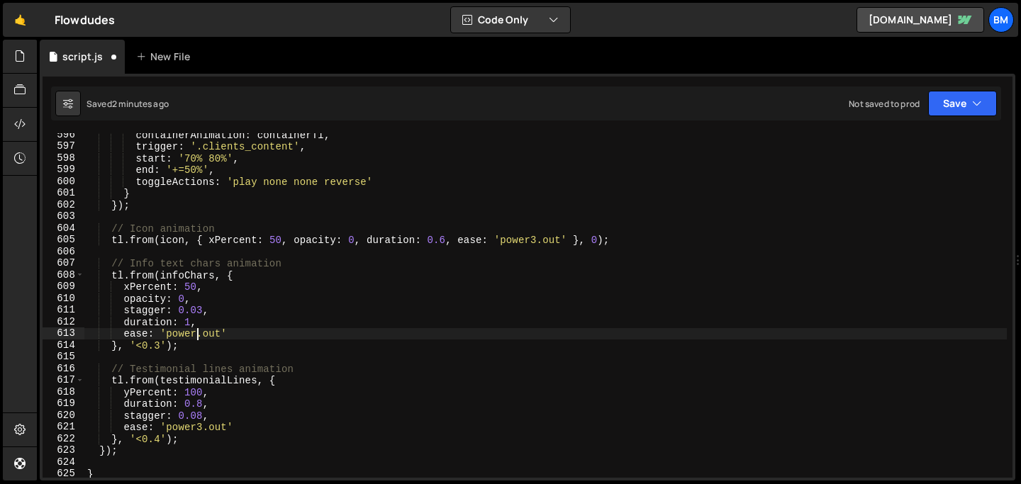
scroll to position [0, 8]
click at [176, 277] on div "containerAnimation : containerTl , trigger : '.clients_content' , start : '70% …" at bounding box center [545, 313] width 923 height 368
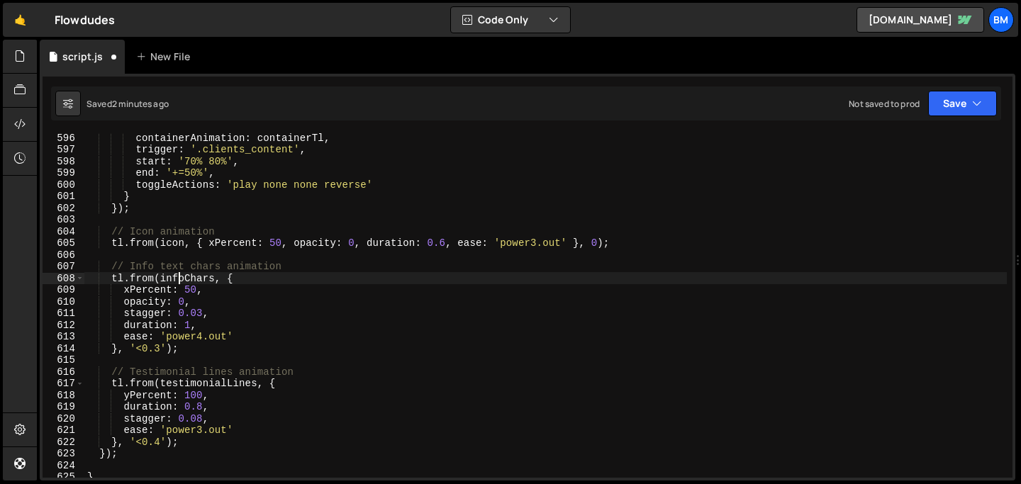
scroll to position [6958, 0]
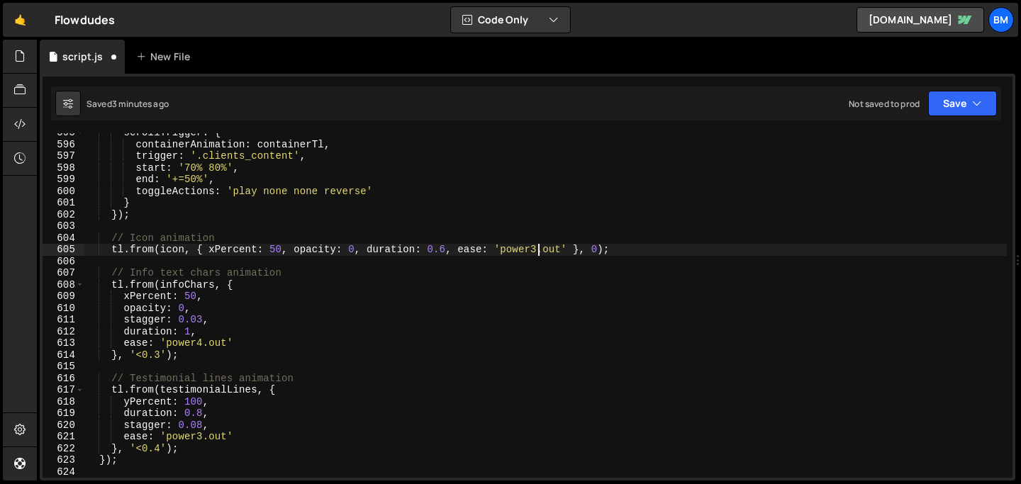
click at [538, 247] on div "scrollTrigger : { containerAnimation : containerTl , trigger : '.clients_conten…" at bounding box center [545, 311] width 923 height 368
click at [445, 252] on div "scrollTrigger : { containerAnimation : containerTl , trigger : '.clients_conten…" at bounding box center [545, 311] width 923 height 368
click at [309, 267] on div "scrollTrigger : { containerAnimation : containerTl , trigger : '.clients_conten…" at bounding box center [545, 311] width 923 height 368
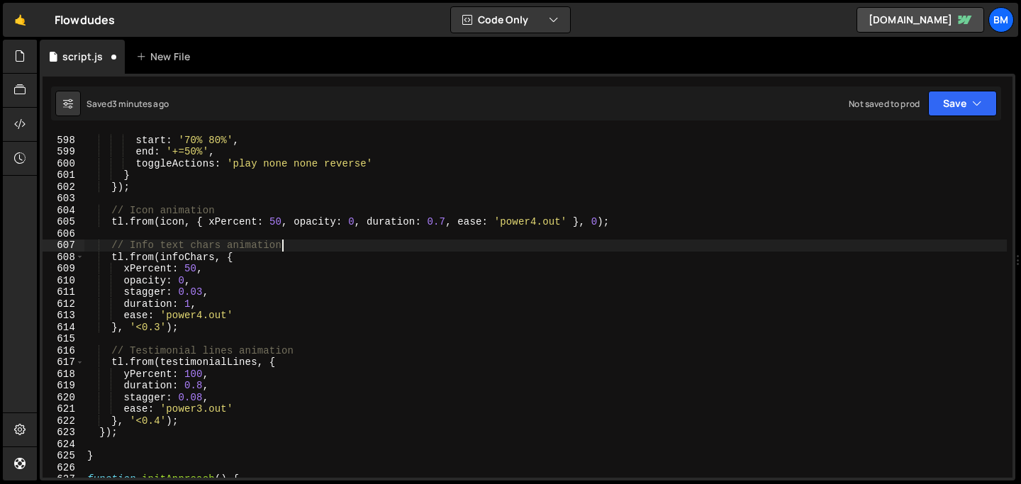
scroll to position [6986, 0]
click at [202, 322] on div "trigger : '.clients_content' , start : '70% 80%' , end : '+=50%' , toggleAction…" at bounding box center [545, 306] width 923 height 368
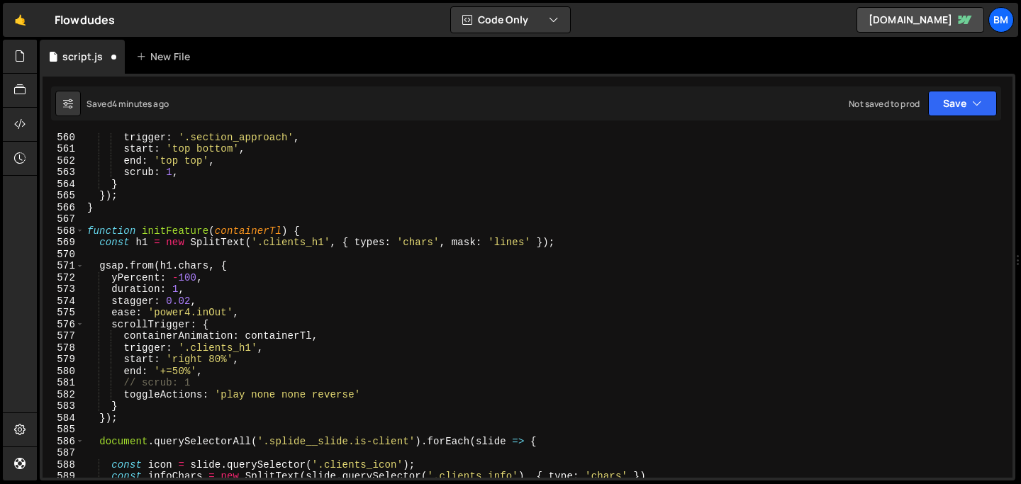
scroll to position [6533, 0]
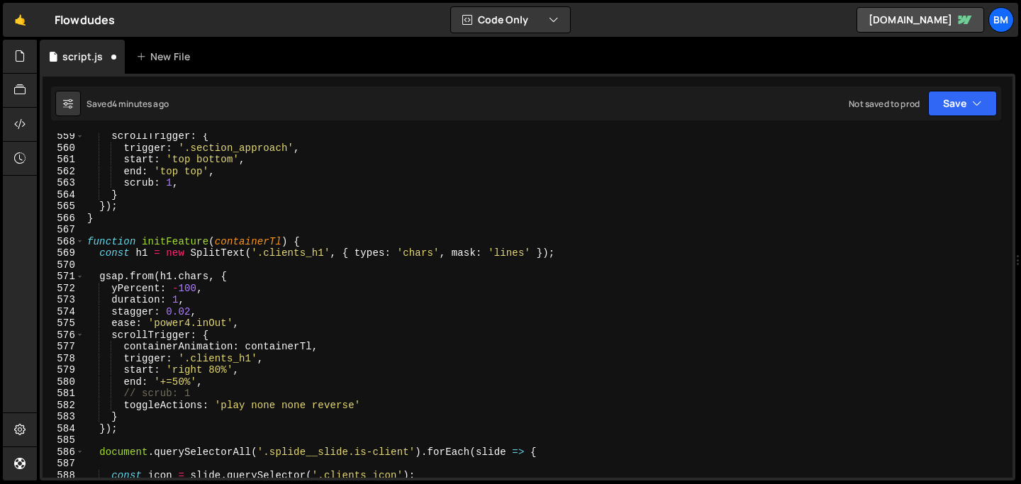
click at [312, 240] on div "scrollTrigger : { trigger : '.section_approach' , start : 'top bottom' , end : …" at bounding box center [545, 315] width 923 height 368
type textarea "function initFeature(containerTl) {"
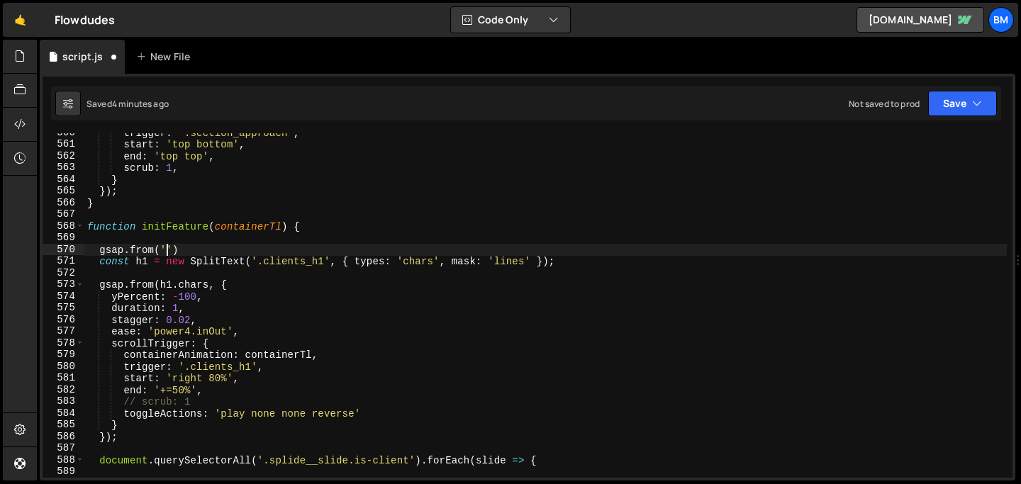
scroll to position [0, 6]
paste textarea "clients_navigation'"
click at [289, 248] on div "trigger : '.section_approach' , start : 'top bottom' , end : 'top top' , scrub …" at bounding box center [545, 311] width 923 height 368
type textarea "gsap.from('.clients_navigation', {)"
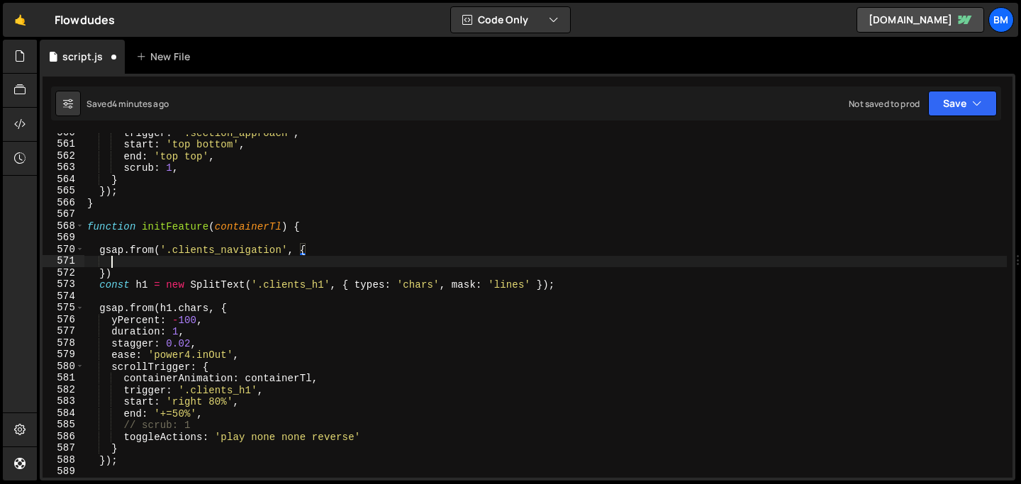
scroll to position [0, 1]
type textarea "scrollTrigger: {"
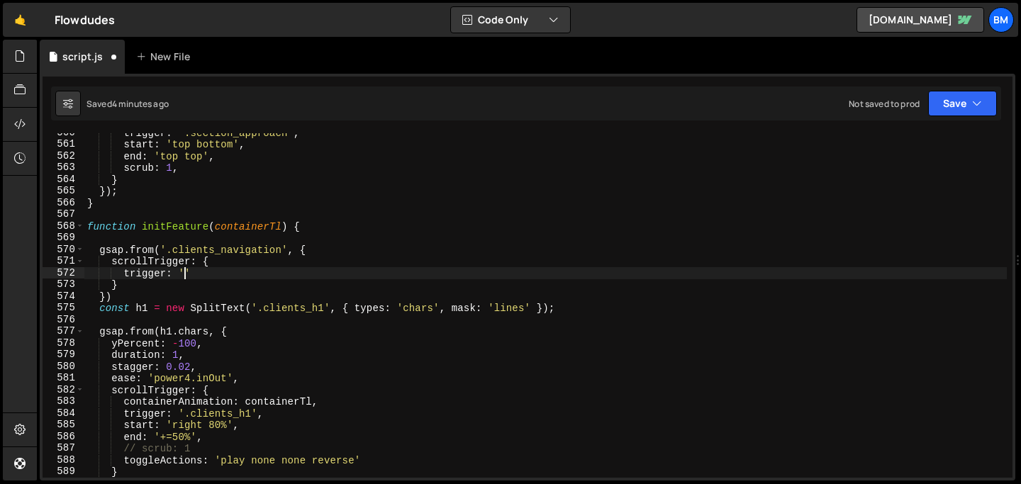
scroll to position [0, 6]
paste textarea "clients_navigation'"
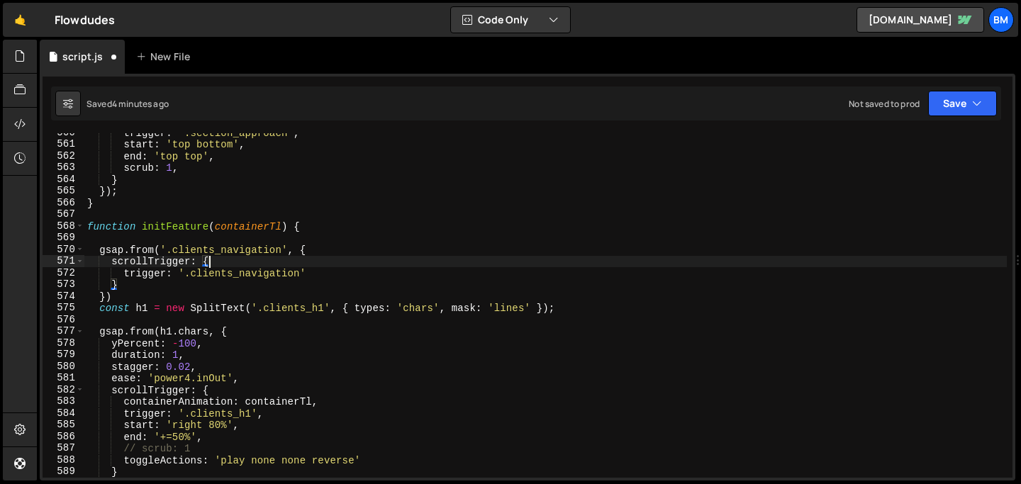
click at [329, 266] on div "trigger : '.section_approach' , start : 'top bottom' , end : 'top top' , scrub …" at bounding box center [545, 311] width 923 height 368
click at [331, 270] on div "trigger : '.section_approach' , start : 'top bottom' , end : 'top top' , scrub …" at bounding box center [545, 311] width 923 height 368
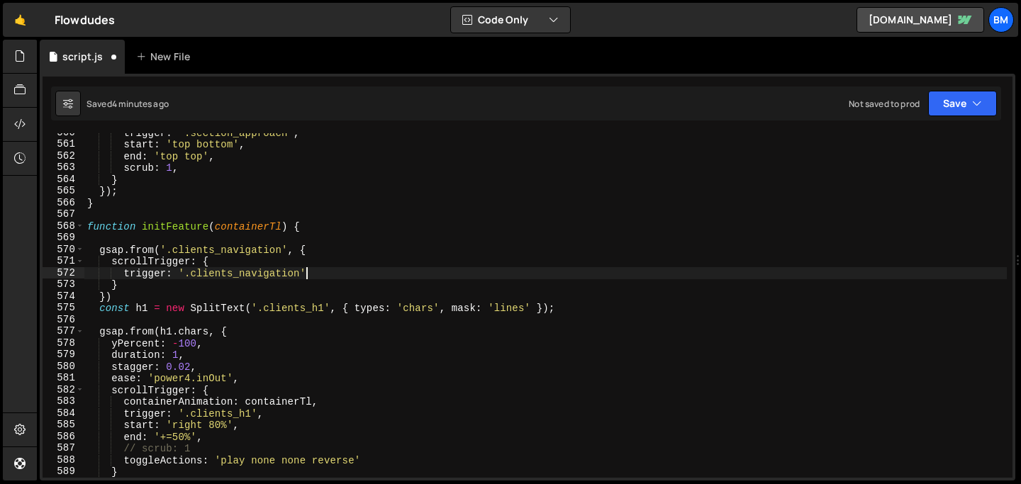
type textarea "trigger: '.clients_navigation',"
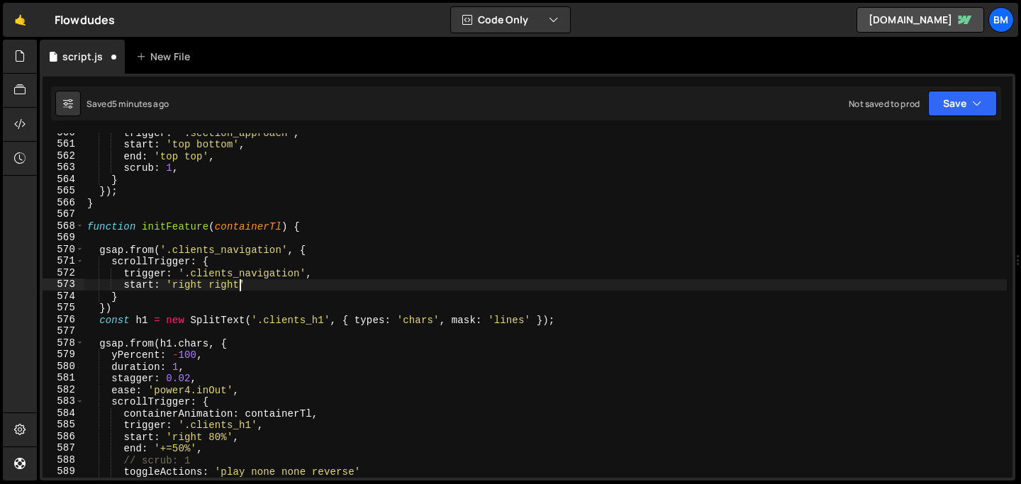
scroll to position [0, 10]
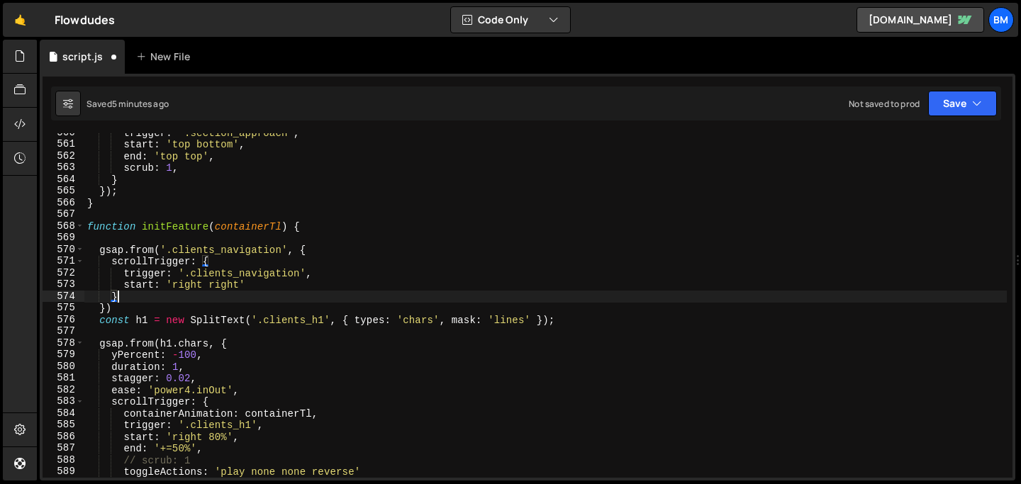
click at [284, 291] on div "trigger : '.section_approach' , start : 'top bottom' , end : 'top top' , scrub …" at bounding box center [545, 311] width 923 height 368
click at [266, 291] on div "trigger : '.section_approach' , start : 'top bottom' , end : 'top top' , scrub …" at bounding box center [545, 311] width 923 height 368
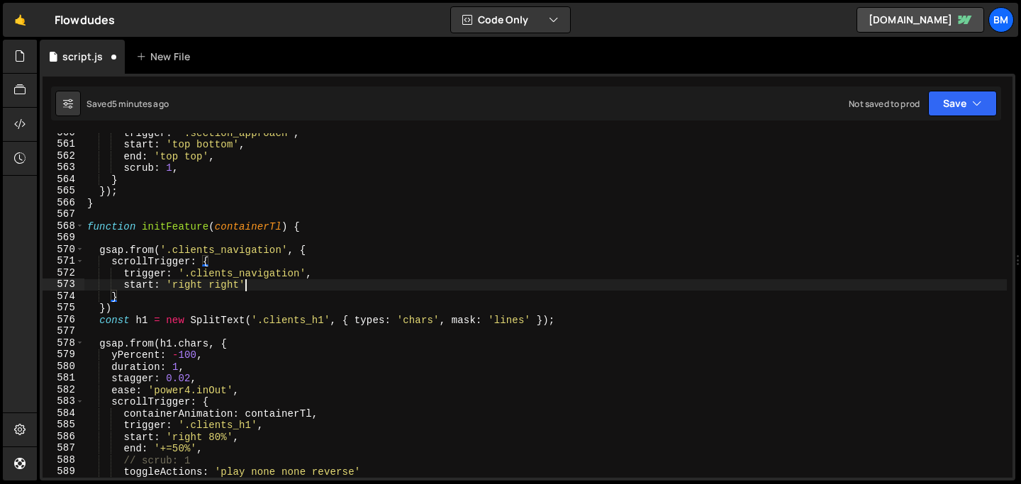
click at [260, 287] on div "trigger : '.section_approach' , start : 'top bottom' , end : 'top top' , scrub …" at bounding box center [545, 311] width 923 height 368
type textarea "start: 'right right',"
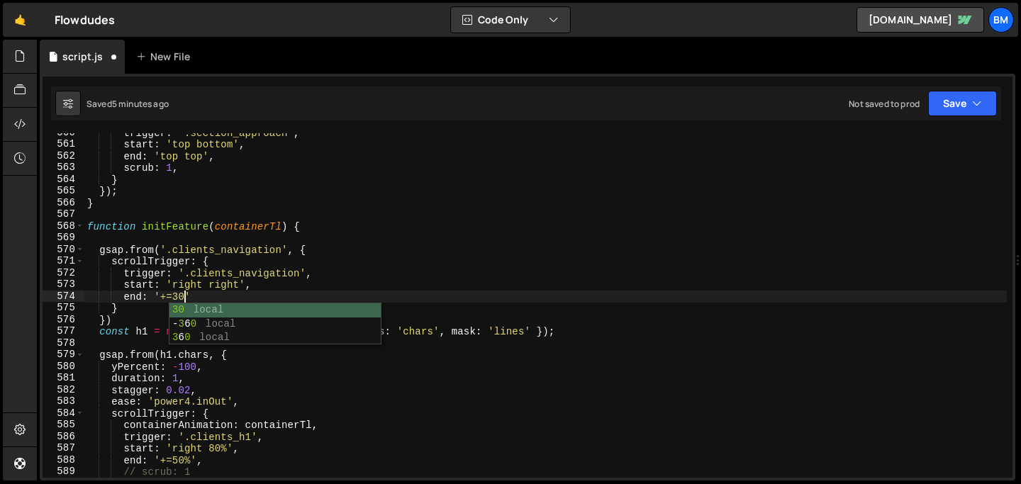
scroll to position [0, 6]
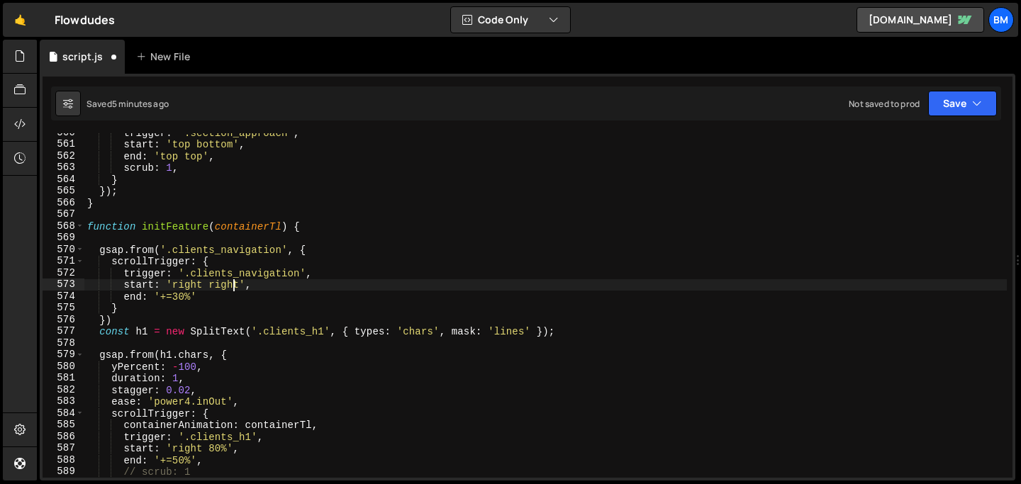
click at [236, 289] on div "trigger : '.section_approach' , start : 'top bottom' , end : 'top top' , scrub …" at bounding box center [545, 311] width 923 height 368
click at [213, 296] on div "trigger : '.section_approach' , start : 'top bottom' , end : 'top top' , scrub …" at bounding box center [545, 311] width 923 height 368
type textarea "end: '+=30%',"
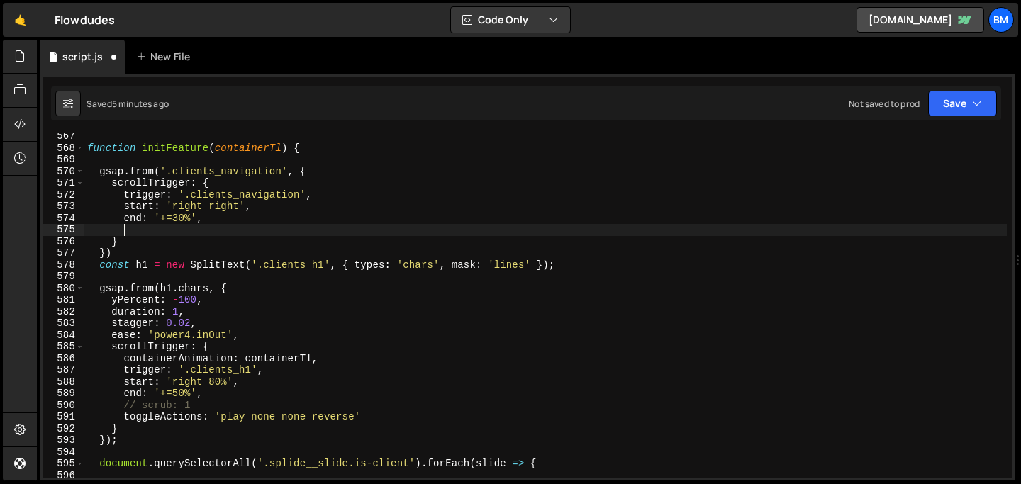
scroll to position [6634, 0]
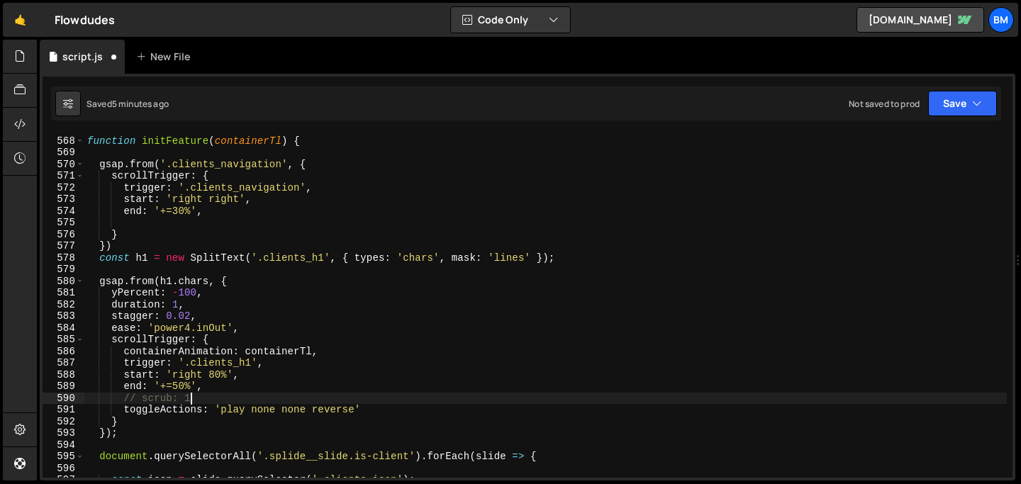
click at [219, 400] on div "function initFeature ( containerTl ) { gsap . from ( '.clients_navigation' , { …" at bounding box center [545, 307] width 923 height 368
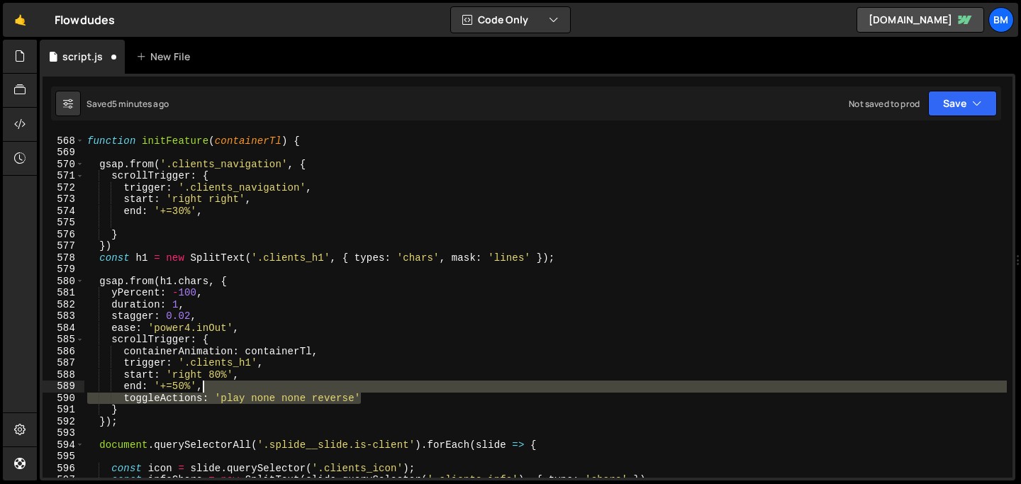
click at [374, 390] on div "function initFeature ( containerTl ) { gsap . from ( '.clients_navigation' , { …" at bounding box center [545, 307] width 923 height 368
click at [207, 213] on div "function initFeature ( containerTl ) { gsap . from ( '.clients_navigation' , { …" at bounding box center [545, 307] width 923 height 368
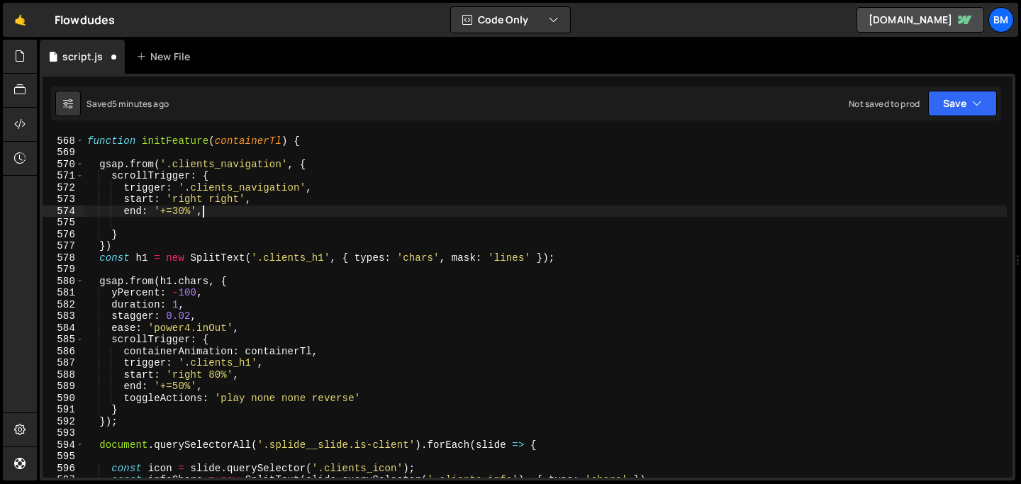
paste textarea "toggleActions: 'play none none reverse'"
type textarea "toggleActions: 'play none none reverse'"
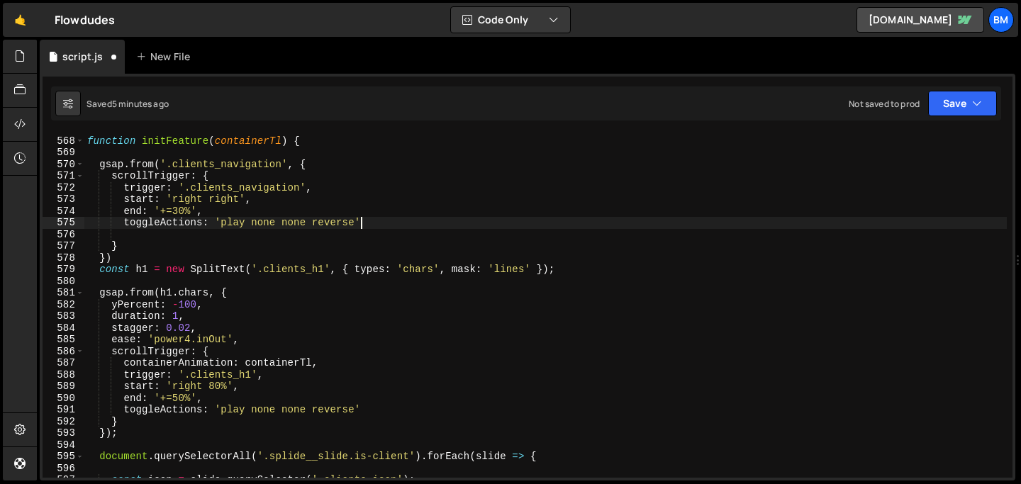
click at [143, 236] on div "function initFeature ( containerTl ) { gsap . from ( '.clients_navigation' , { …" at bounding box center [545, 307] width 923 height 368
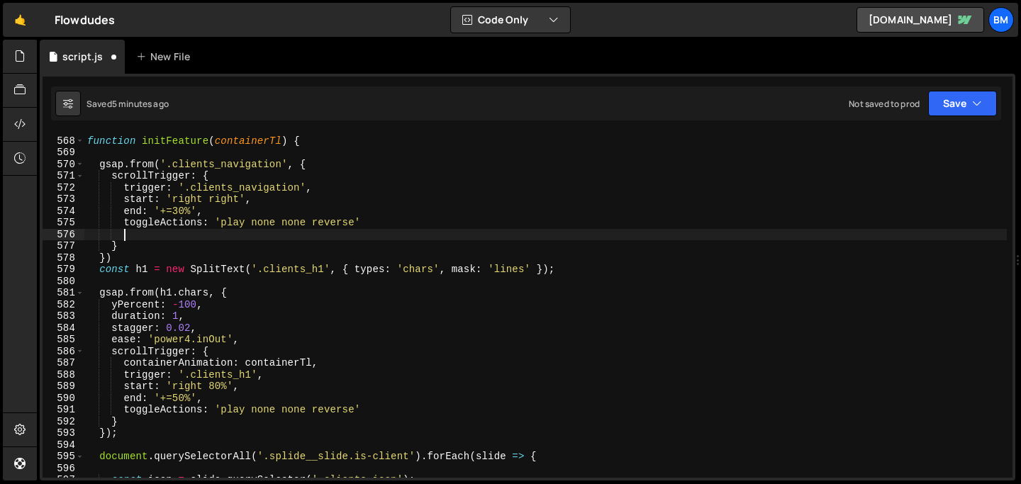
scroll to position [0, 1]
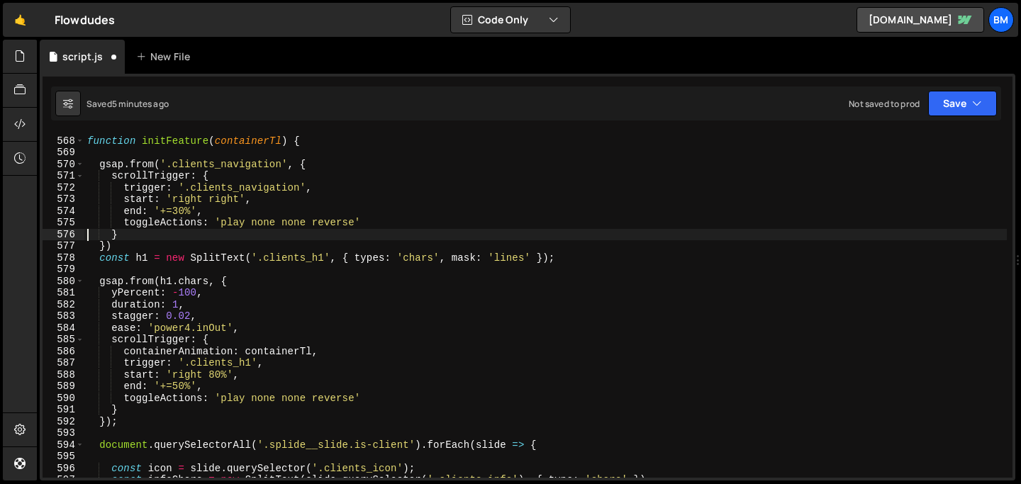
click at [140, 235] on div "function initFeature ( containerTl ) { gsap . from ( '.clients_navigation' , { …" at bounding box center [545, 307] width 923 height 368
type textarea "},"
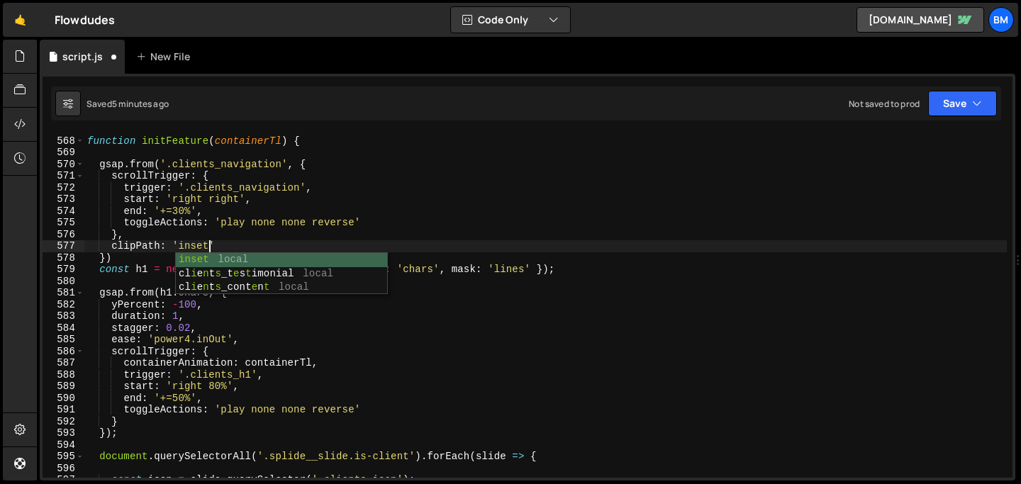
scroll to position [0, 9]
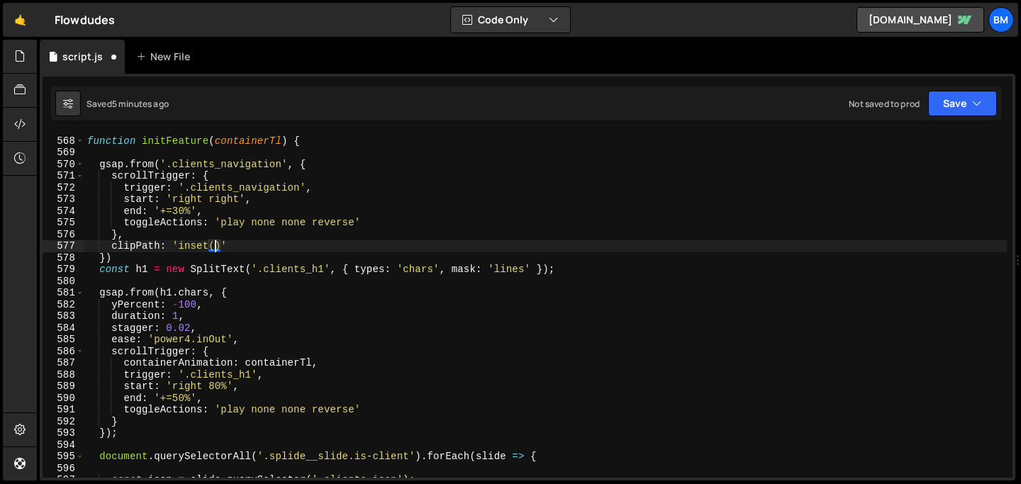
click at [215, 245] on div "function initFeature ( containerTl ) { gsap . from ( '.clients_navigation' , { …" at bounding box center [545, 307] width 923 height 368
click at [311, 246] on div "function initFeature ( containerTl ) { gsap . from ( '.clients_navigation' , { …" at bounding box center [545, 307] width 923 height 368
type textarea "clipPath: 'inset(0% 50% 0% 50%)',"
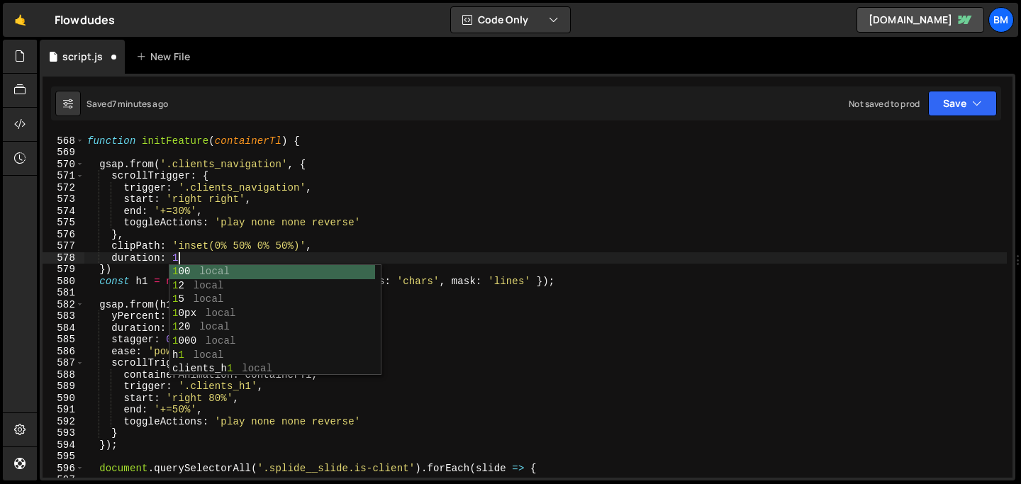
type textarea "duration: 1,"
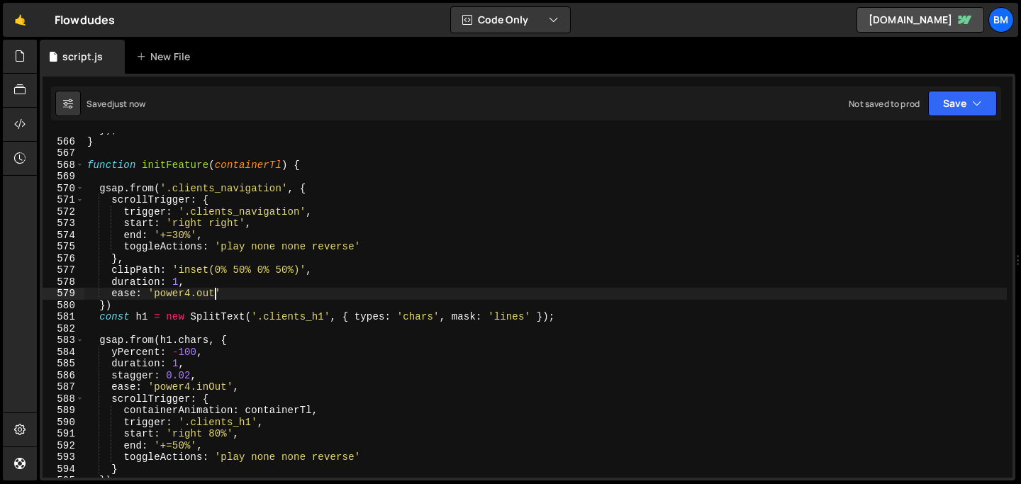
scroll to position [6609, 0]
click at [231, 295] on div "}) ; } function initFeature ( containerTl ) { gsap . from ( '.clients_navigatio…" at bounding box center [545, 308] width 923 height 368
click at [235, 194] on div "}) ; } function initFeature ( containerTl ) { gsap . from ( '.clients_navigatio…" at bounding box center [545, 308] width 923 height 368
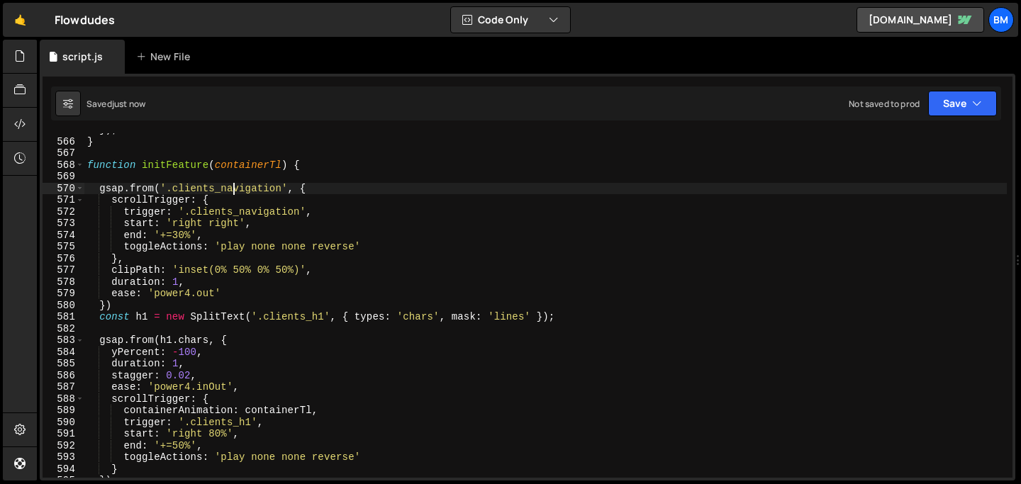
click at [223, 202] on div "}) ; } function initFeature ( containerTl ) { gsap . from ( '.clients_navigatio…" at bounding box center [545, 308] width 923 height 368
type textarea "scrollTrigger: {"
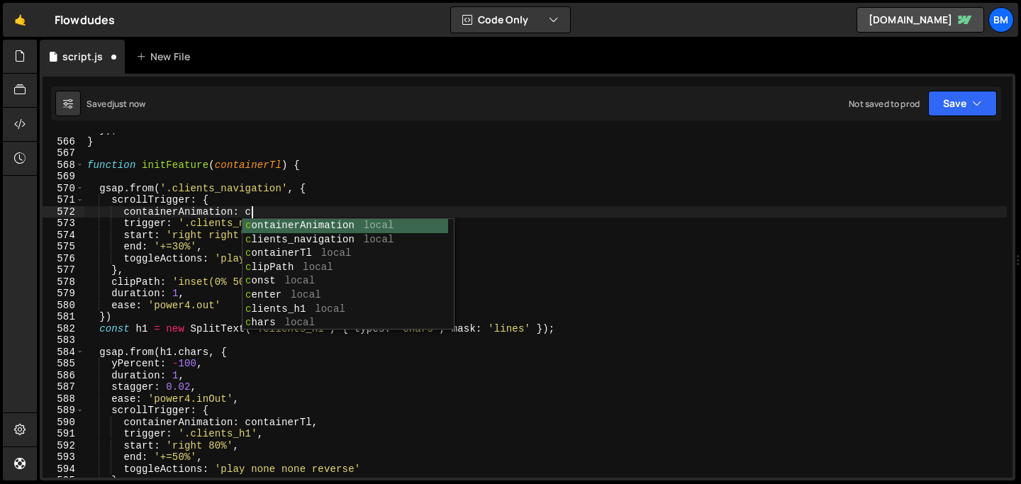
scroll to position [0, 11]
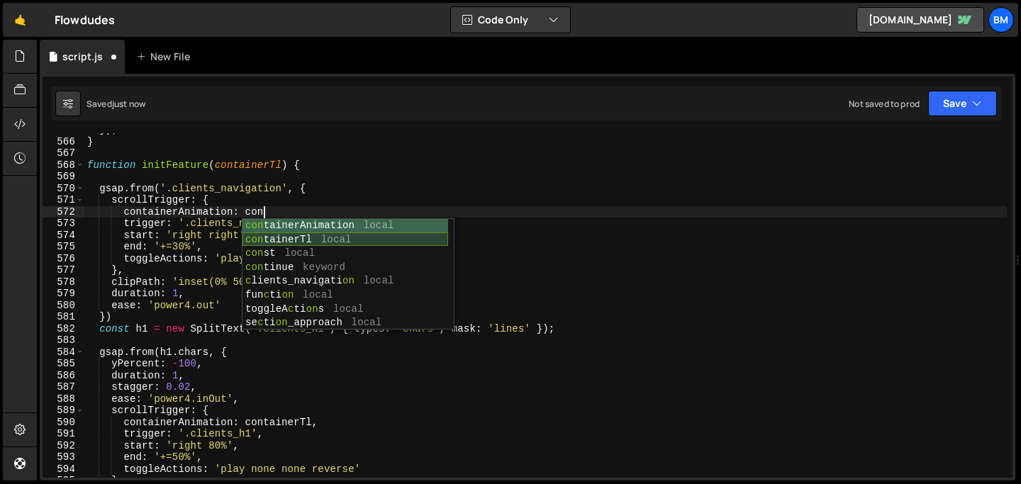
click at [279, 235] on div "con tainerAnimation local con tainerTl local con st local con tinue keyword c l…" at bounding box center [346, 288] width 206 height 139
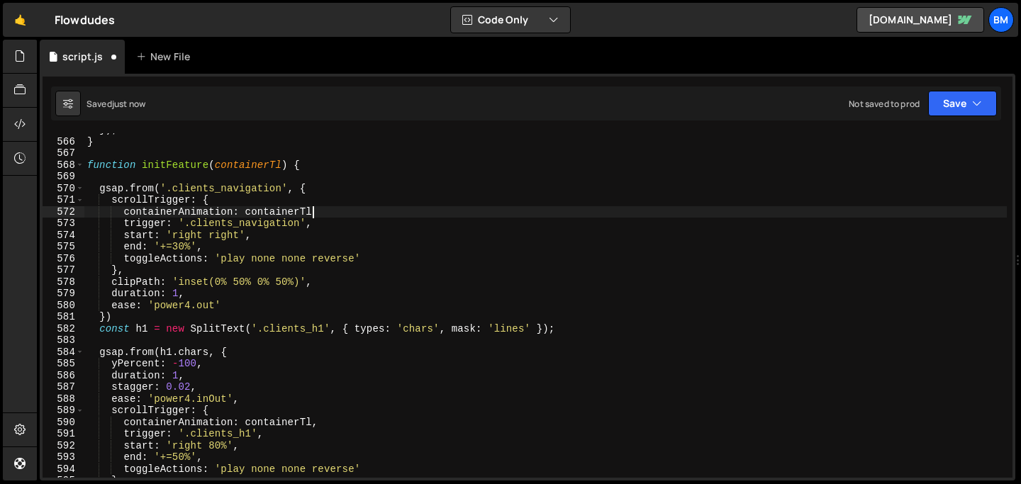
scroll to position [0, 15]
click at [211, 252] on div "}) ; } function initFeature ( containerTl ) { gsap . from ( '.clients_navigatio…" at bounding box center [545, 308] width 923 height 368
type textarea "end: '+=30%',"
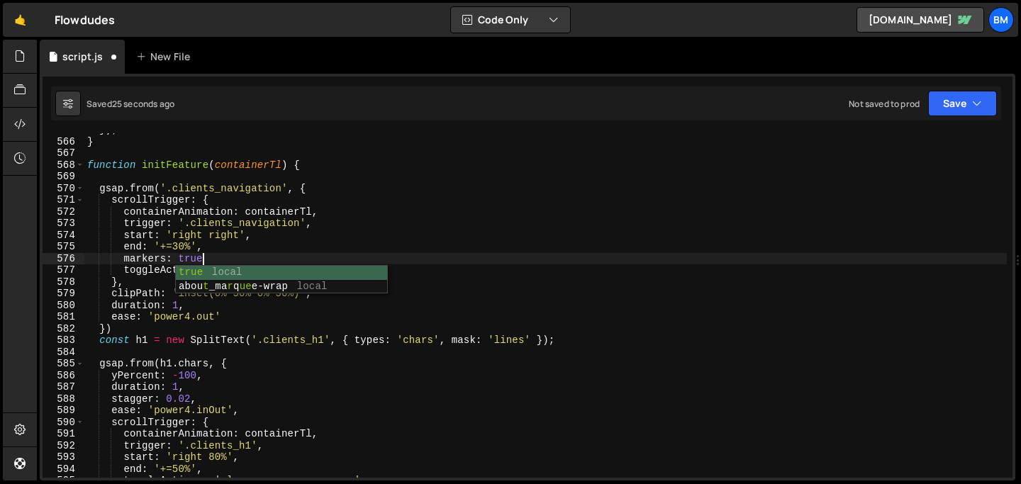
scroll to position [0, 8]
click at [229, 233] on div "}) ; } function initFeature ( containerTl ) { gsap . from ( '.clients_navigatio…" at bounding box center [545, 308] width 923 height 368
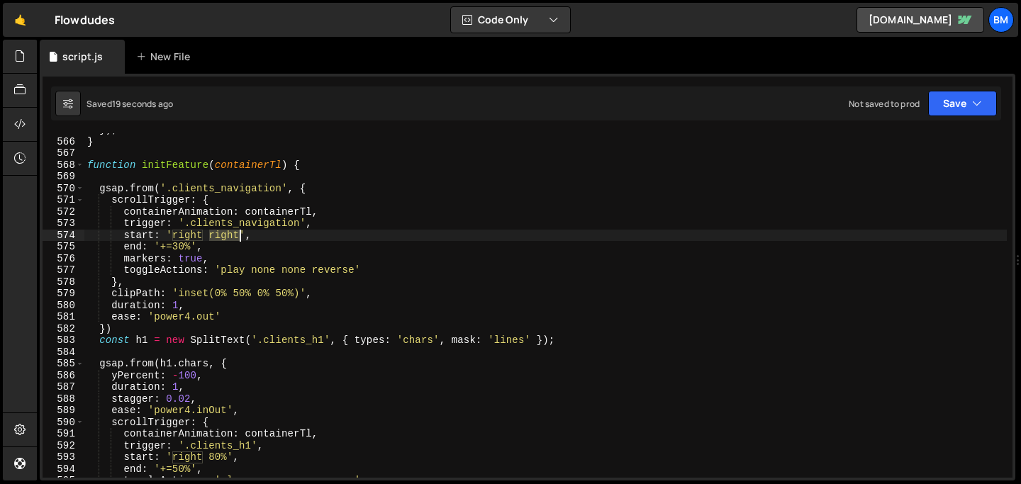
click at [229, 233] on div "}) ; } function initFeature ( containerTl ) { gsap . from ( '.clients_navigatio…" at bounding box center [545, 308] width 923 height 368
click at [214, 235] on div "}) ; } function initFeature ( containerTl ) { gsap . from ( '.clients_navigatio…" at bounding box center [545, 308] width 923 height 368
click at [203, 235] on div "}) ; } function initFeature ( containerTl ) { gsap . from ( '.clients_navigatio…" at bounding box center [545, 308] width 923 height 368
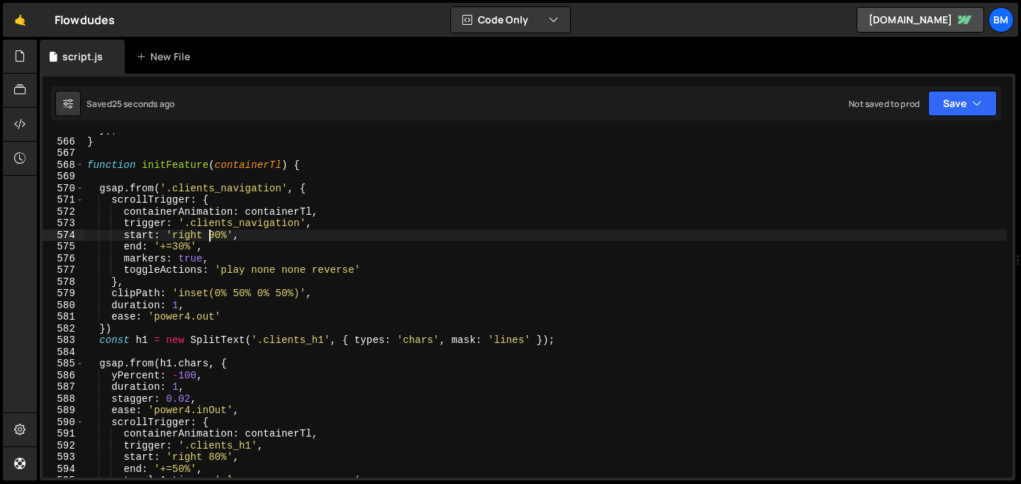
click at [240, 295] on div "}) ; } function initFeature ( containerTl ) { gsap . from ( '.clients_navigatio…" at bounding box center [545, 308] width 923 height 368
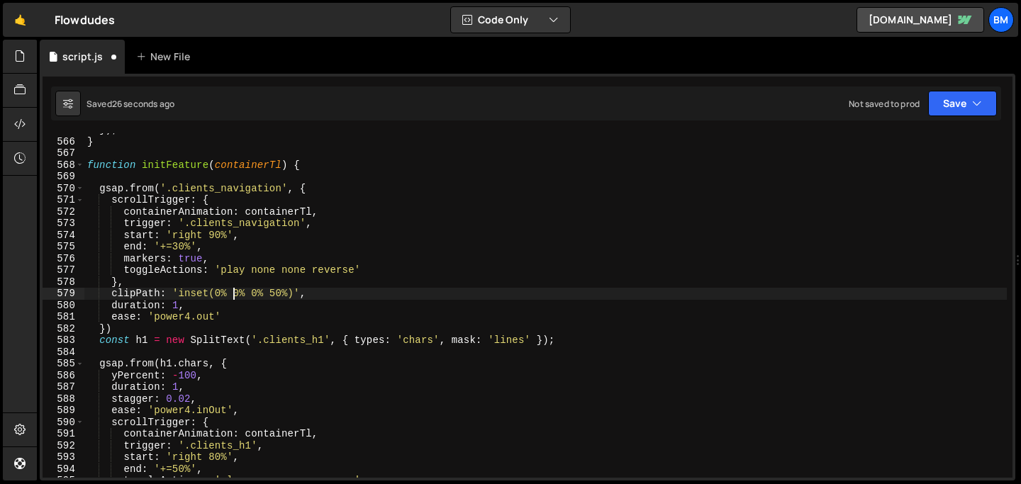
click at [218, 296] on div "}) ; } function initFeature ( containerTl ) { gsap . from ( '.clients_navigatio…" at bounding box center [545, 308] width 923 height 368
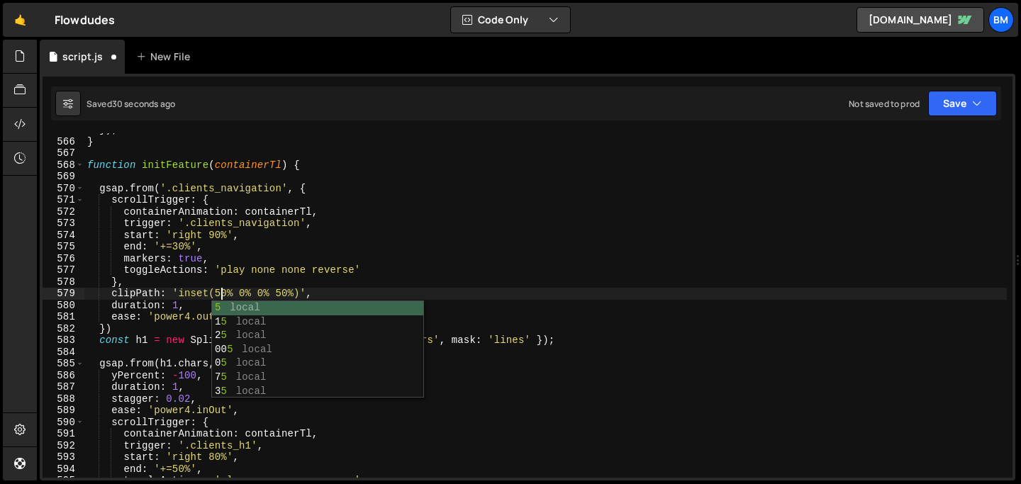
click at [259, 291] on div "}) ; } function initFeature ( containerTl ) { gsap . from ( '.clients_navigatio…" at bounding box center [545, 308] width 923 height 368
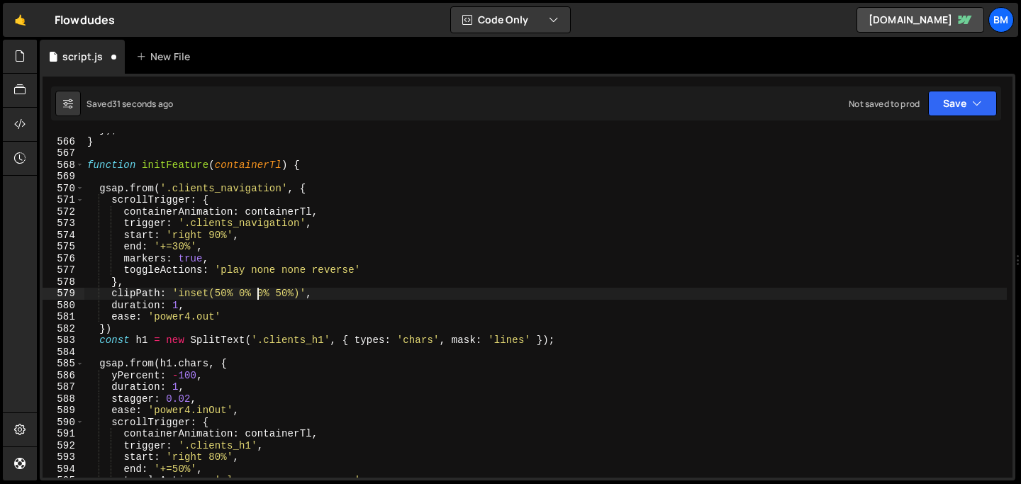
scroll to position [0, 12]
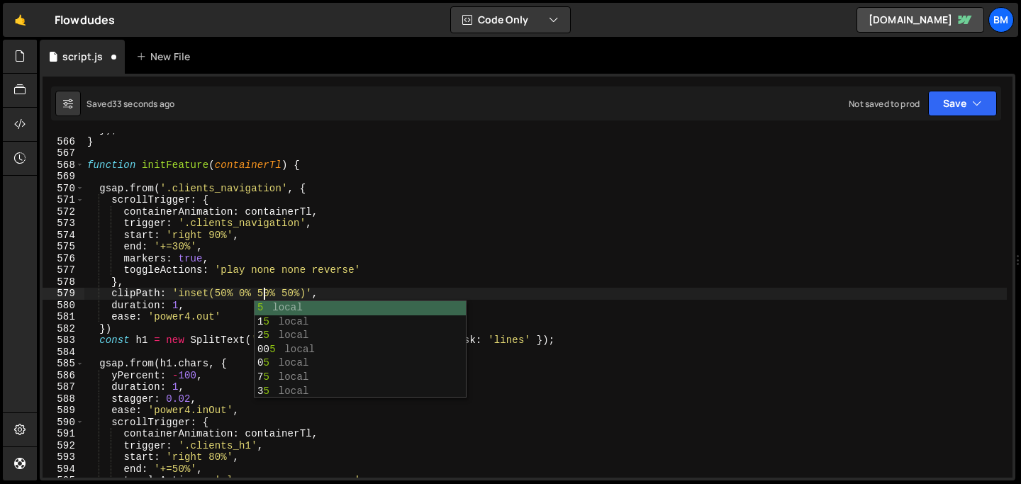
click at [289, 294] on div "}) ; } function initFeature ( containerTl ) { gsap . from ( '.clients_navigatio…" at bounding box center [545, 308] width 923 height 368
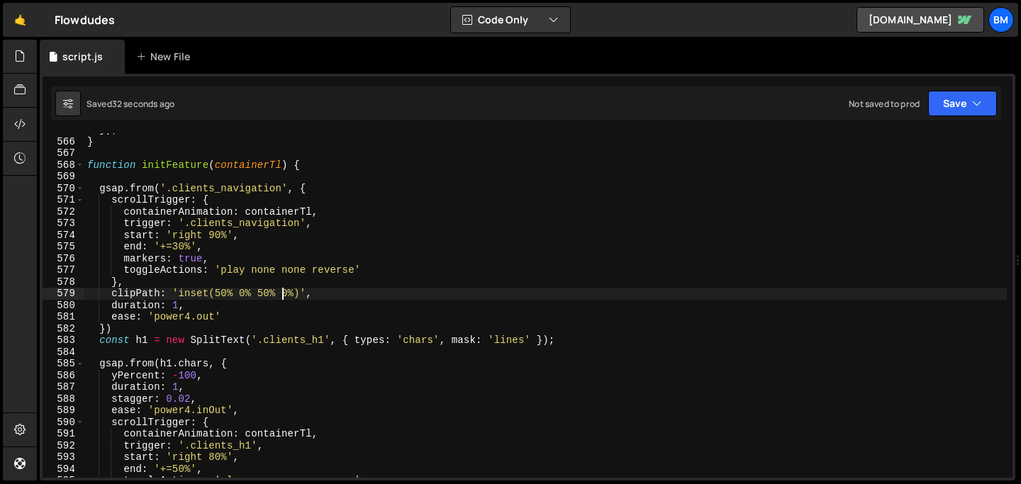
click at [282, 187] on div "}) ; } function initFeature ( containerTl ) { gsap . from ( '.clients_navigatio…" at bounding box center [545, 308] width 923 height 368
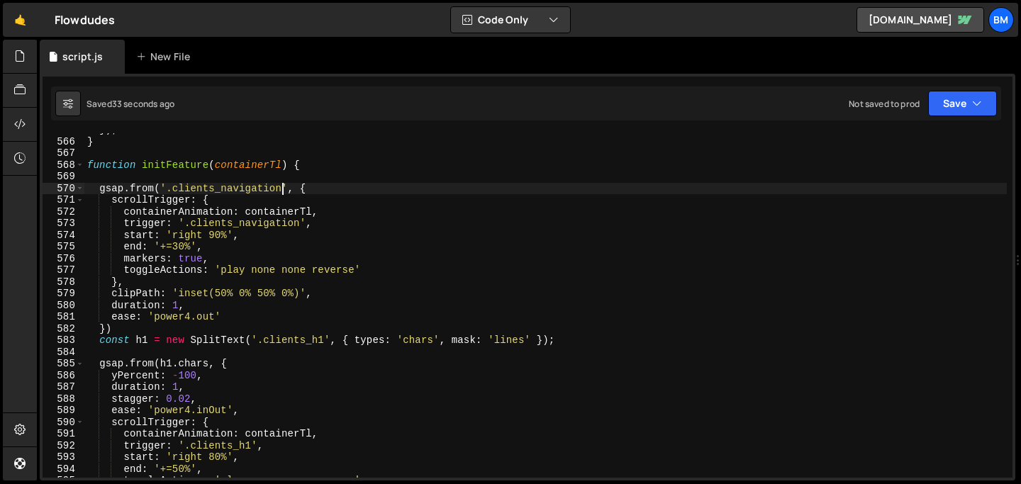
click at [170, 190] on div "}) ; } function initFeature ( containerTl ) { gsap . from ( '.clients_navigatio…" at bounding box center [545, 308] width 923 height 368
paste textarea "arrow"
click at [192, 307] on div "}) ; } function initFeature ( containerTl ) { gsap . from ( '.clients_arrow' , …" at bounding box center [545, 308] width 923 height 368
type textarea "duration: 1,"
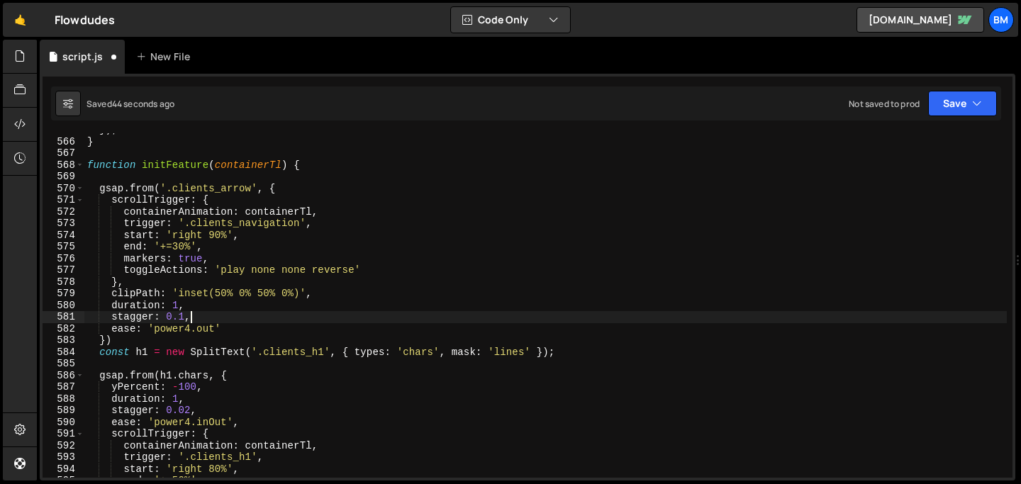
scroll to position [0, 6]
click at [198, 258] on div "}) ; } function initFeature ( containerTl ) { gsap . from ( '.clients_arrow' , …" at bounding box center [545, 308] width 923 height 368
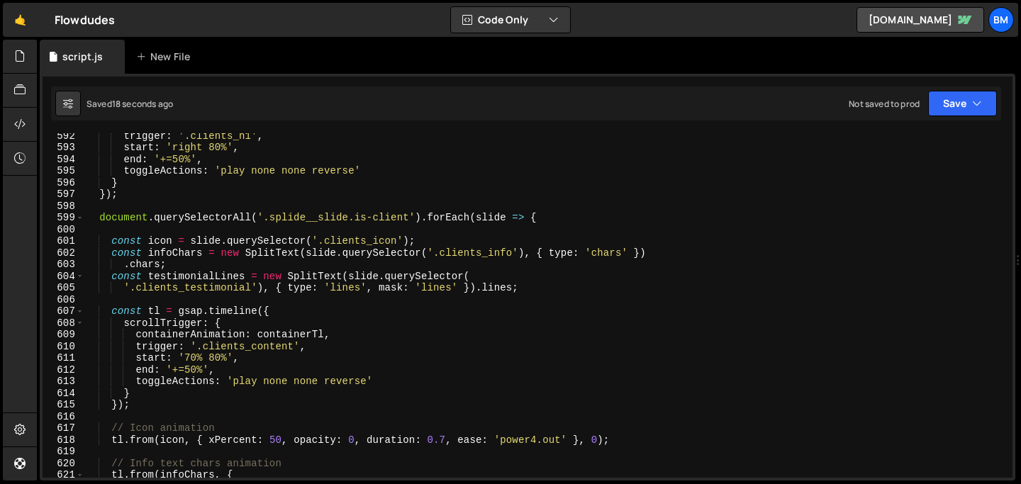
scroll to position [6920, 0]
click at [561, 218] on div "trigger : '.clients_h1' , start : 'right 80%' , end : '+=50%' , toggleActions :…" at bounding box center [545, 314] width 923 height 368
type textarea "document.querySelectorAll('.splide__slide.is-client').forEach(slide => {"
